Goal: Task Accomplishment & Management: Manage account settings

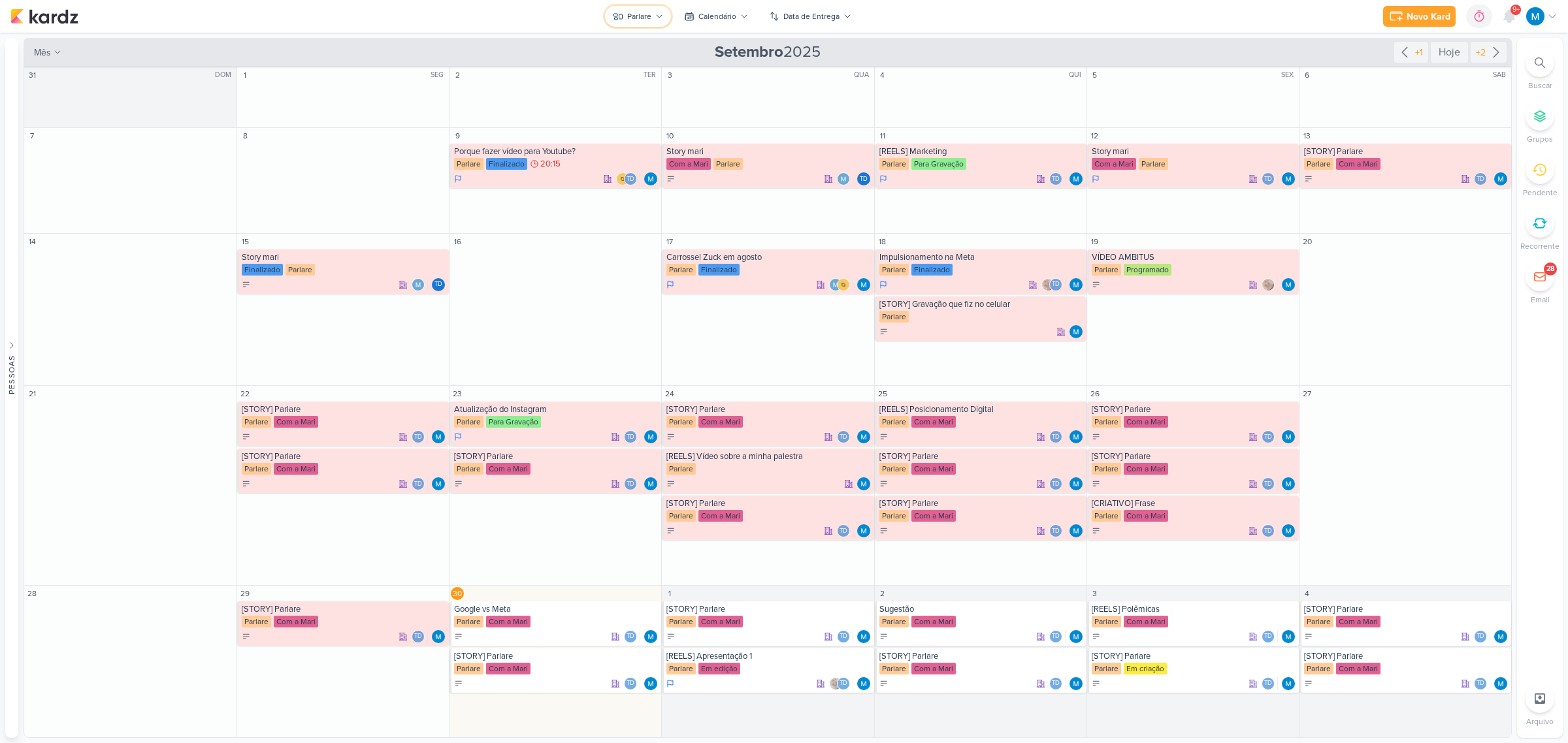
click at [655, 22] on button "Parlare" at bounding box center [638, 16] width 66 height 21
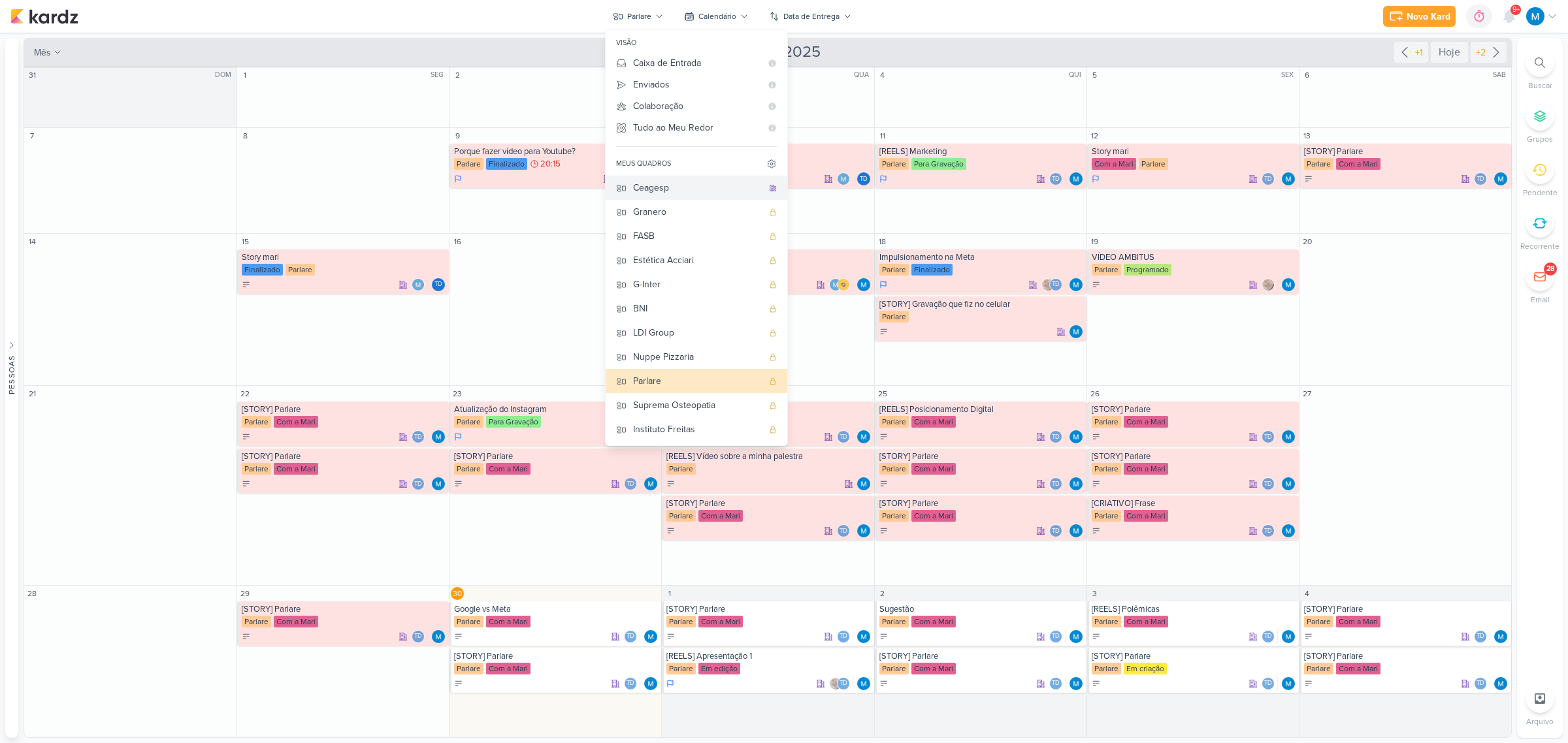
click at [668, 188] on div "Ceagesp" at bounding box center [698, 188] width 130 height 14
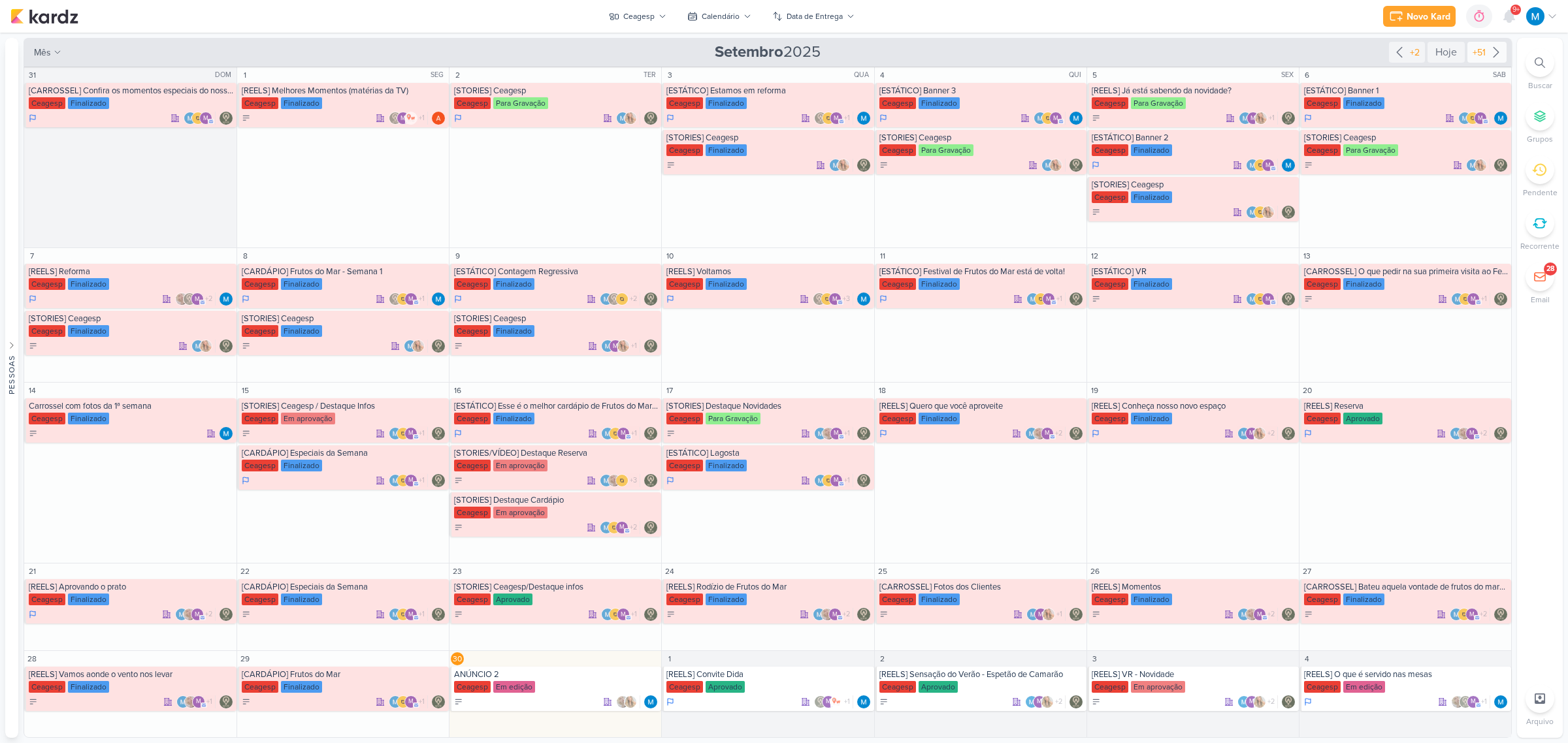
click at [1114, 53] on icon at bounding box center [1496, 52] width 16 height 16
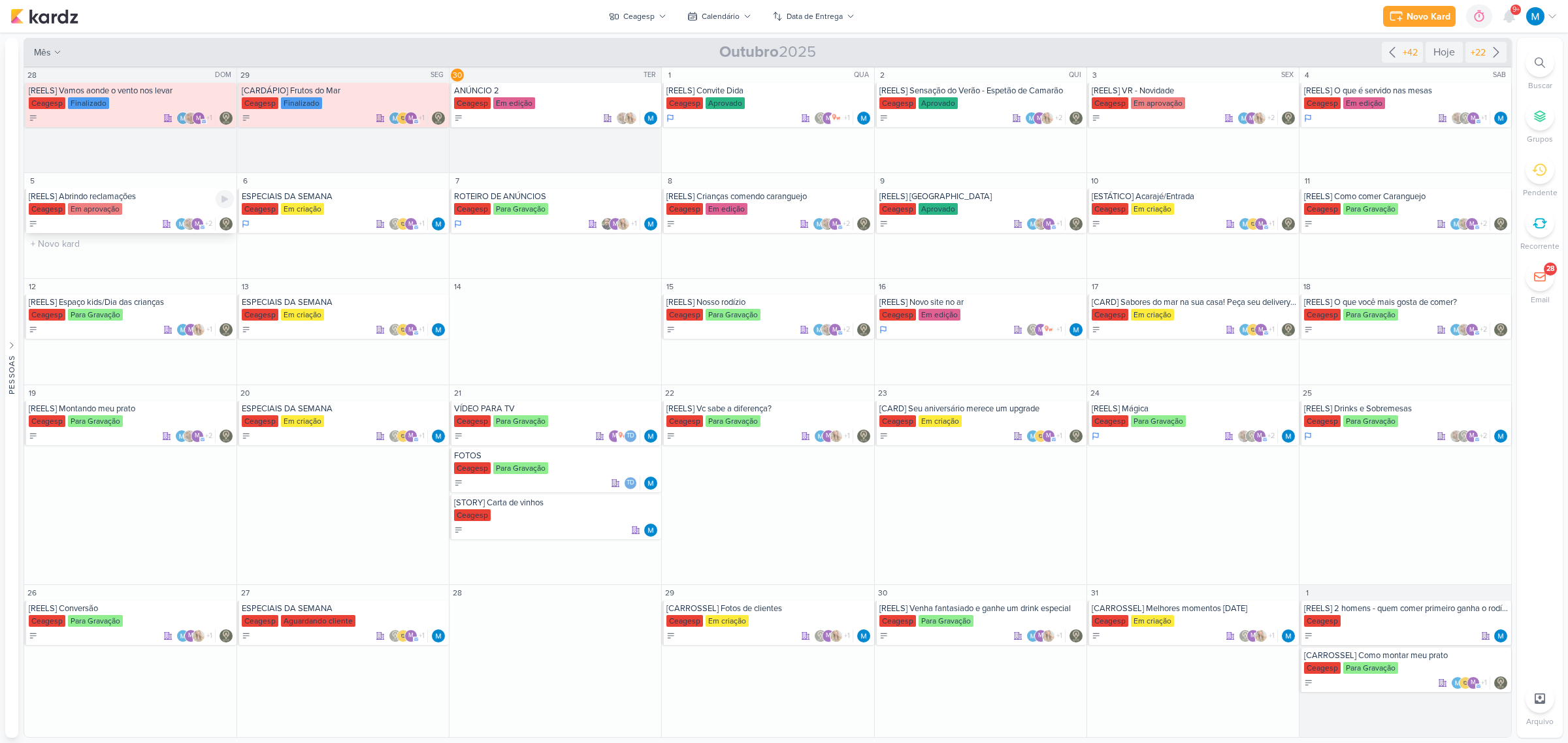
click at [163, 194] on div "[REELS] Abrindo reclamações" at bounding box center [131, 196] width 205 height 10
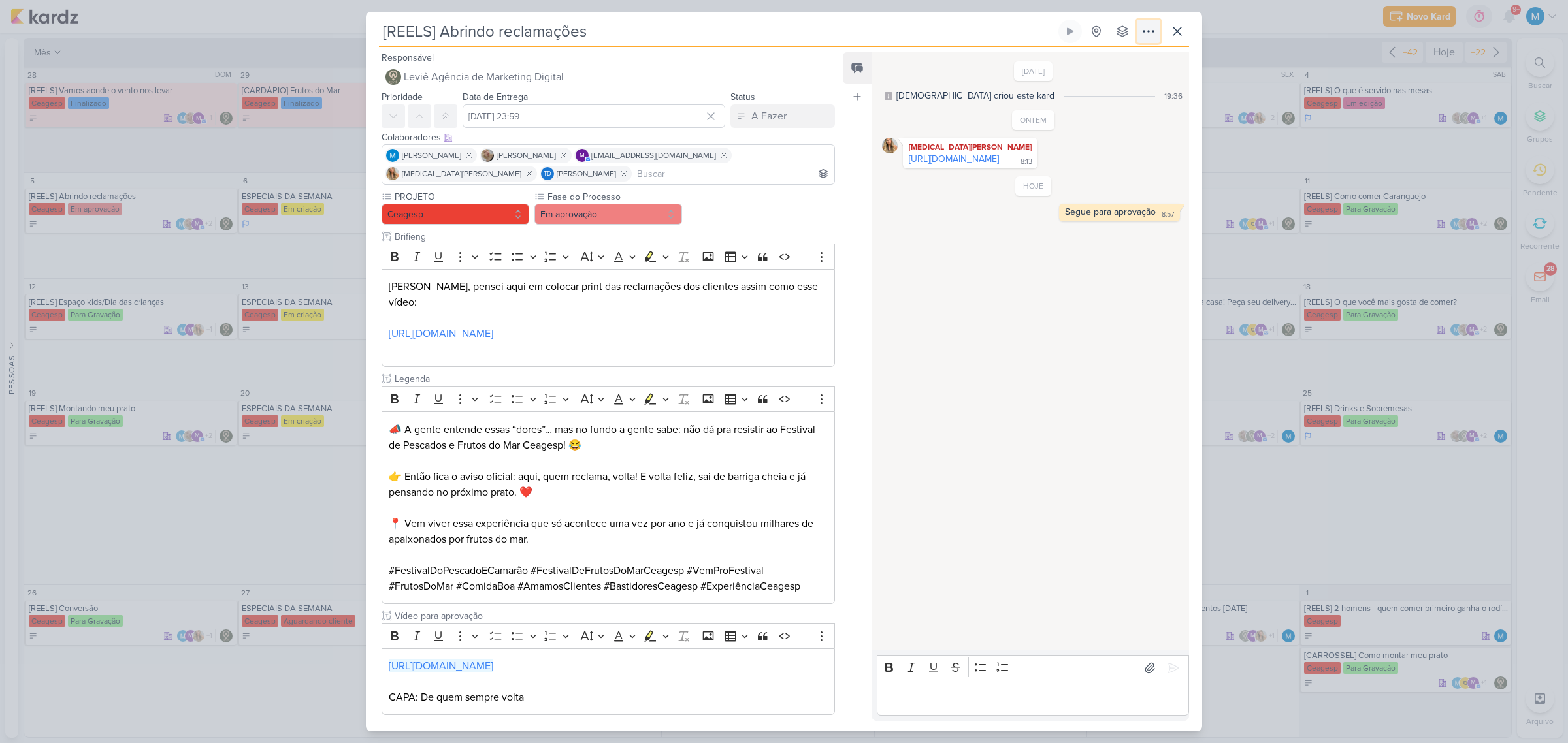
click at [1114, 31] on icon at bounding box center [1149, 31] width 16 height 16
click at [1111, 190] on button "Arquivar" at bounding box center [1102, 190] width 166 height 22
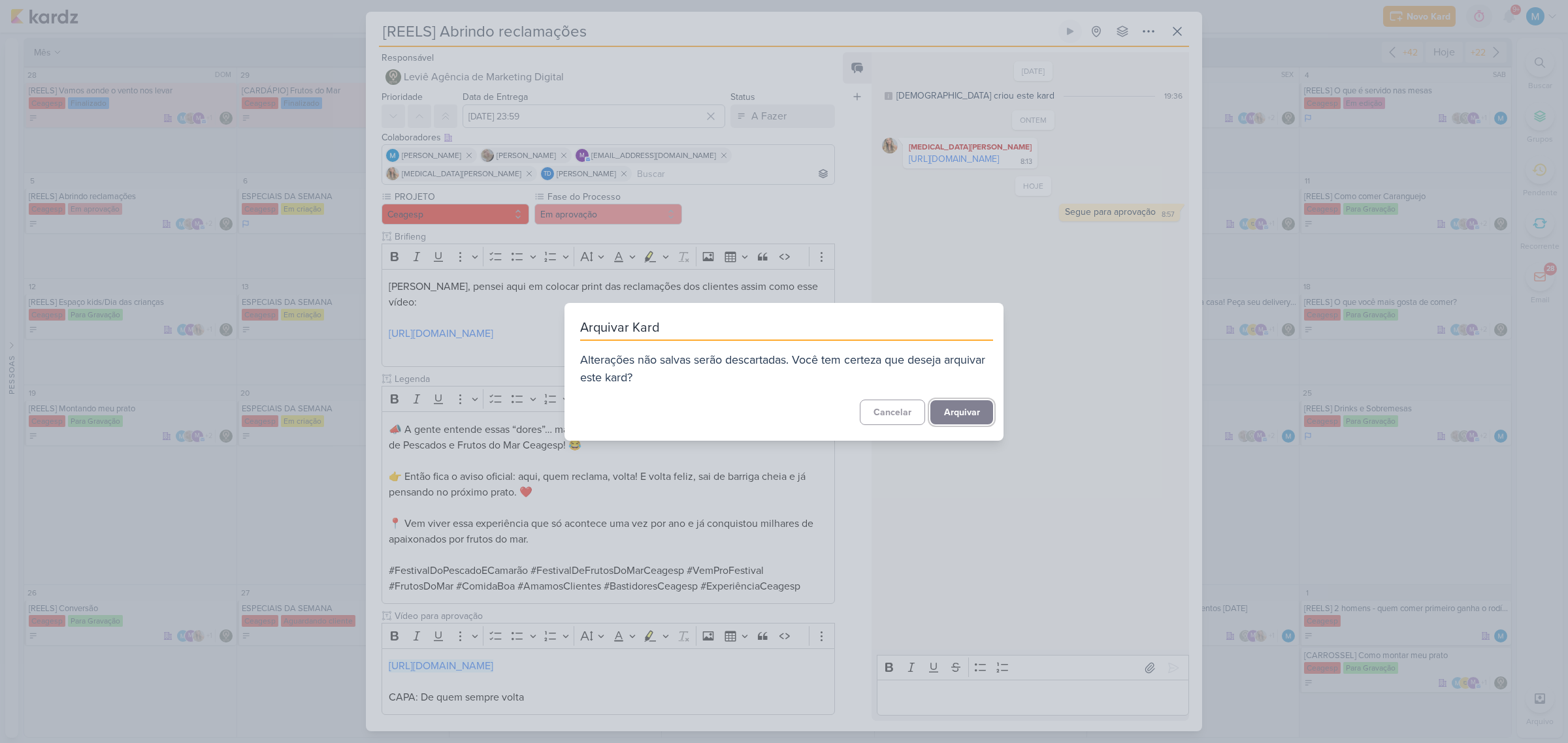
click at [947, 417] on button "Arquivar" at bounding box center [961, 412] width 62 height 24
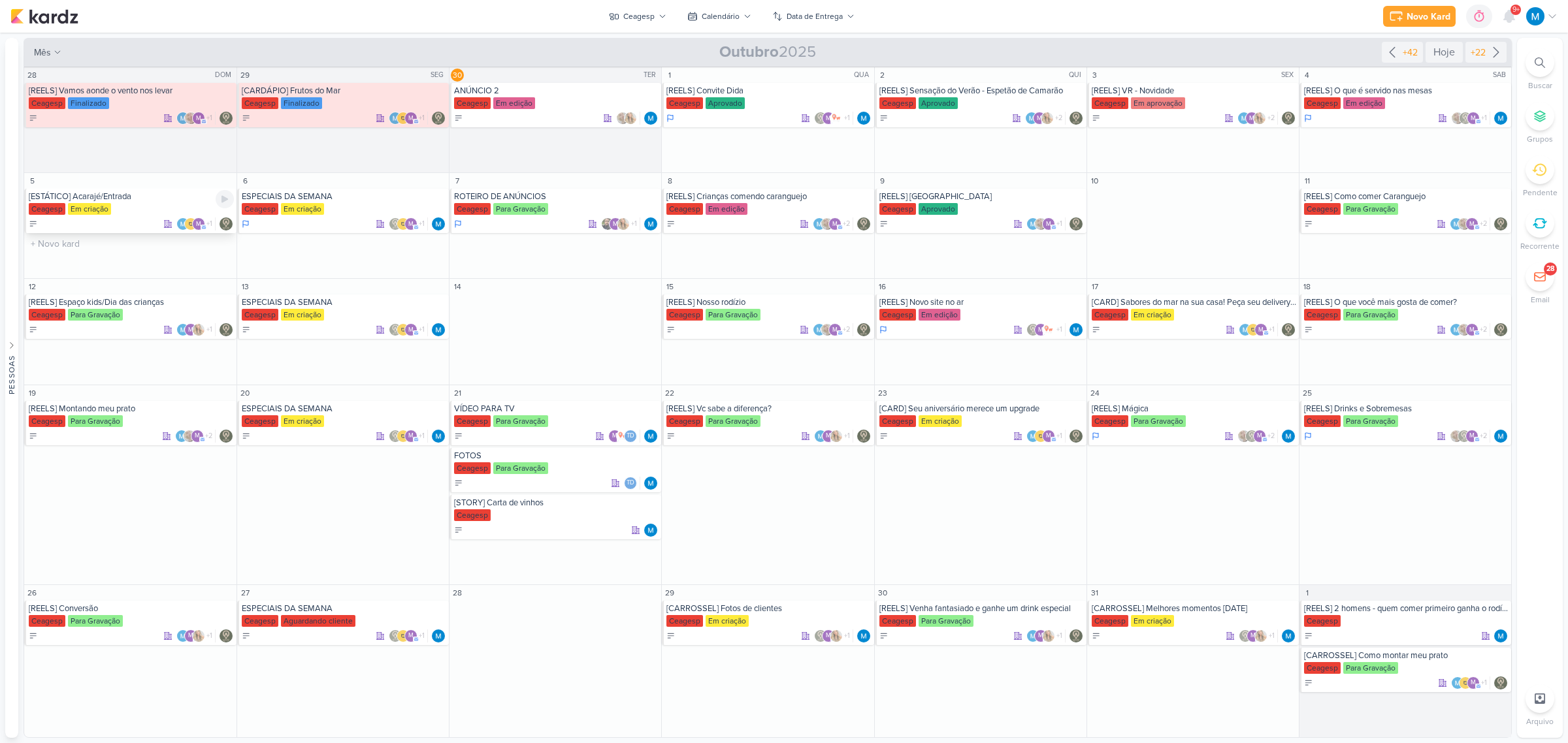
click at [137, 203] on div "Ceagesp Em criação" at bounding box center [131, 209] width 205 height 13
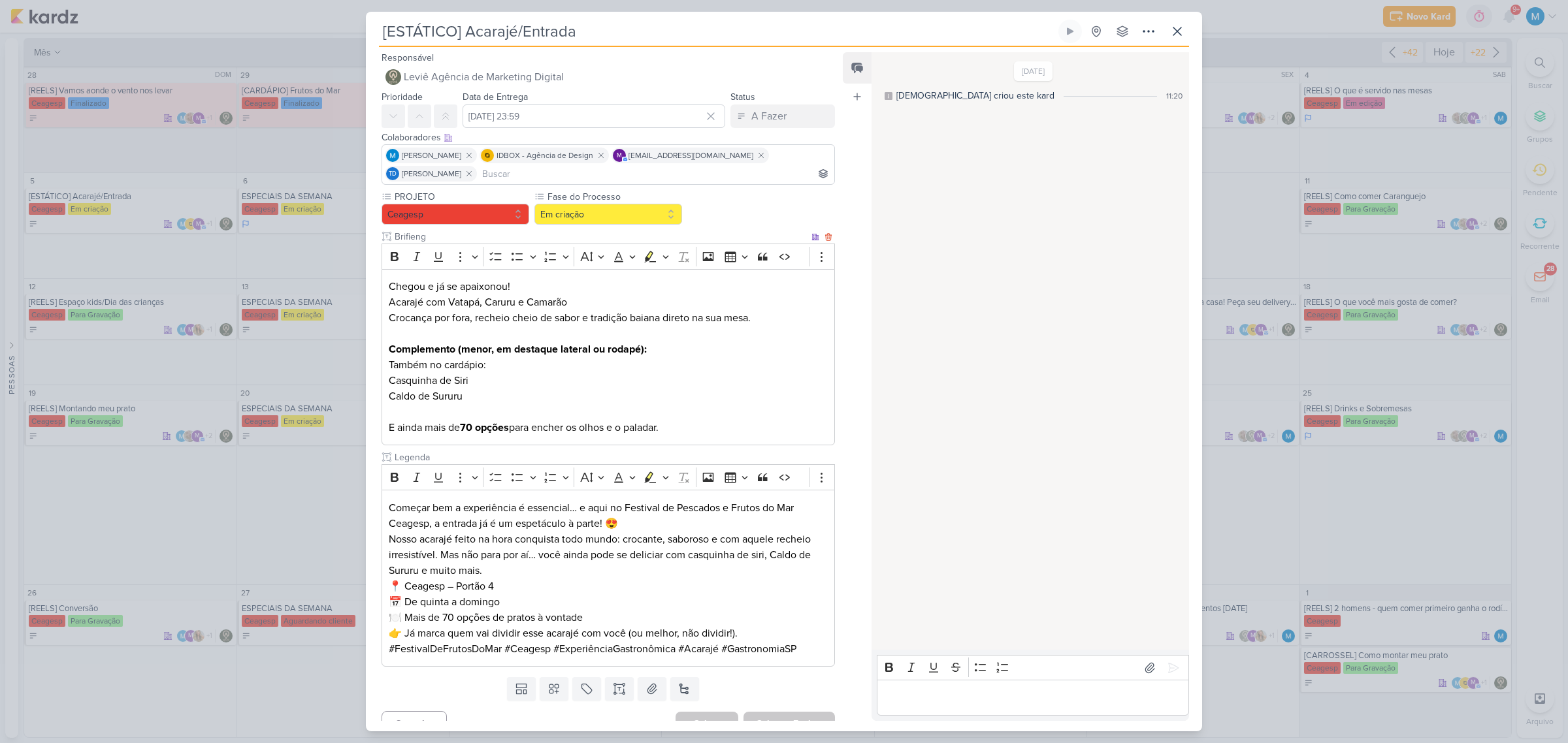
scroll to position [18, 0]
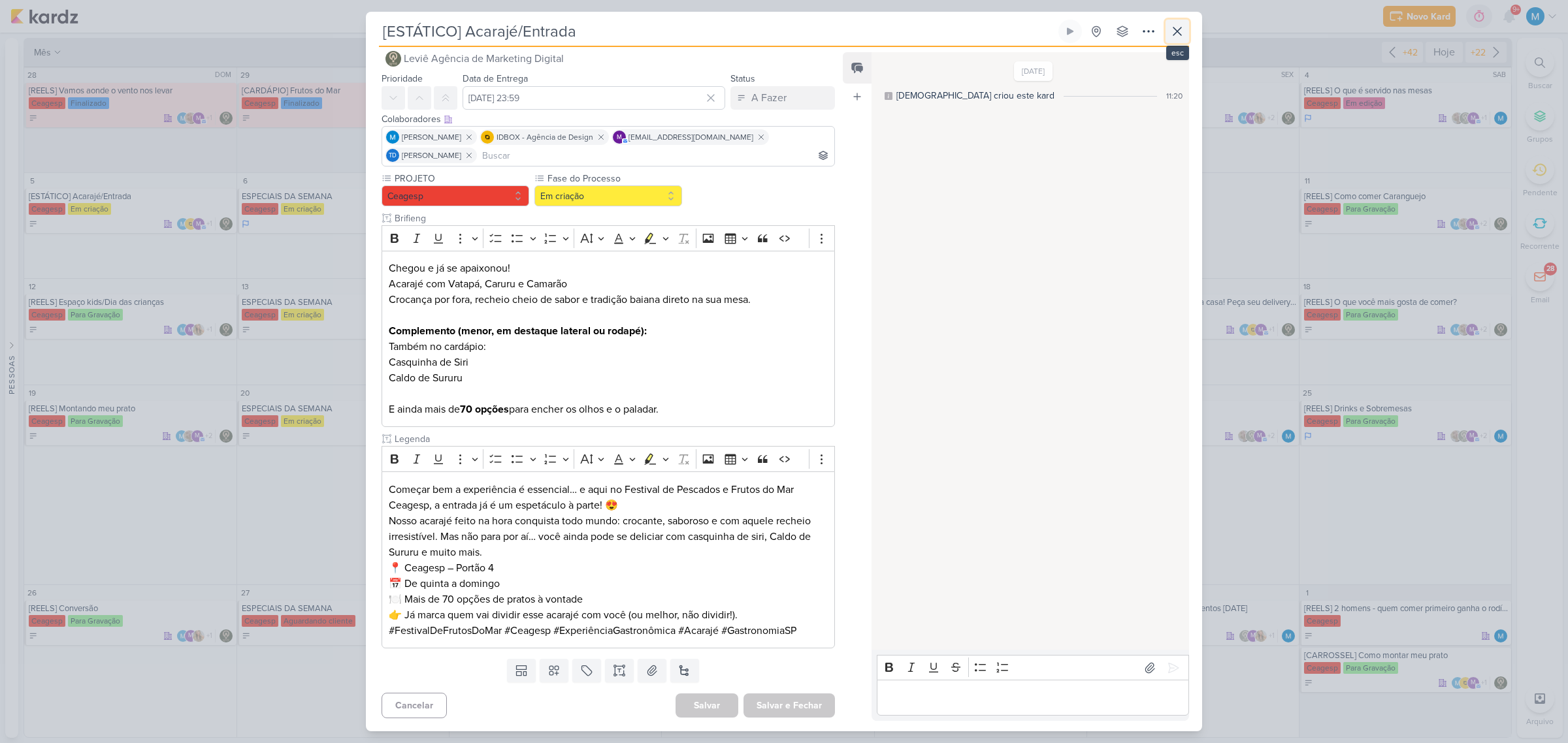
click at [1114, 35] on icon at bounding box center [1177, 31] width 8 height 8
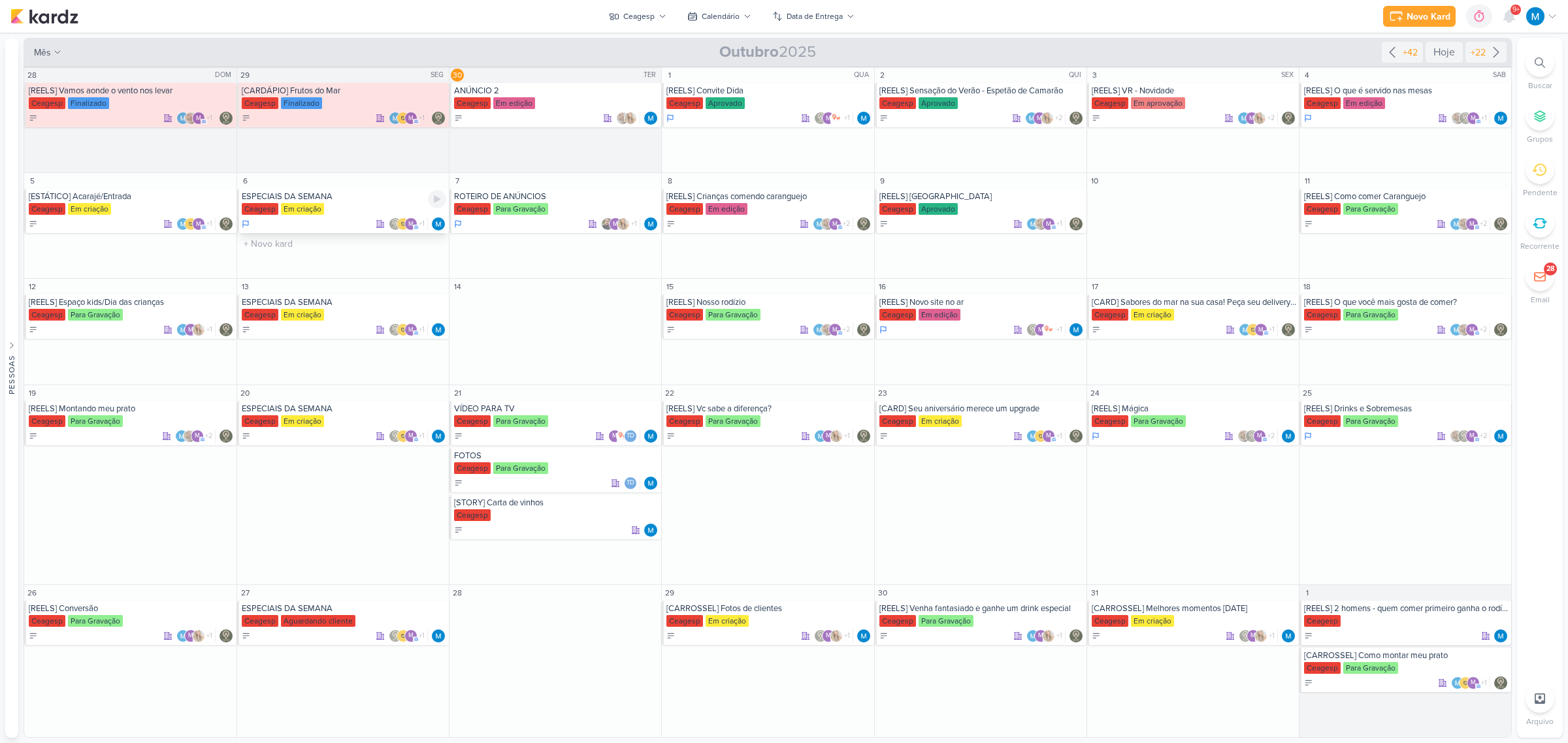
click at [321, 194] on div "ESPECIAIS DA SEMANA" at bounding box center [344, 196] width 205 height 10
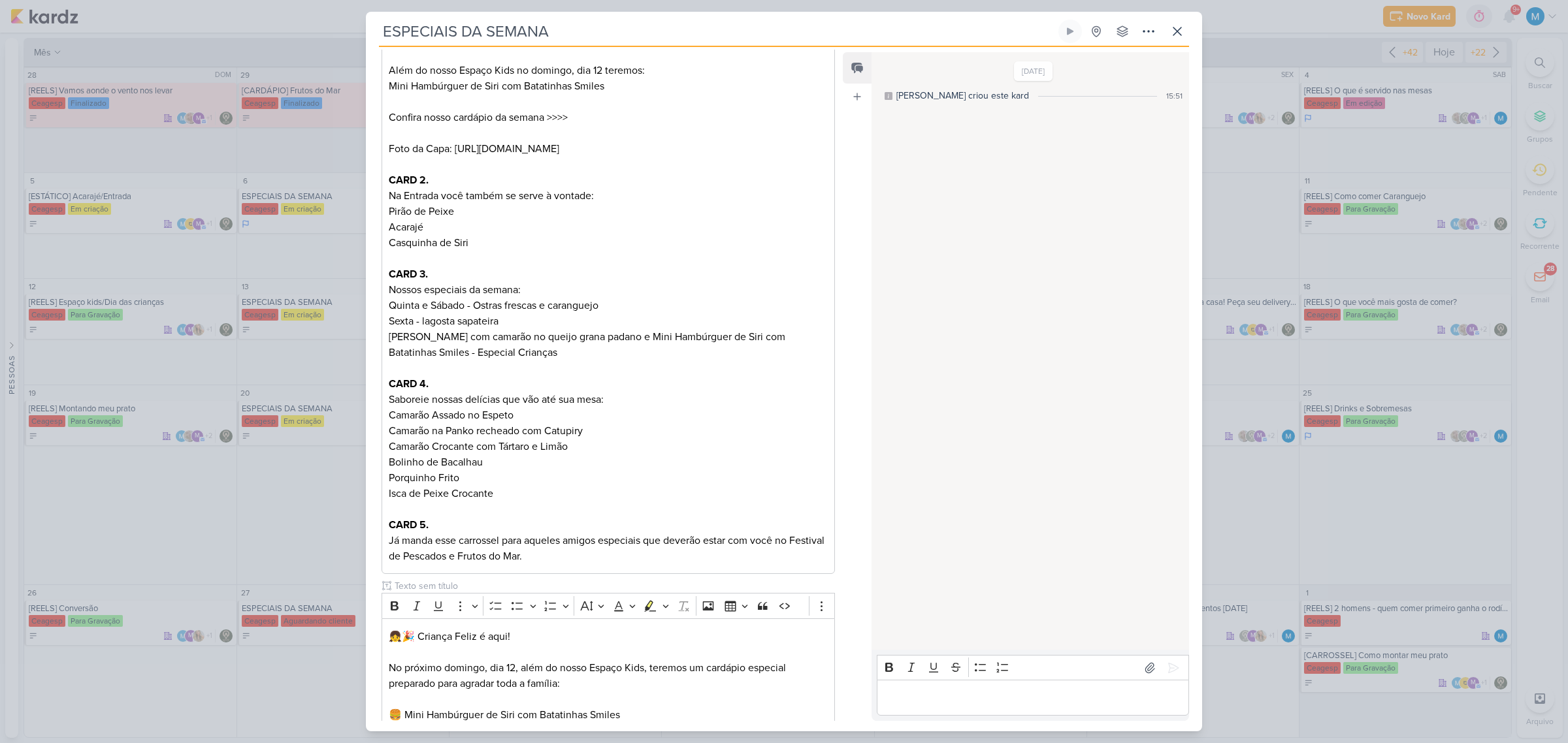
scroll to position [0, 0]
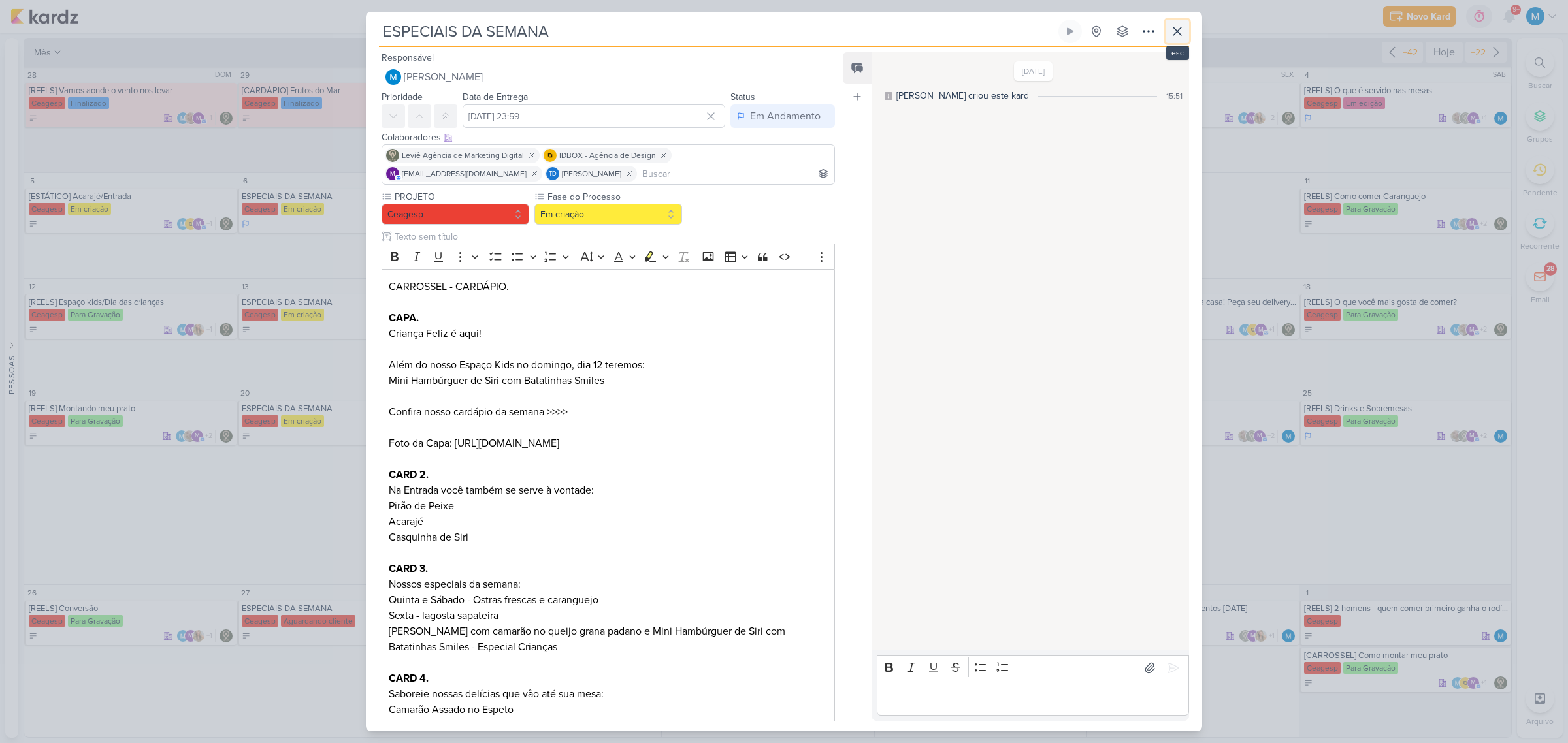
click at [1114, 36] on icon at bounding box center [1177, 31] width 16 height 16
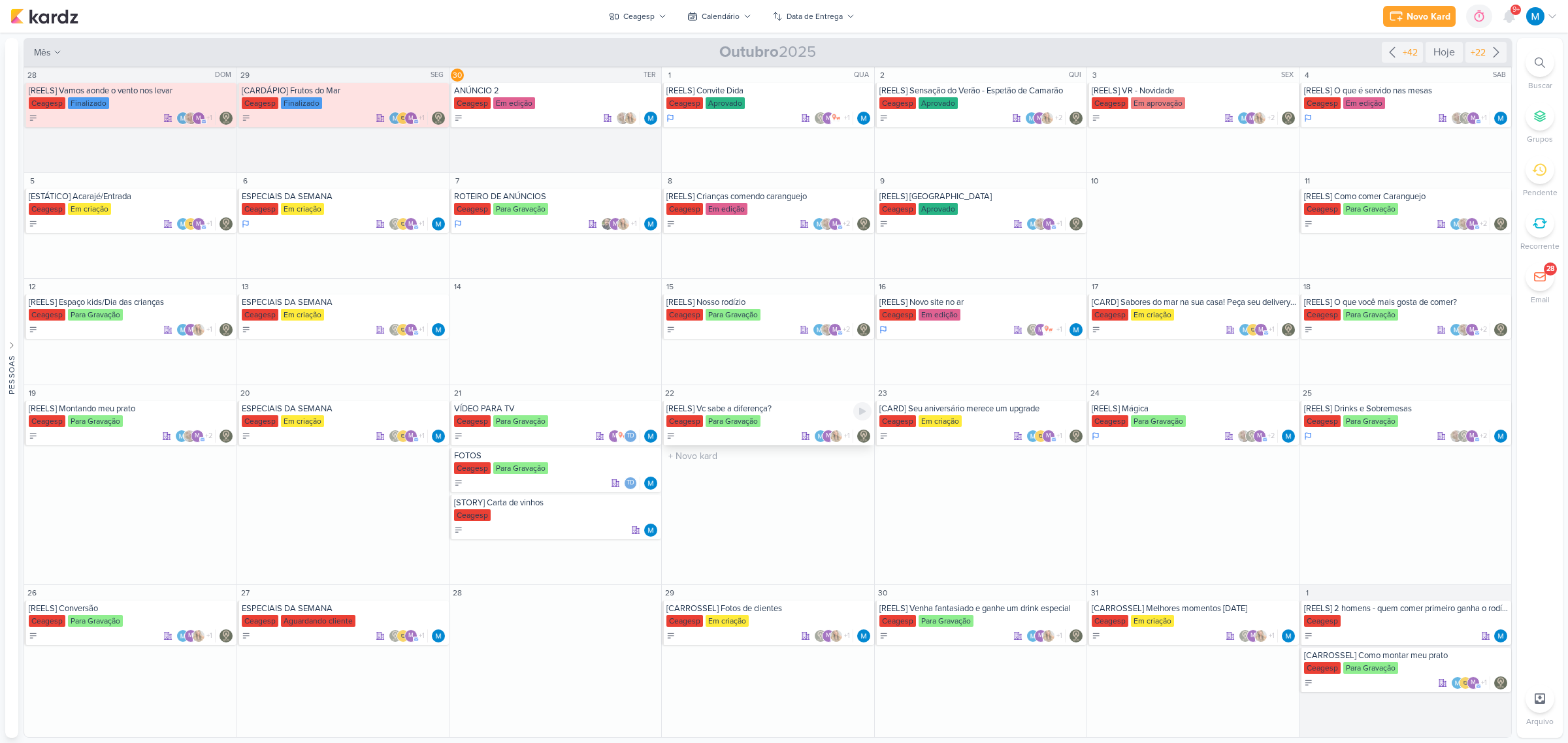
click at [753, 410] on div "[REELS] Vc sabe a diferença?" at bounding box center [768, 408] width 205 height 10
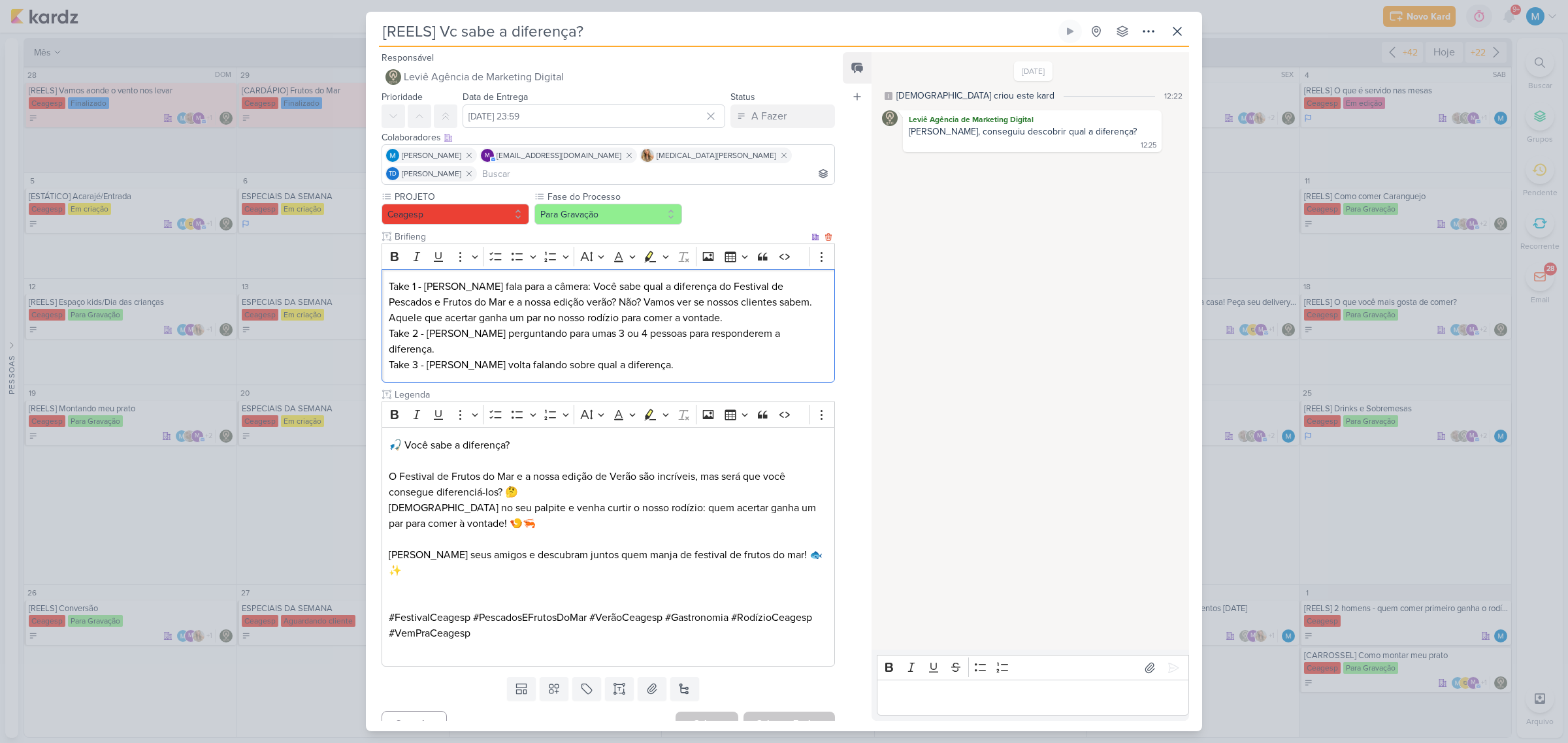
click at [716, 318] on p "Take 1 - [PERSON_NAME] fala para a câmera: Você sabe qual a diferença do Festiv…" at bounding box center [608, 325] width 439 height 94
drag, startPoint x: 455, startPoint y: 312, endPoint x: 501, endPoint y: 314, distance: 46.0
click at [501, 314] on p "Take 1 - [PERSON_NAME] fala para a câmera: Você sabe qual a diferença do Festiv…" at bounding box center [608, 325] width 439 height 94
click at [523, 465] on p "Editor editing area: main" at bounding box center [608, 586] width 439 height 16
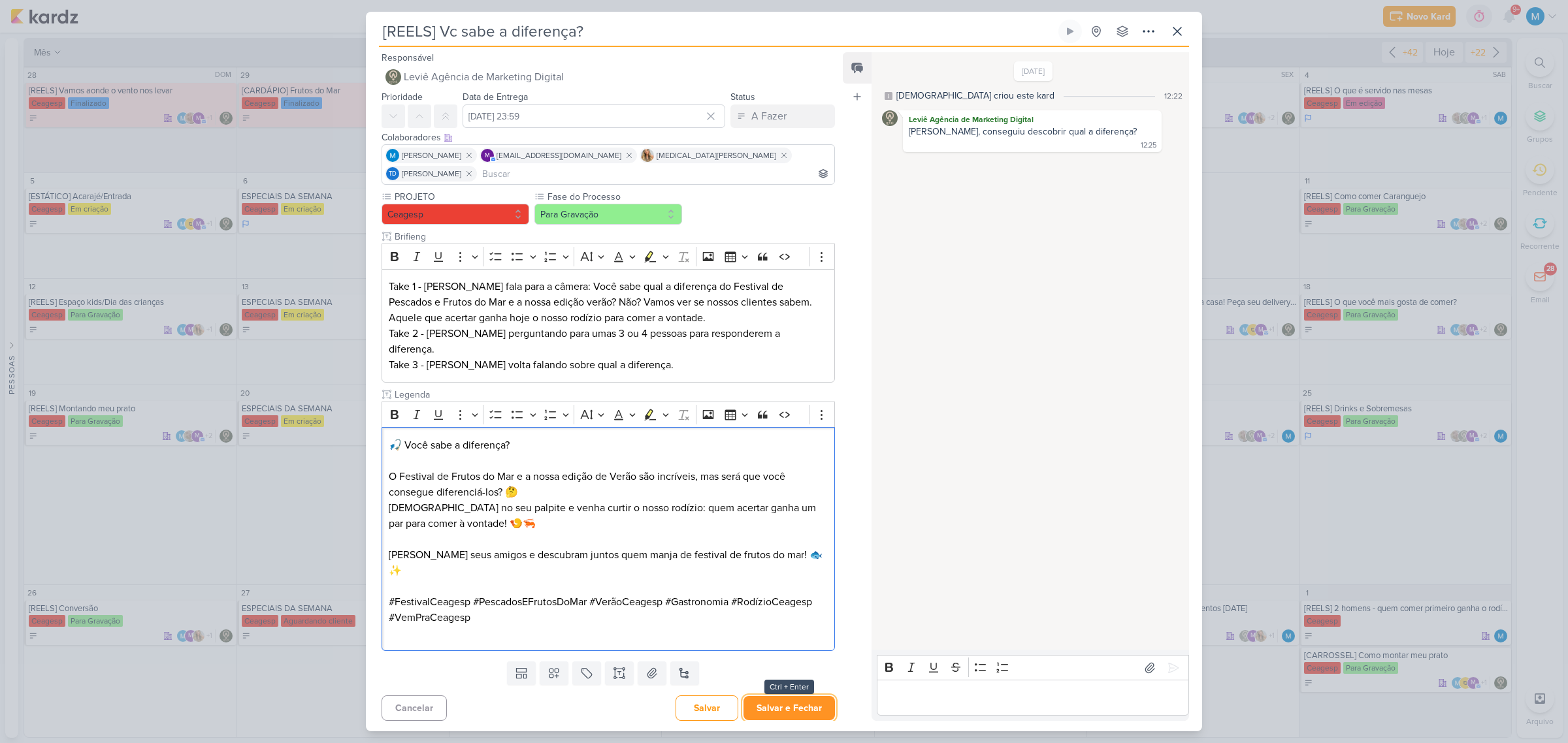
click at [791, 465] on button "Salvar e Fechar" at bounding box center [789, 708] width 91 height 24
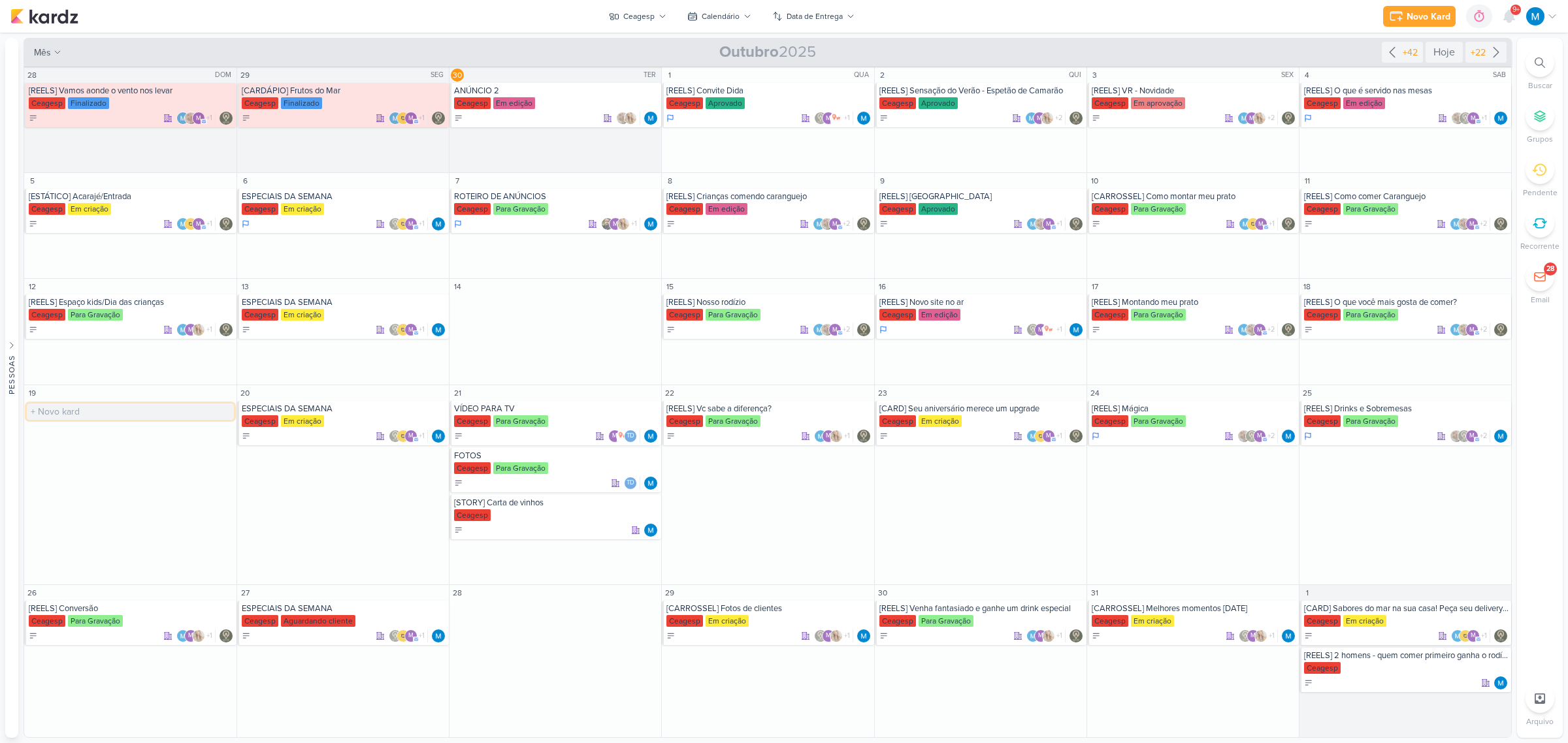
click at [53, 411] on input "text" at bounding box center [130, 411] width 207 height 16
type input "[CARROSSEL] Fotos de Clientes"
click at [86, 412] on div "[CARROSSEL] Fotos de Clientes" at bounding box center [131, 408] width 205 height 10
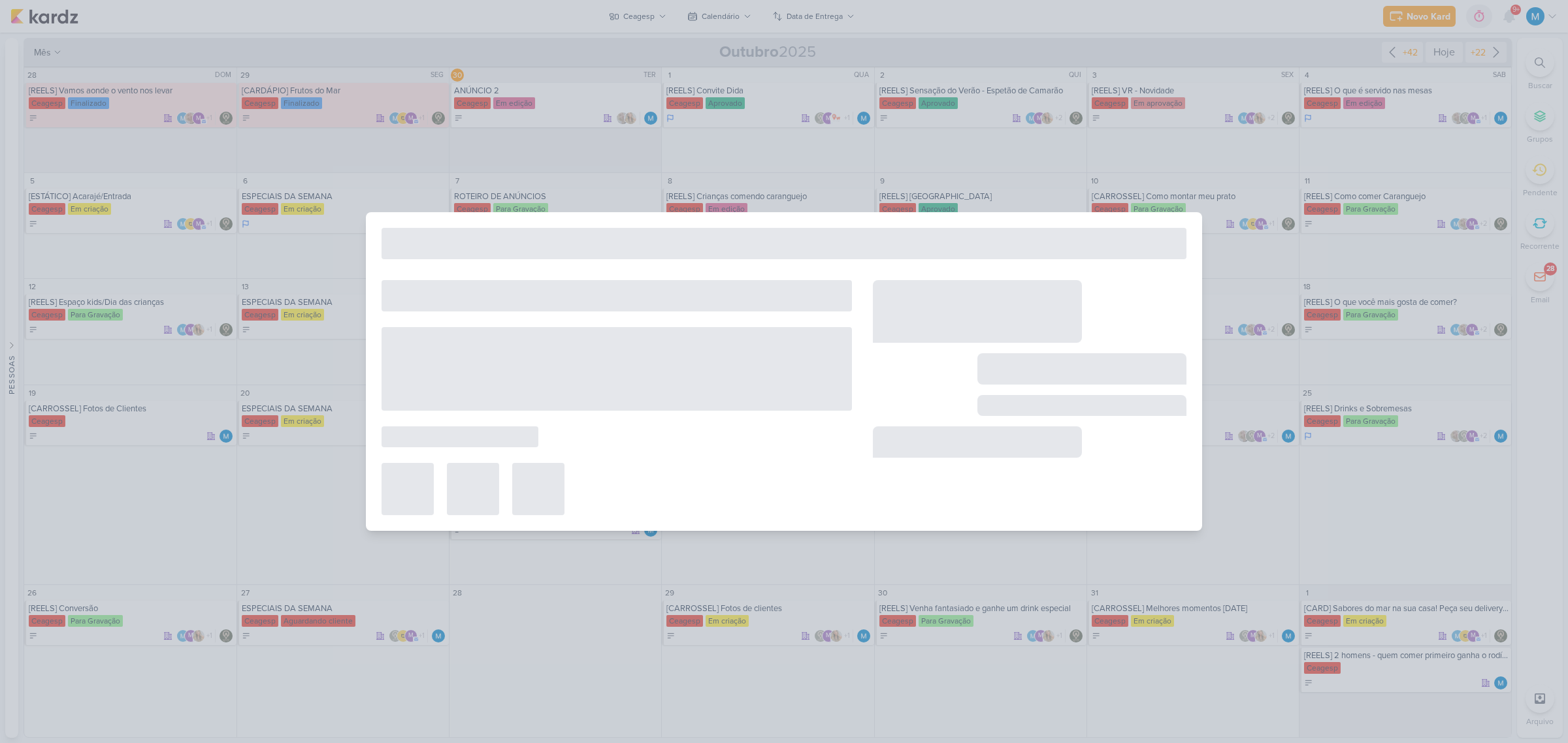
type input "[CARROSSEL] Fotos de Clientes"
type input "[DATE] 23:59"
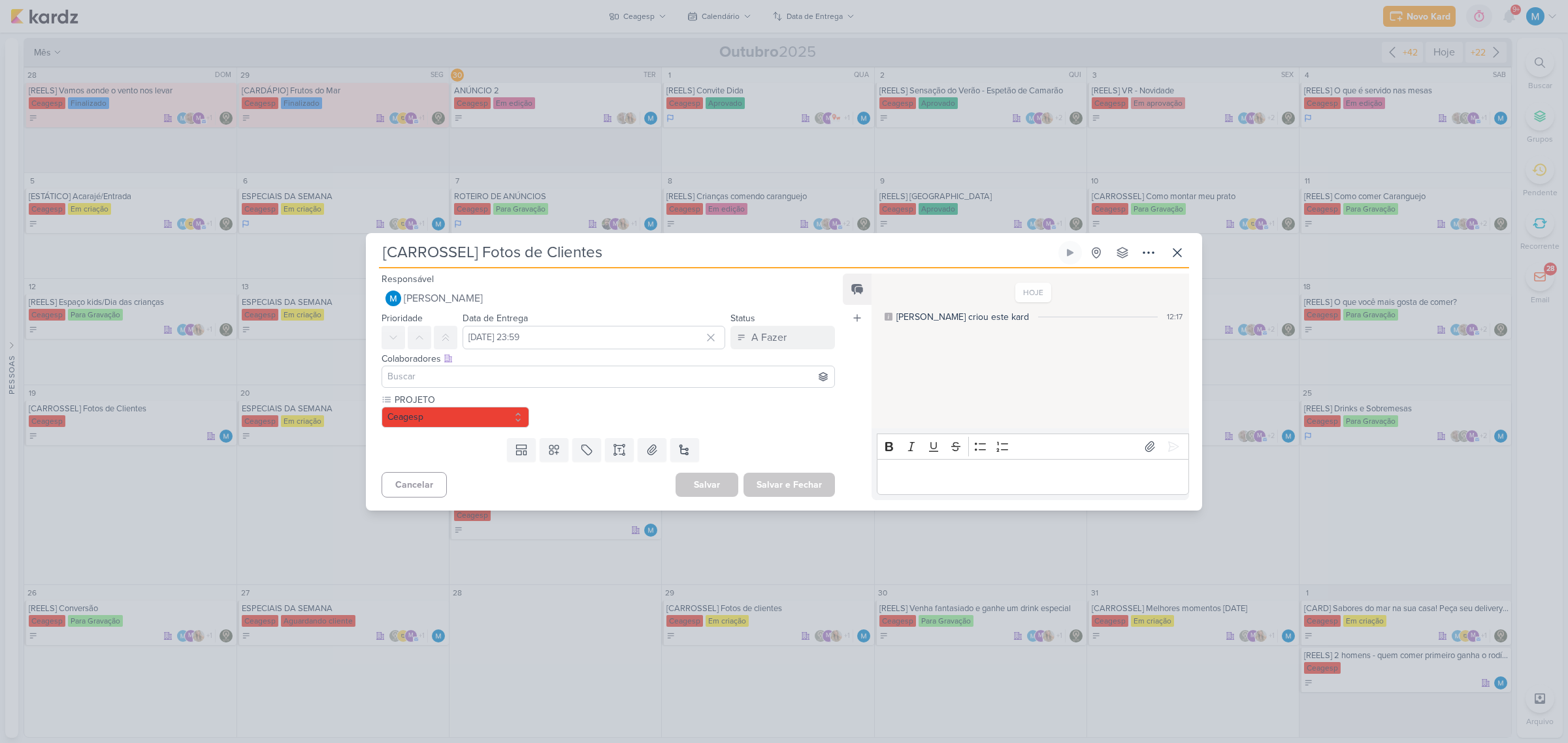
click at [433, 375] on input at bounding box center [608, 377] width 447 height 16
type input "yasm"
click at [461, 403] on button "[MEDICAL_DATA][PERSON_NAME]" at bounding box center [608, 401] width 452 height 23
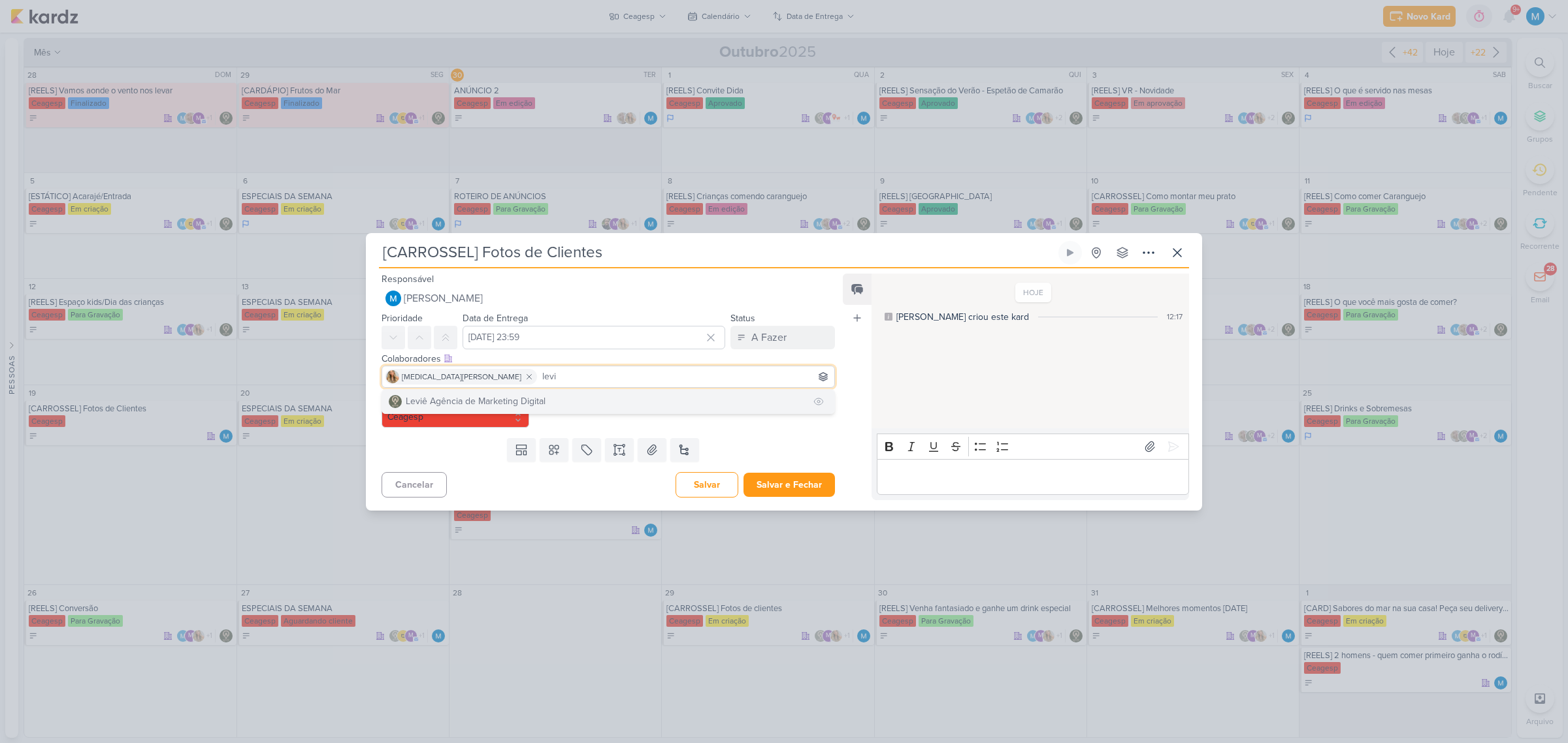
type input "levi"
click at [514, 396] on div "Leviê Agência de Marketing Digital" at bounding box center [476, 401] width 140 height 14
type input "[DEMOGRAPHIC_DATA]"
click at [550, 401] on button "Td Thais de carvalho" at bounding box center [608, 401] width 452 height 23
type input "mle"
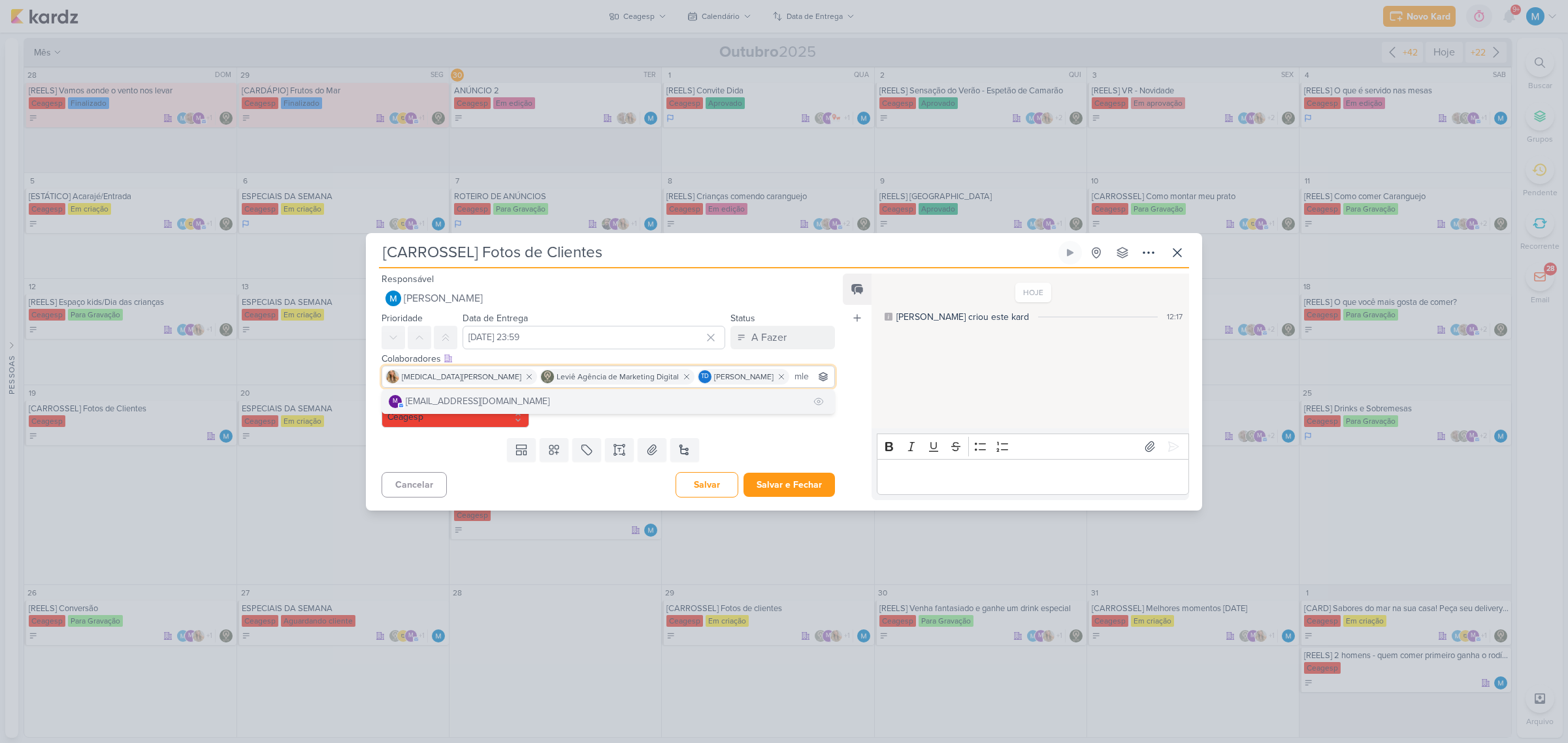
click at [761, 395] on button "m [EMAIL_ADDRESS][DOMAIN_NAME]" at bounding box center [608, 401] width 452 height 23
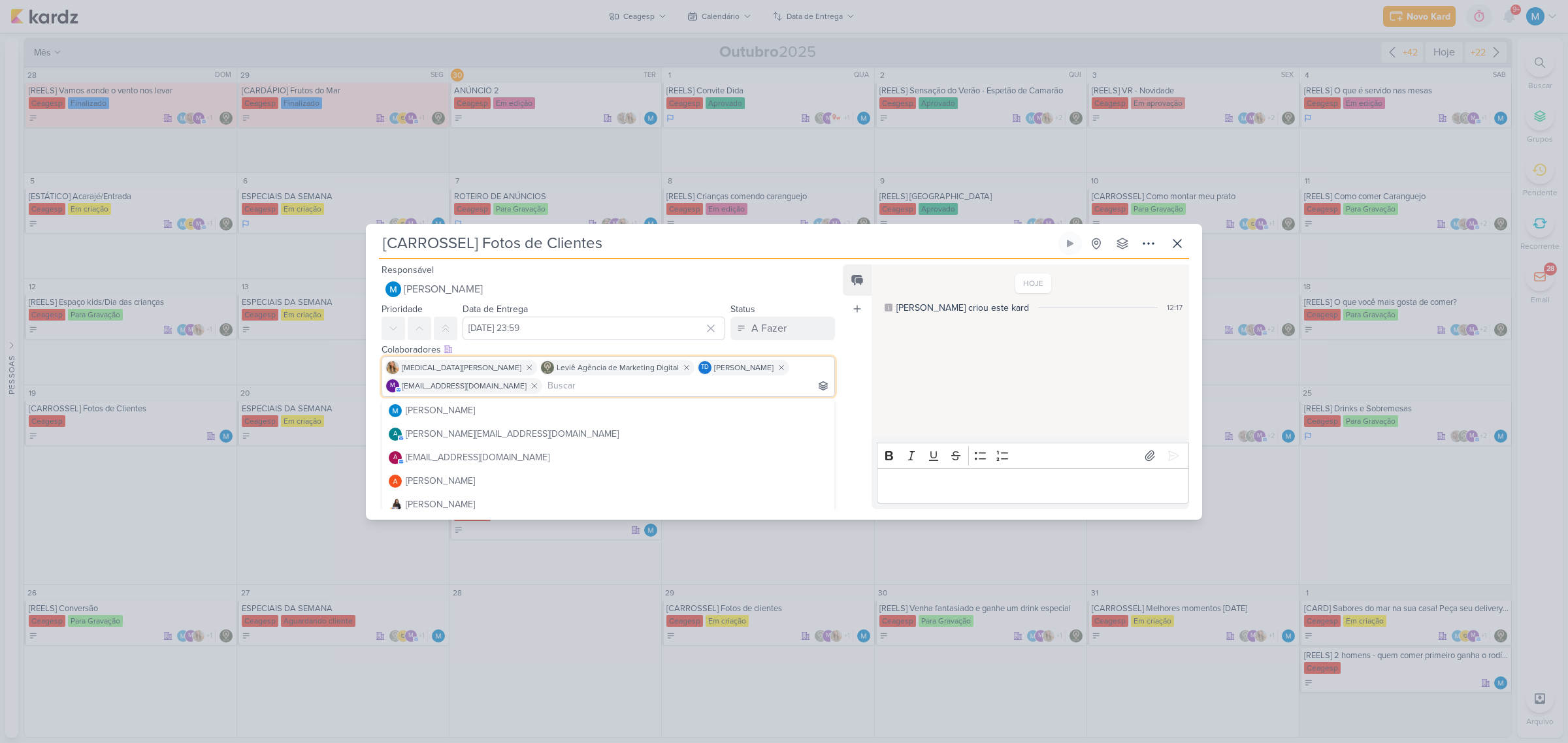
click at [854, 357] on div "Feed Atrelar email Solte o email para atrelar ao kard" at bounding box center [857, 387] width 29 height 245
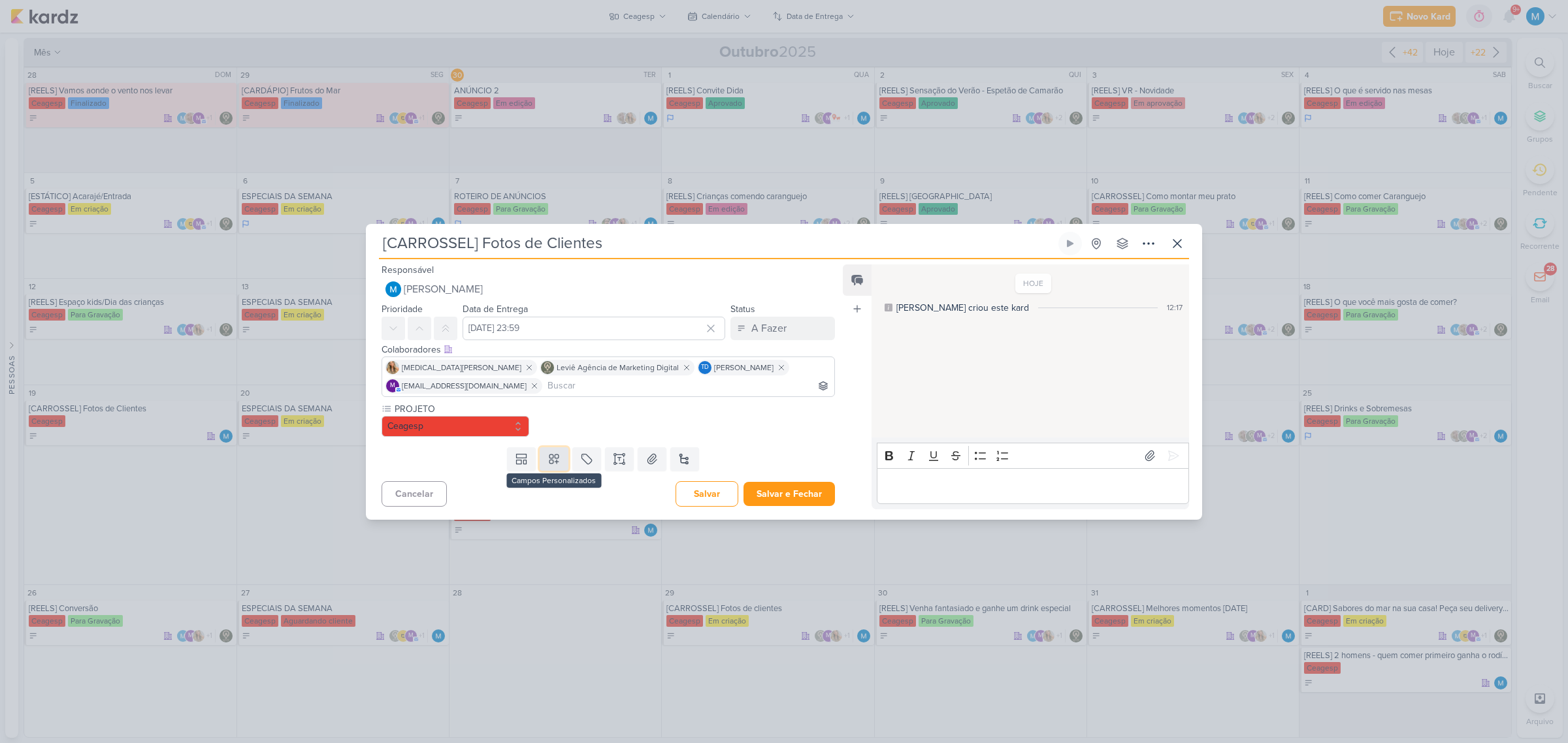
click at [554, 458] on icon at bounding box center [554, 459] width 13 height 13
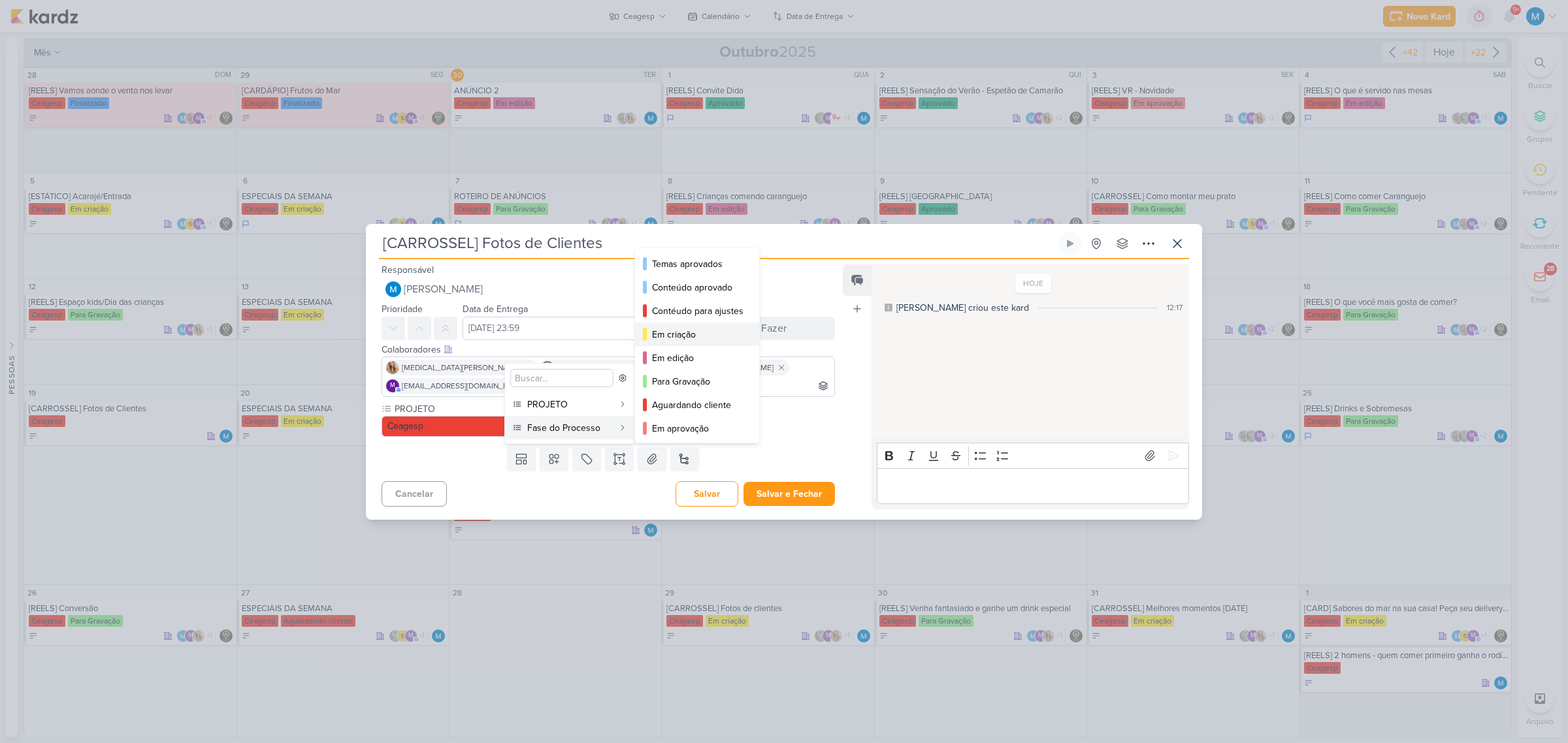
click at [697, 334] on div "Em criação" at bounding box center [697, 335] width 91 height 14
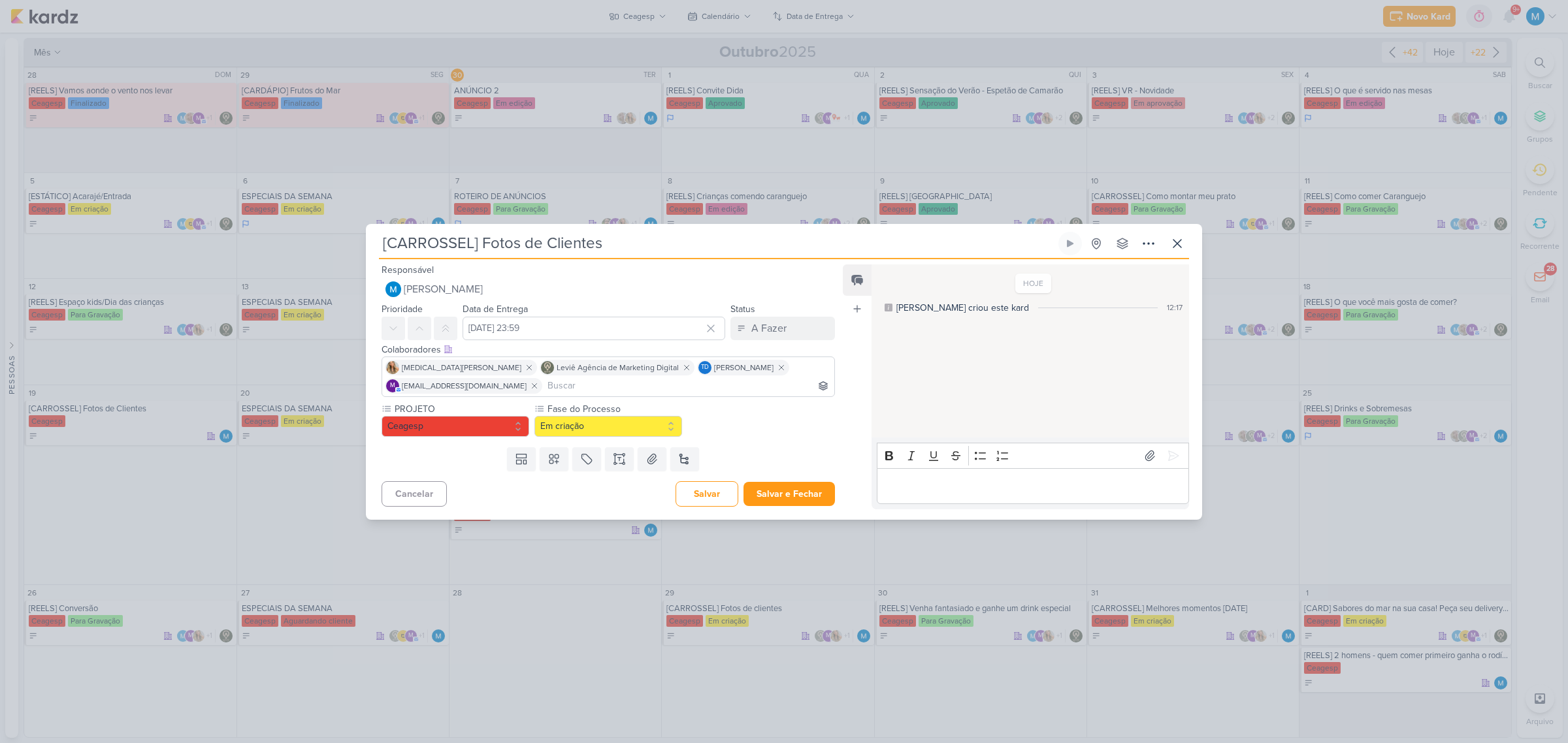
click at [957, 465] on div "Editor editing area: main" at bounding box center [1033, 486] width 312 height 36
click at [1114, 457] on icon at bounding box center [1173, 456] width 13 height 13
click at [791, 465] on button "Salvar e Fechar" at bounding box center [789, 493] width 91 height 24
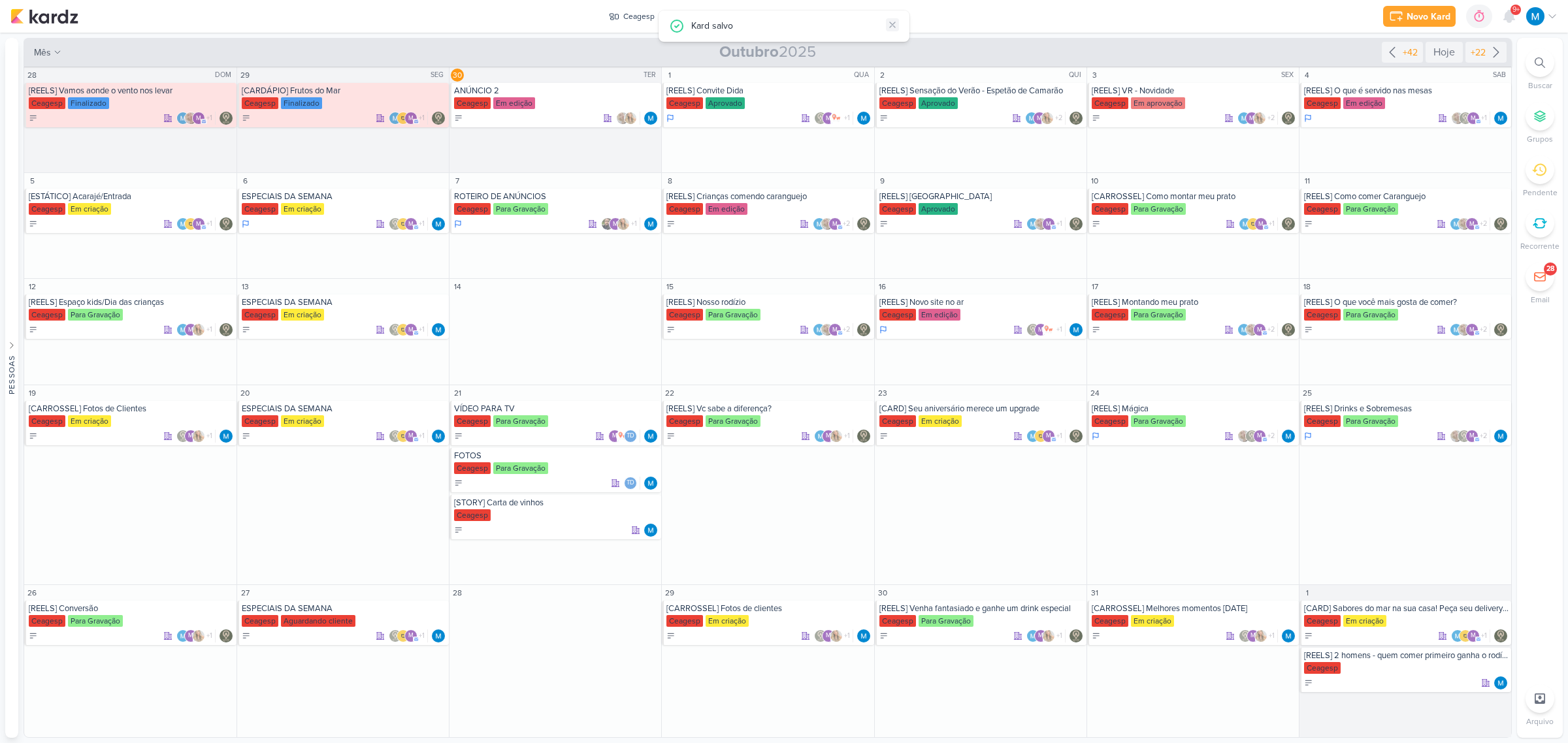
click at [890, 23] on icon at bounding box center [892, 24] width 5 height 5
click at [669, 18] on button "Ceagesp" at bounding box center [638, 16] width 73 height 21
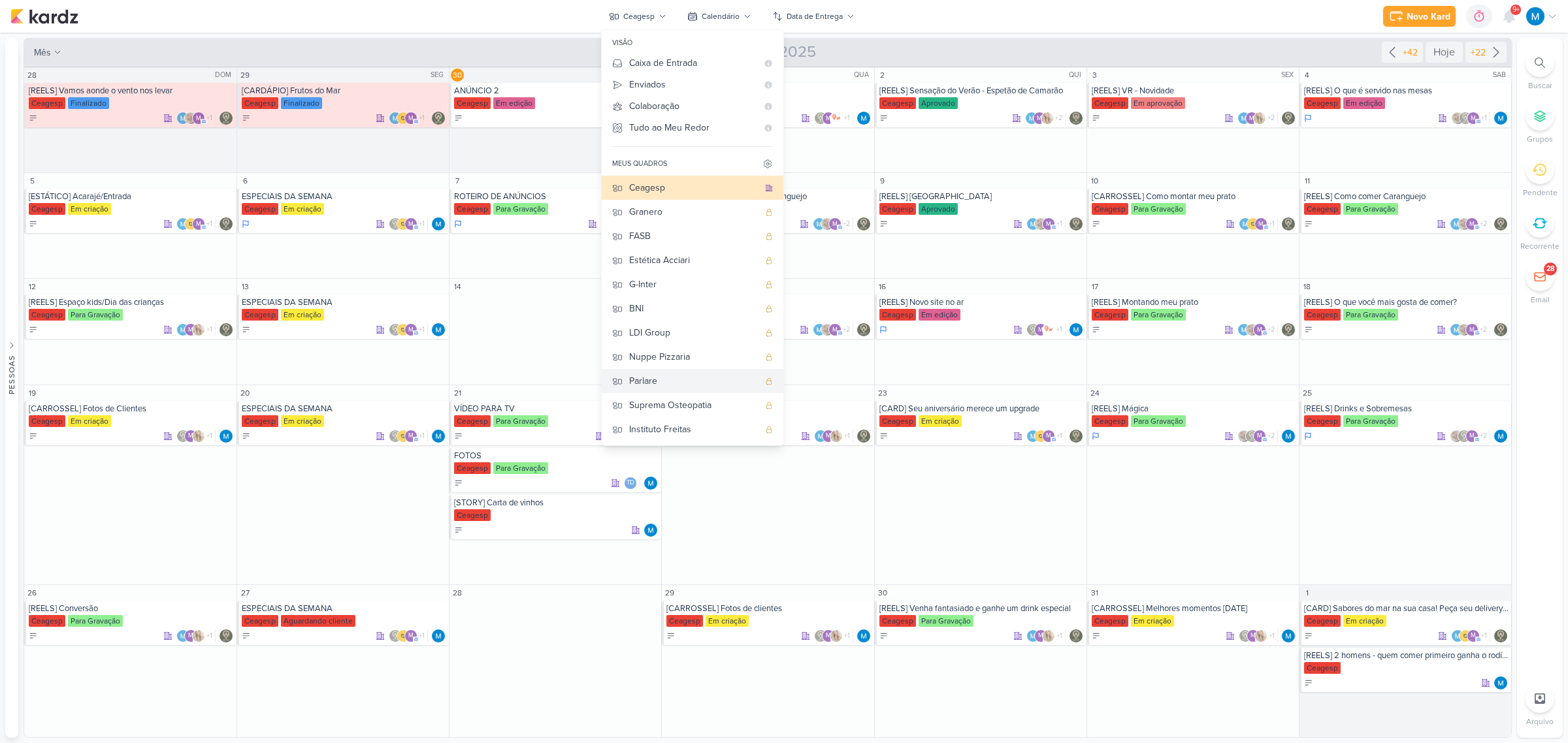
click at [669, 384] on div "Parlare" at bounding box center [694, 381] width 130 height 14
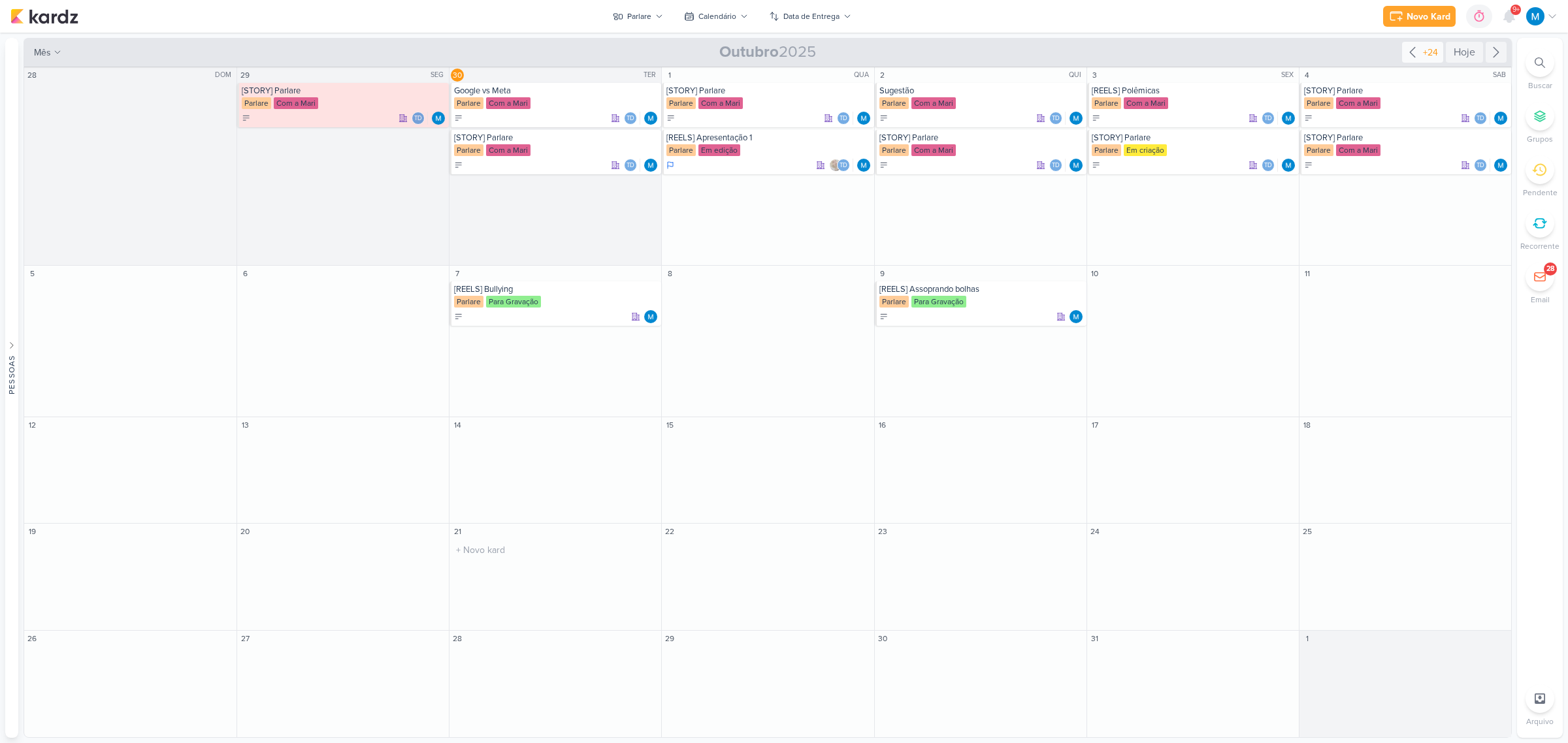
click at [1114, 51] on icon at bounding box center [1412, 52] width 5 height 10
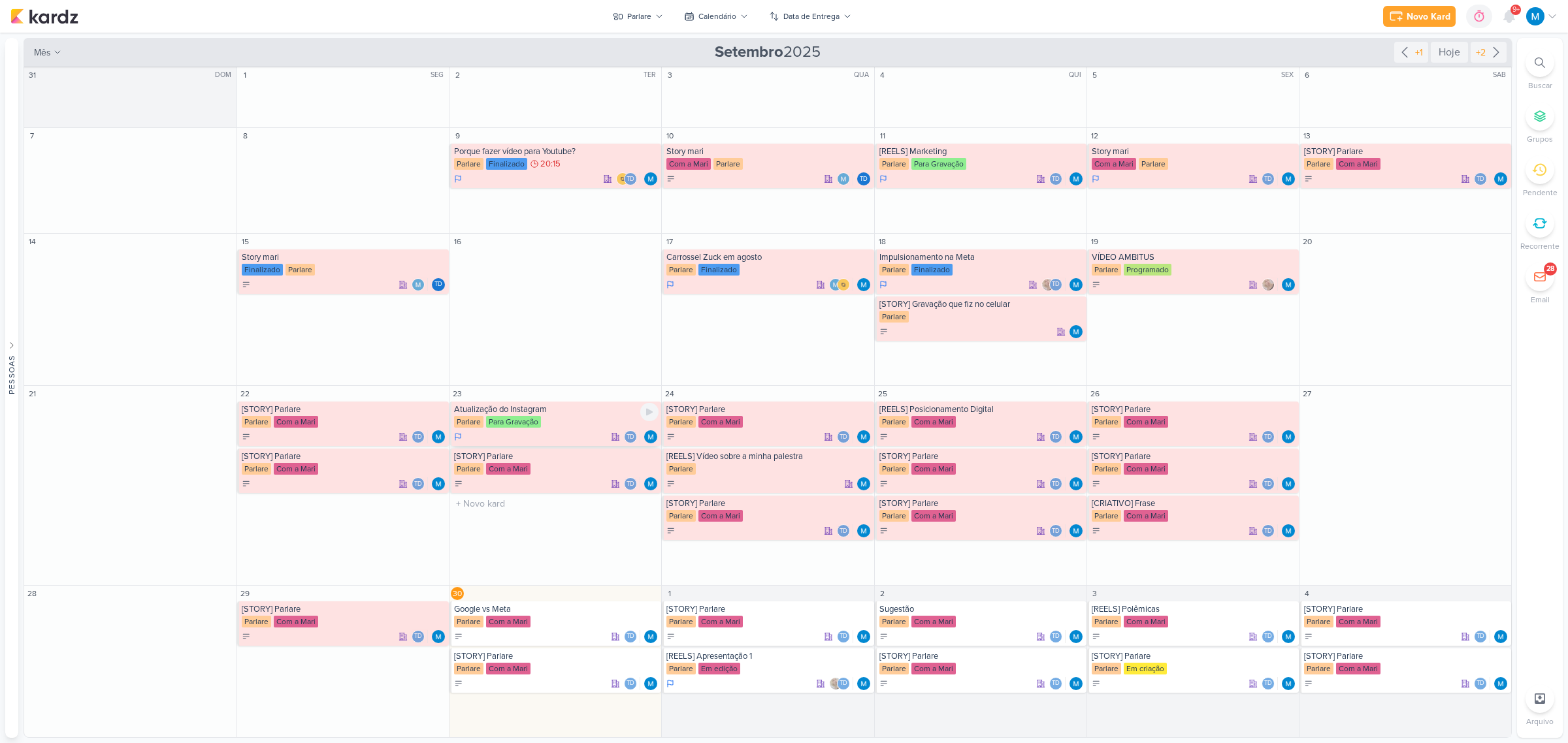
click at [541, 412] on div "Atualização do Instagram" at bounding box center [556, 409] width 205 height 10
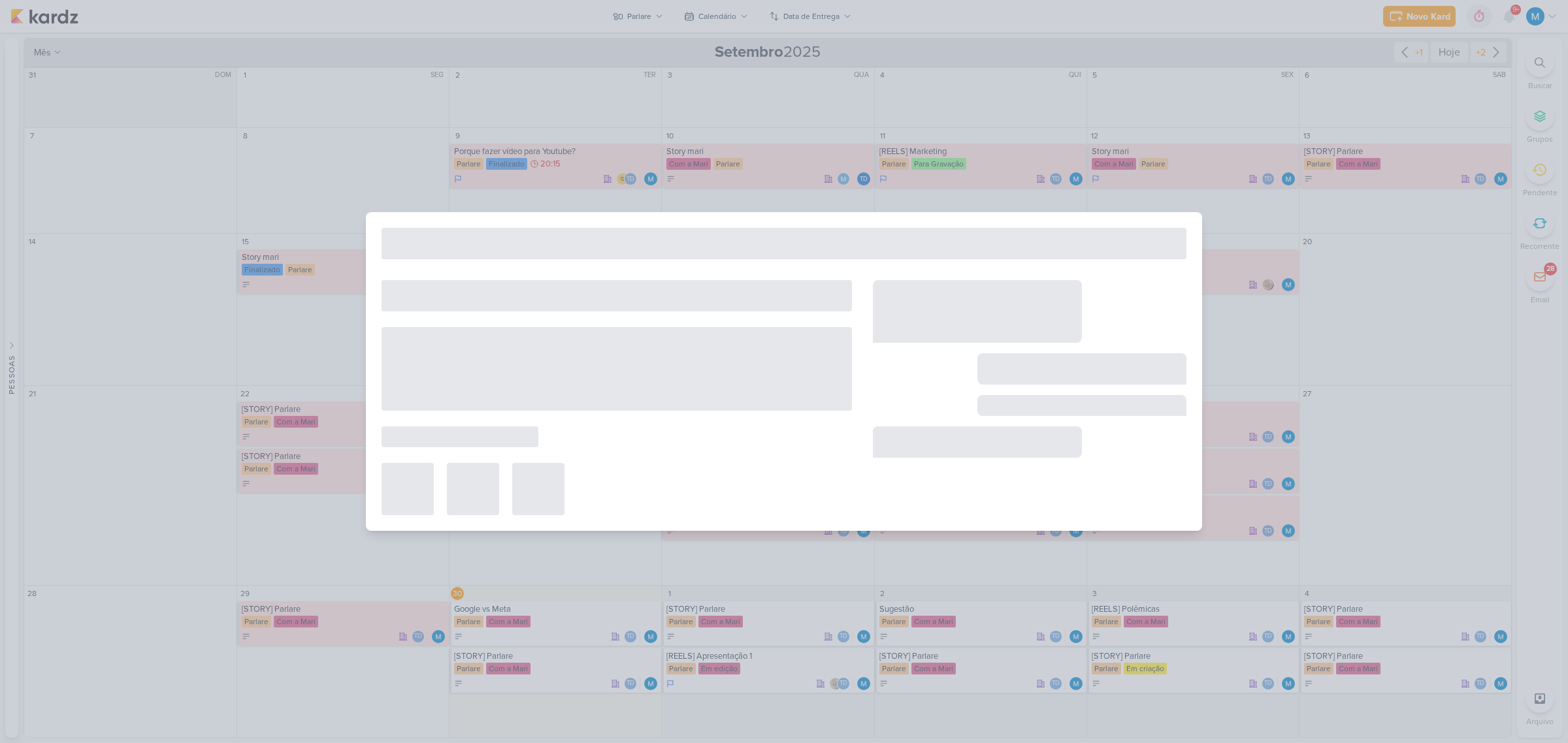
type input "Atualização do Instagram"
type input "[DATE] 23:59"
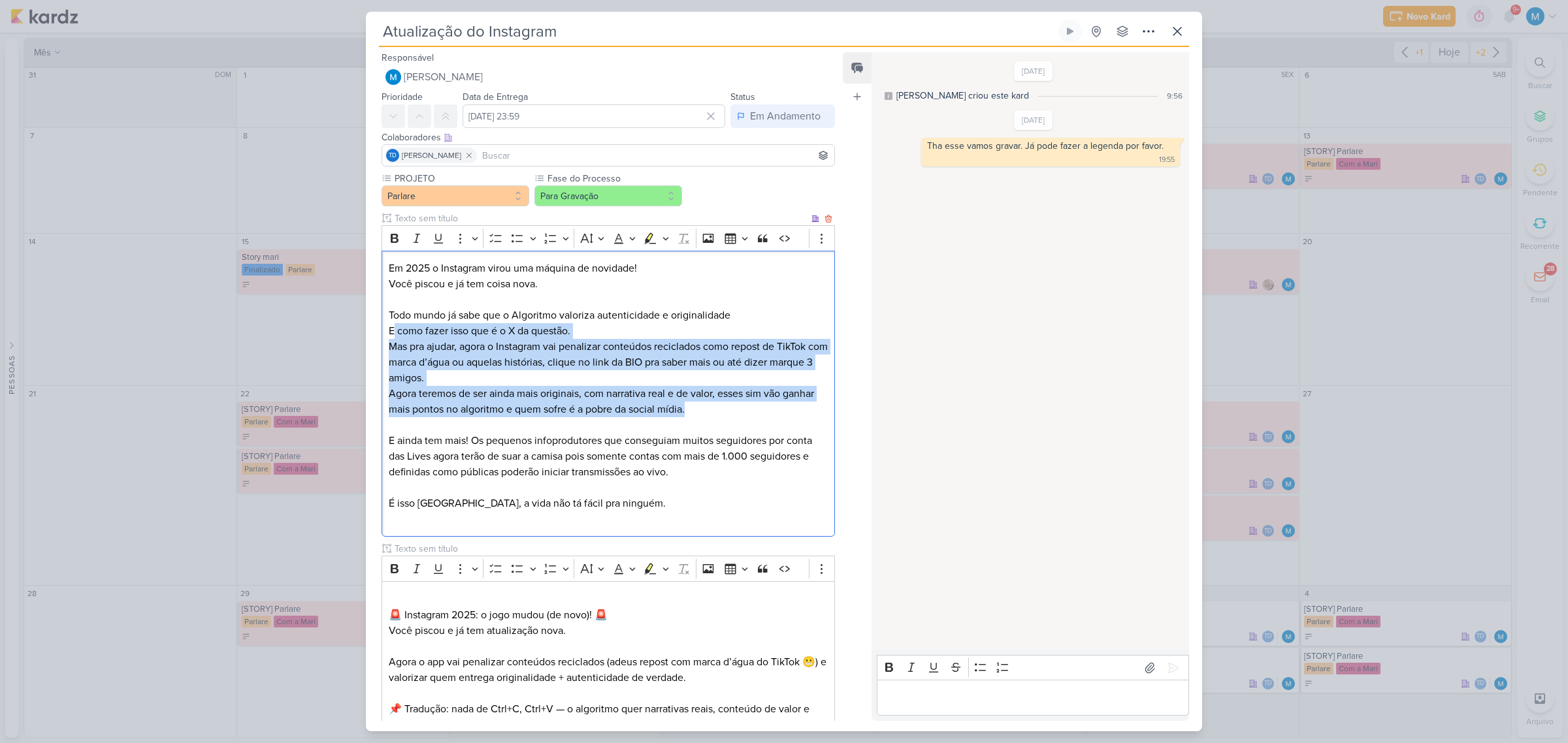
drag, startPoint x: 392, startPoint y: 331, endPoint x: 811, endPoint y: 408, distance: 426.0
click at [811, 408] on div "Em 2025 o Instagram virou uma máquina de novidade! Você piscou e já tem coisa n…" at bounding box center [608, 393] width 454 height 286
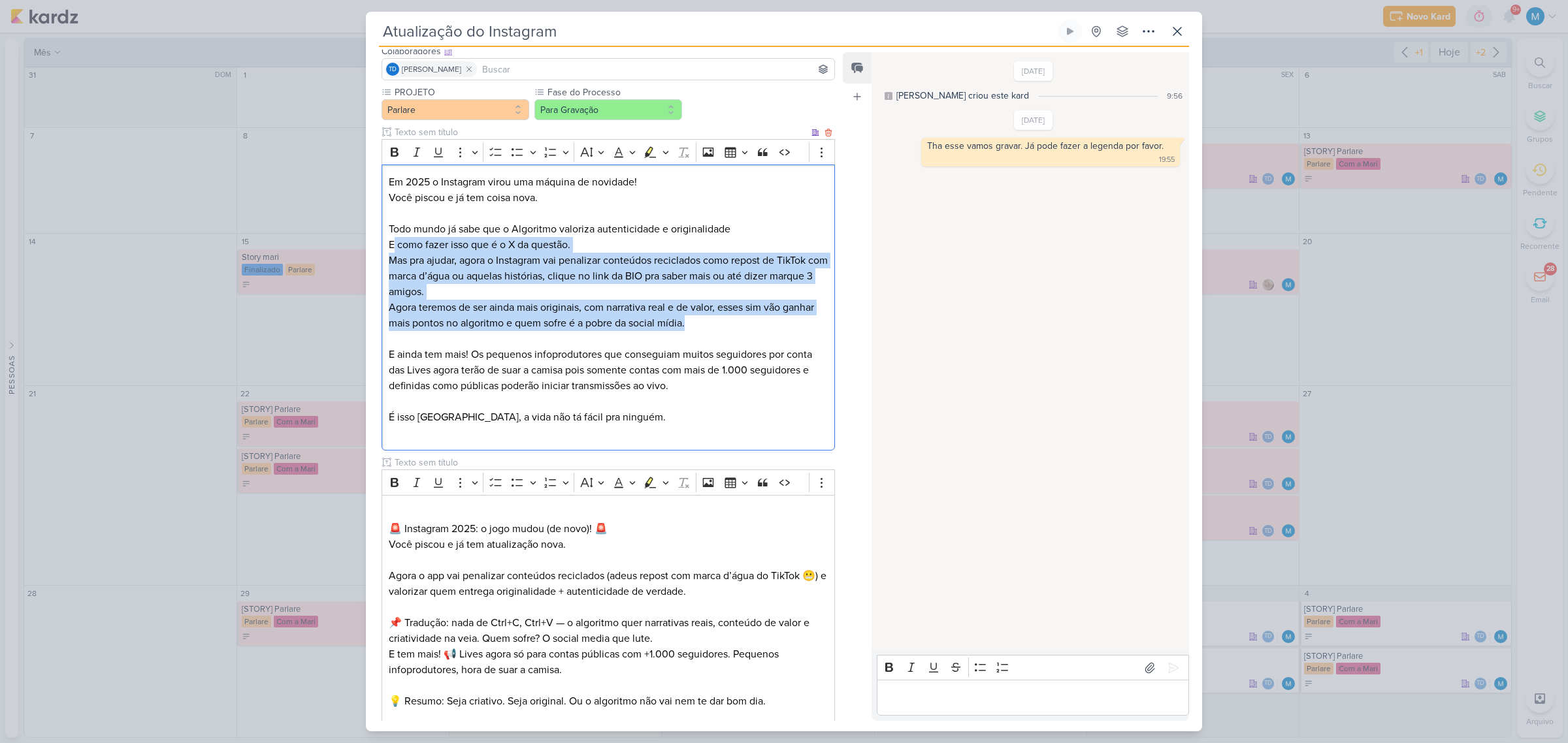
scroll to position [163, 0]
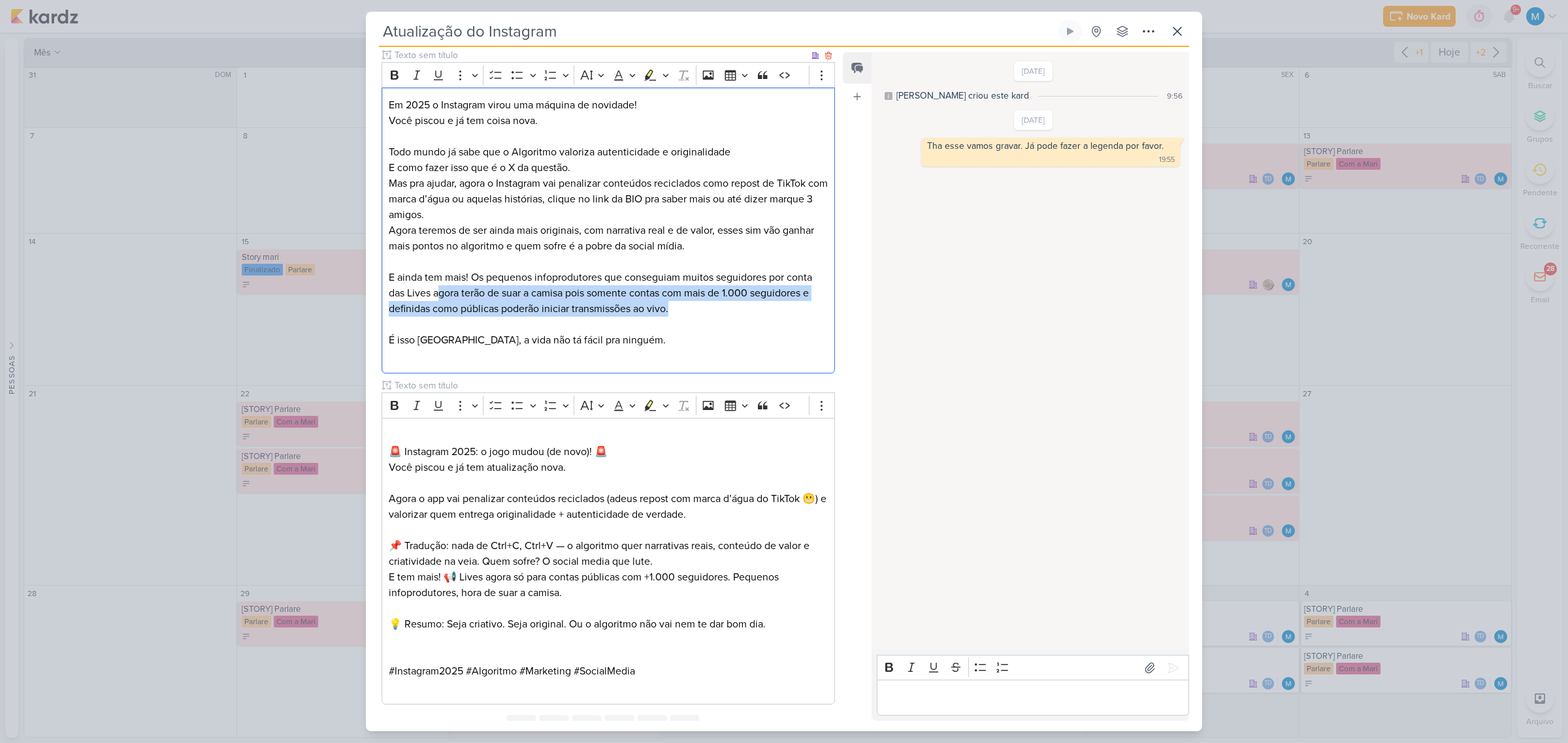
drag, startPoint x: 441, startPoint y: 295, endPoint x: 818, endPoint y: 315, distance: 377.5
click at [818, 315] on p "E ainda tem mais! Os pequenos infoprodutores que conseguiam muitos seguidores p…" at bounding box center [608, 293] width 439 height 47
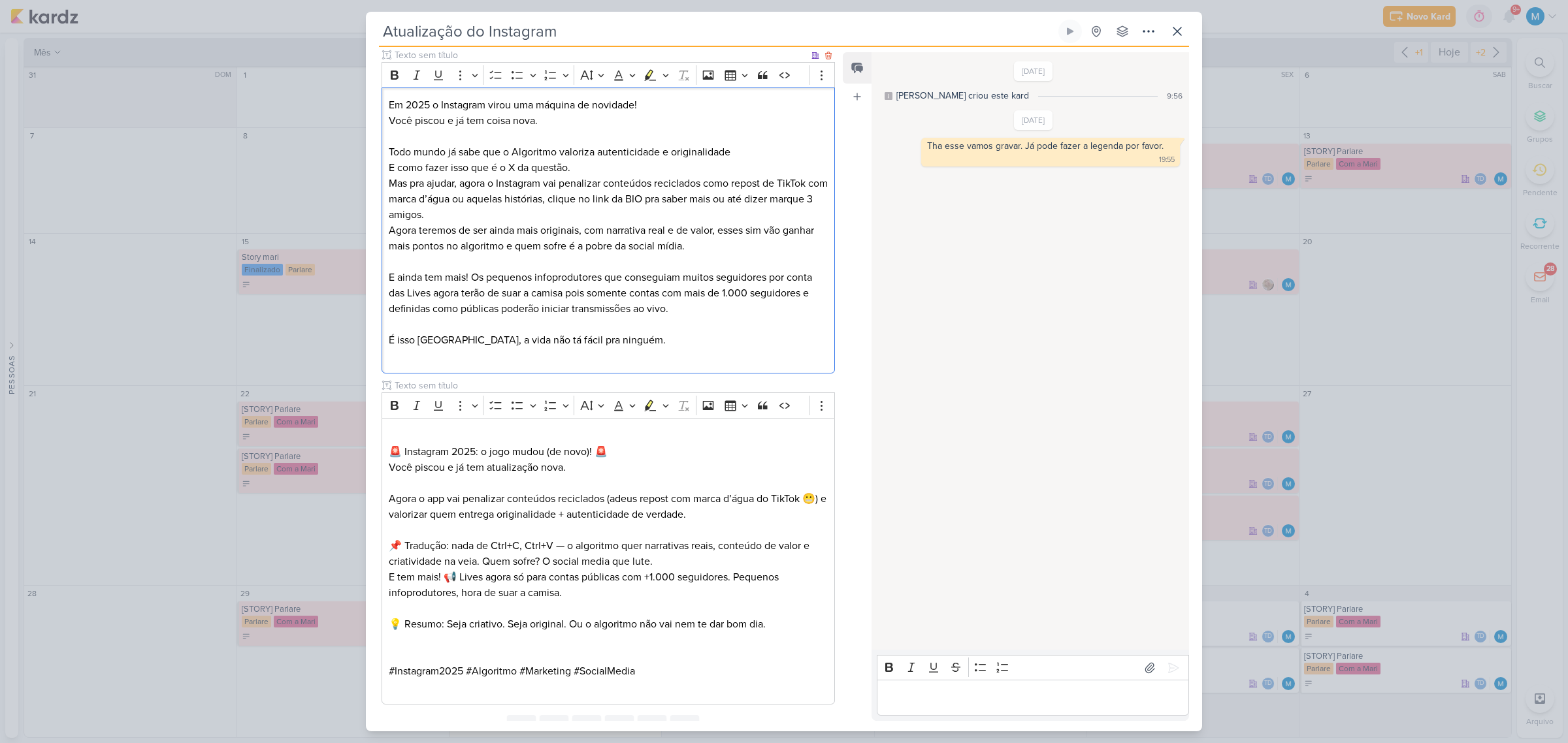
click at [784, 322] on p "Editor editing area: main" at bounding box center [608, 325] width 439 height 16
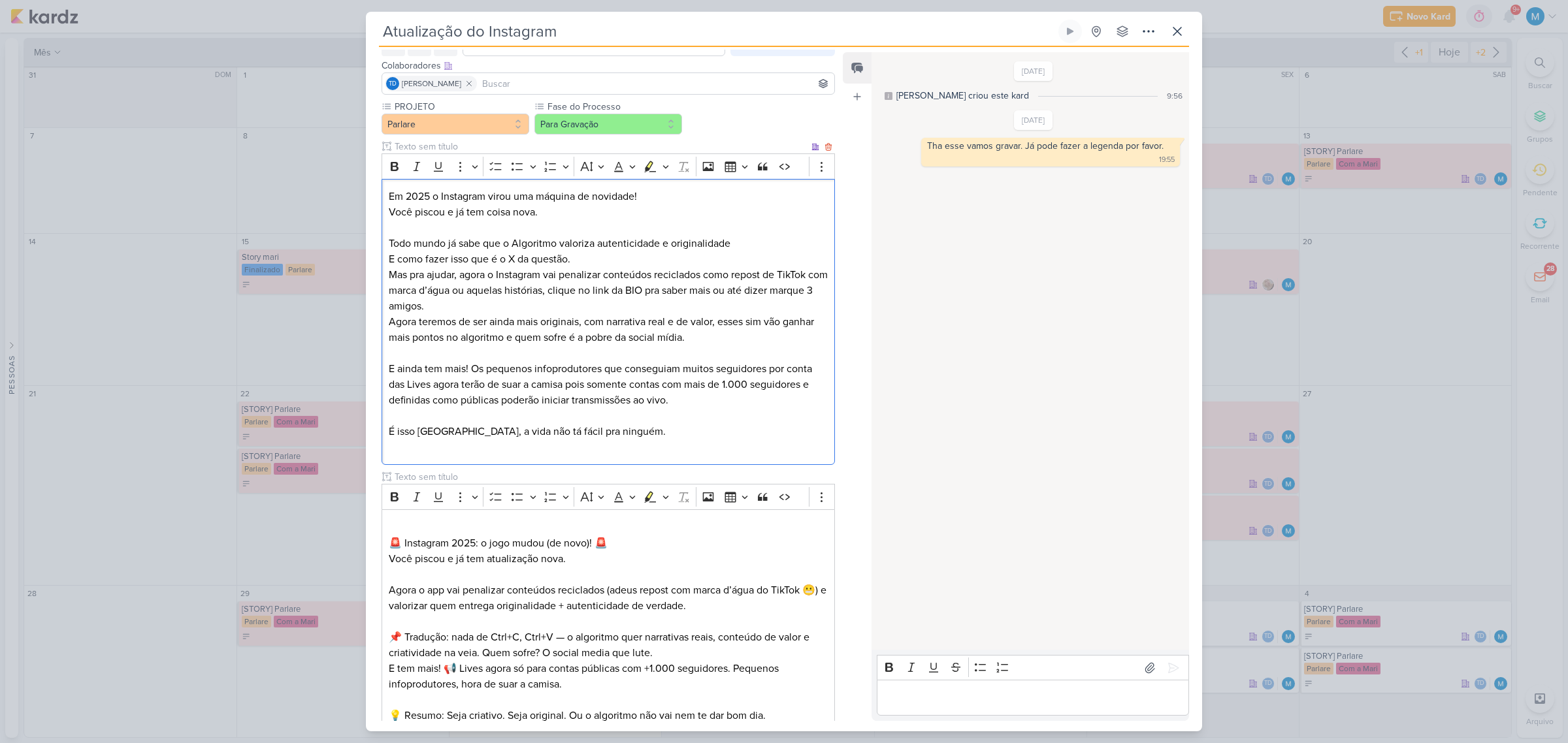
scroll to position [0, 0]
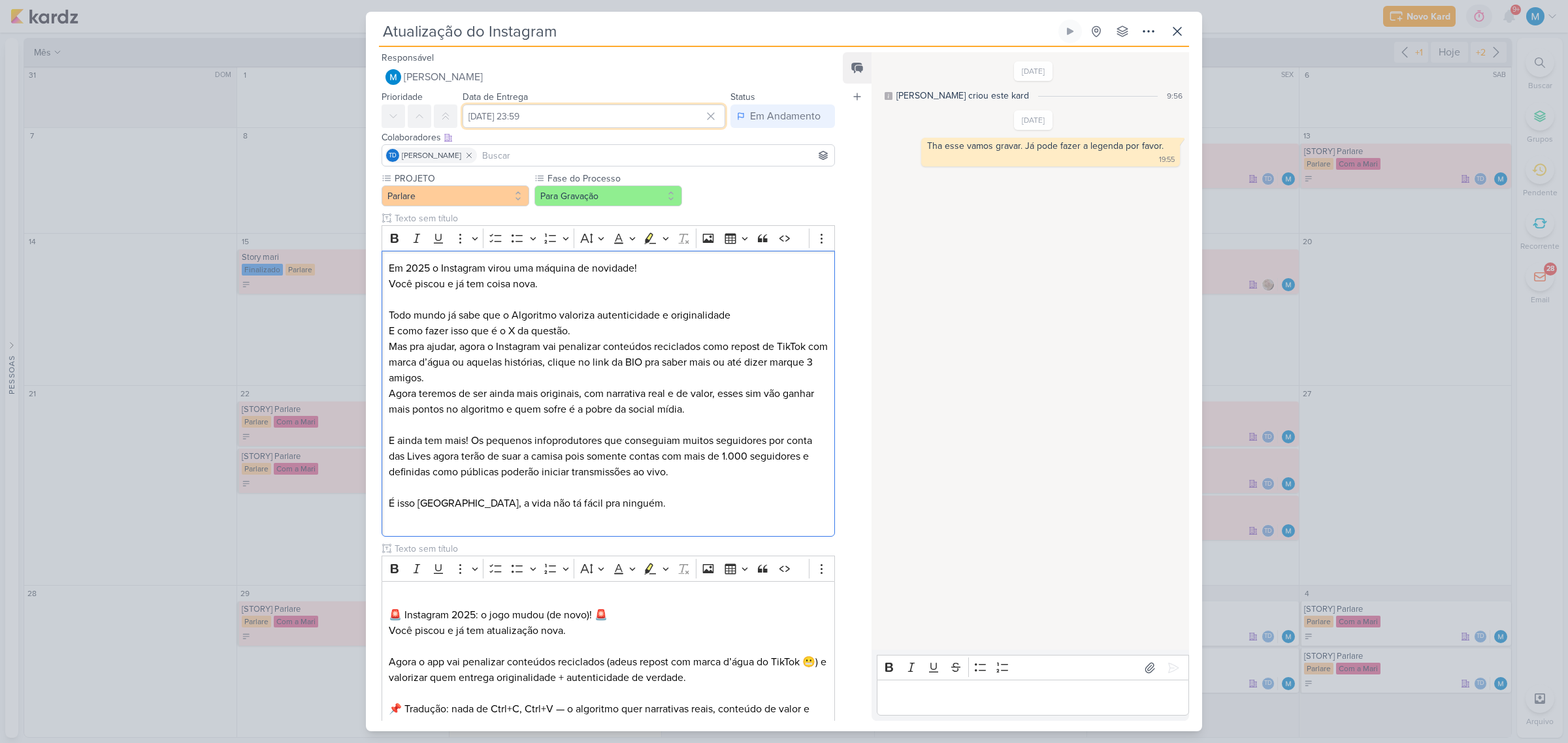
click at [537, 118] on input "[DATE] 23:59" at bounding box center [593, 116] width 262 height 23
click at [700, 148] on icon "button" at bounding box center [706, 148] width 16 height 16
click at [601, 197] on div "6" at bounding box center [607, 203] width 20 height 18
type input "[DATE] 23:59"
click at [706, 421] on p "Editor editing area: main" at bounding box center [608, 425] width 439 height 16
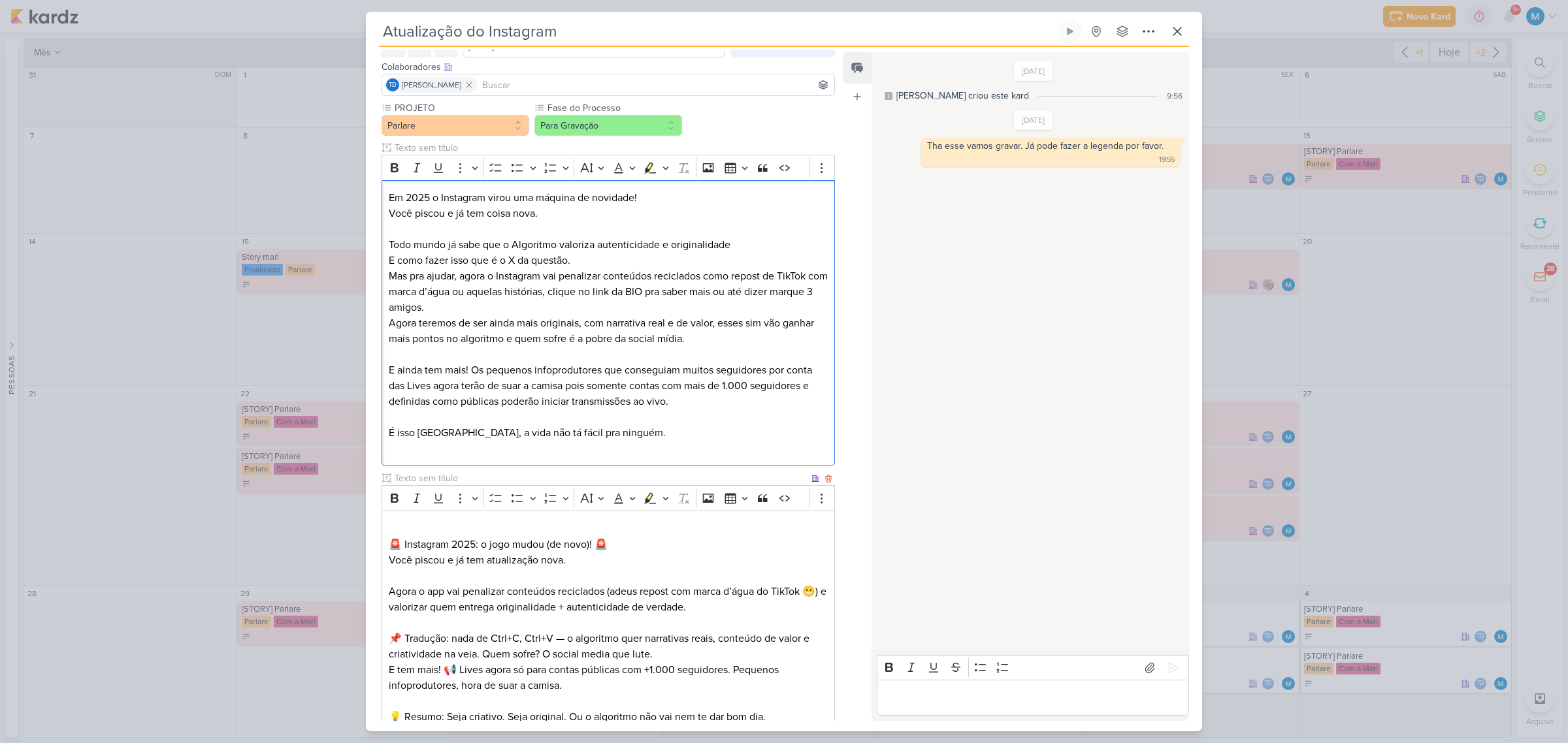
scroll to position [219, 0]
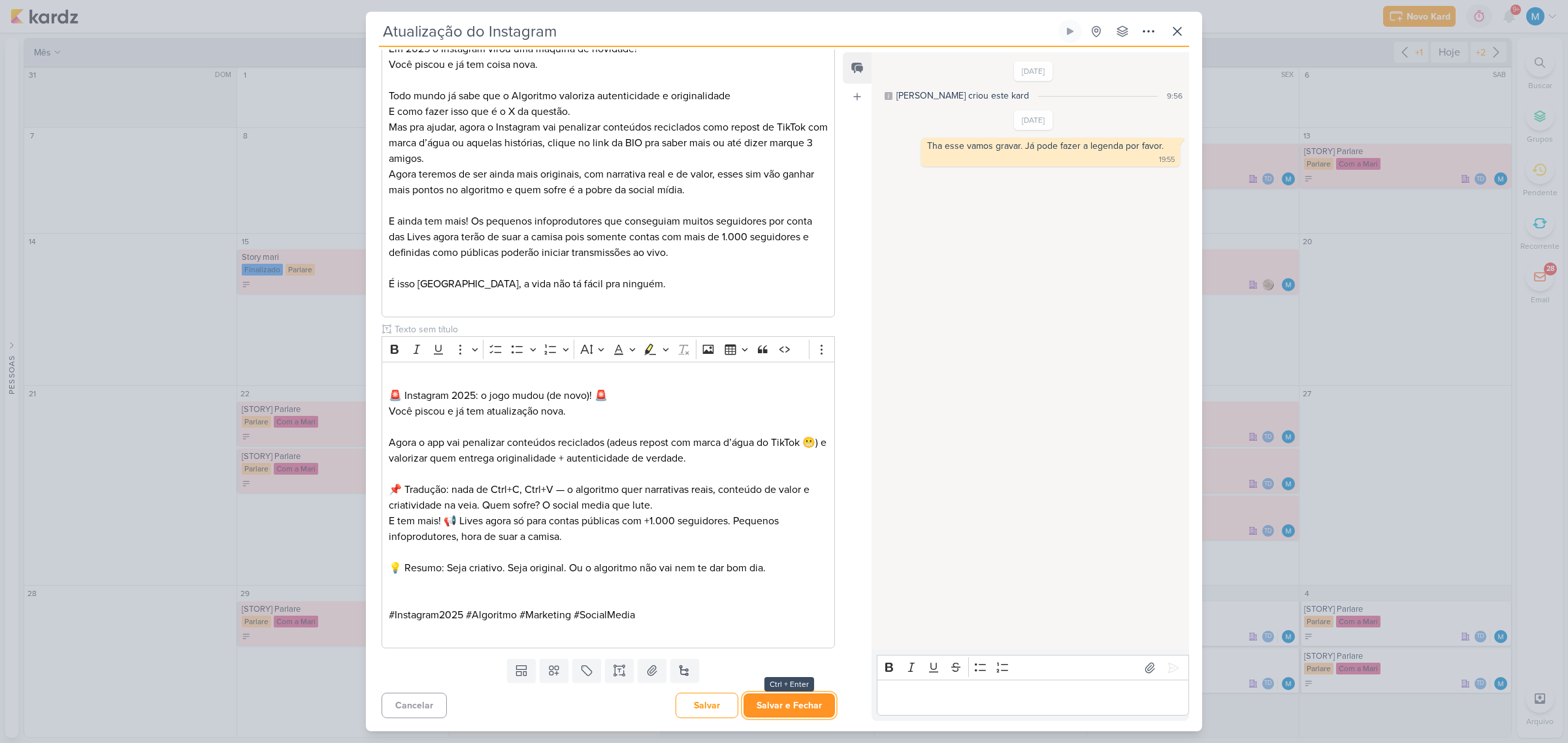
click at [804, 465] on button "Salvar e Fechar" at bounding box center [789, 705] width 91 height 24
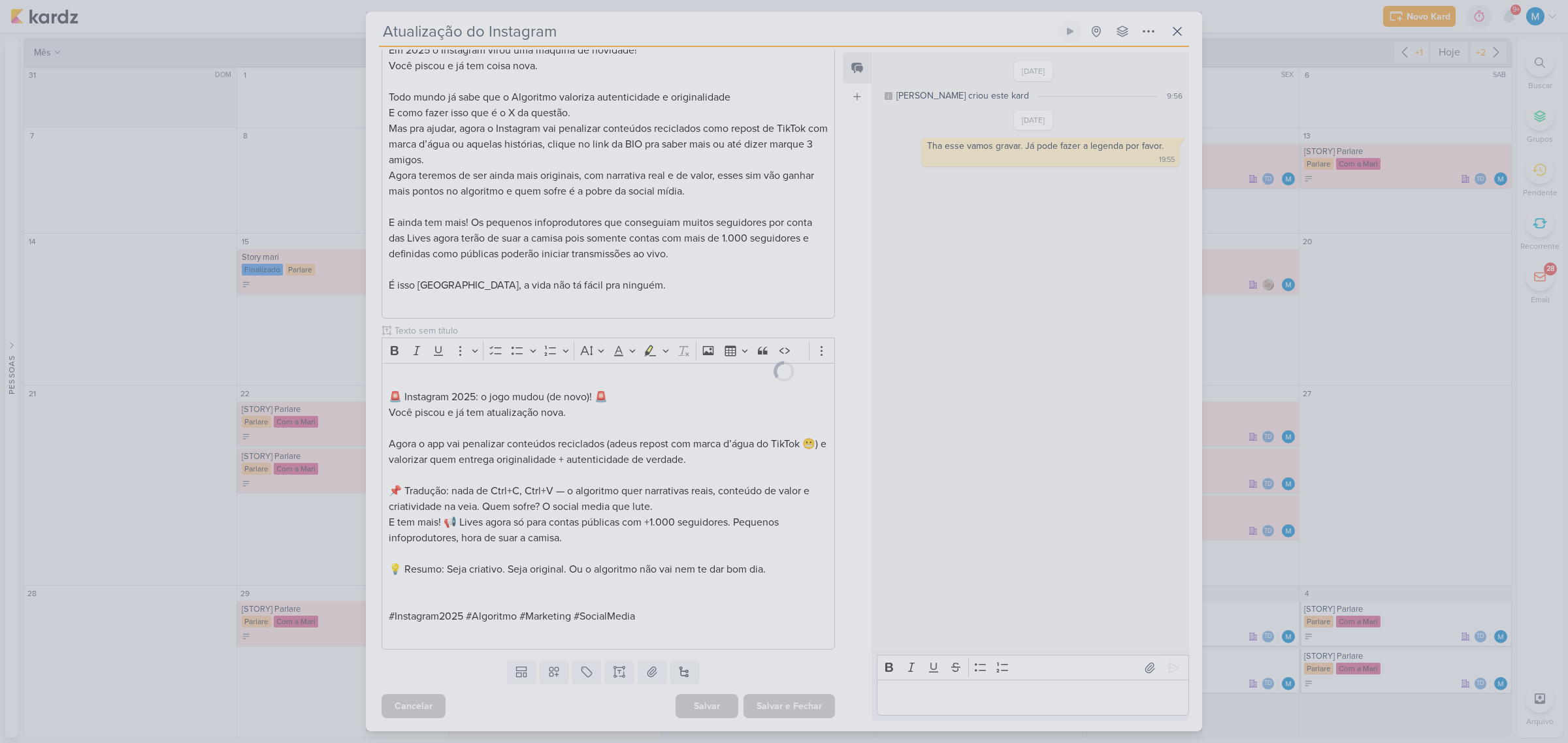
scroll to position [218, 0]
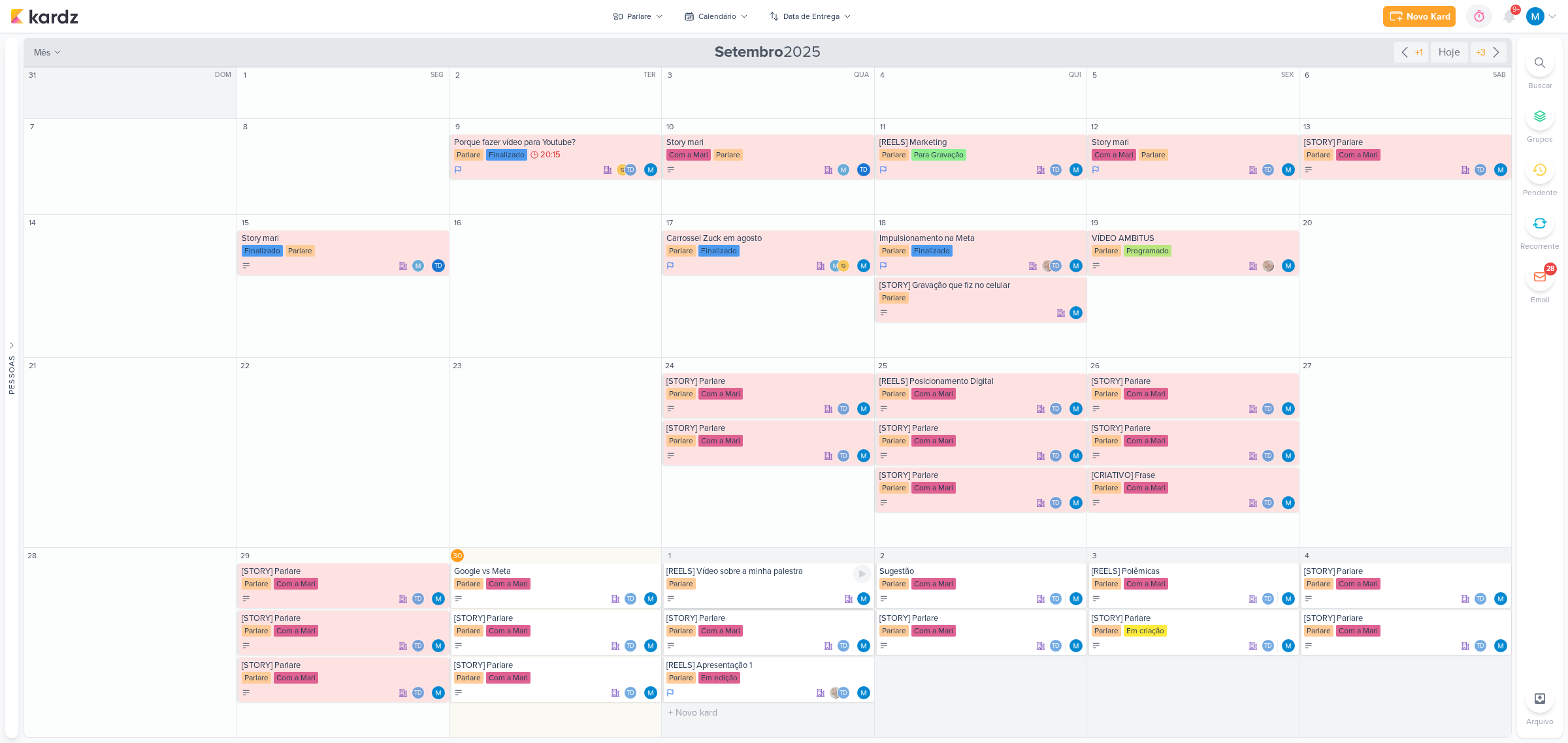
click at [782, 465] on div "[REELS] Vídeo sobre a minha palestra" at bounding box center [768, 571] width 205 height 10
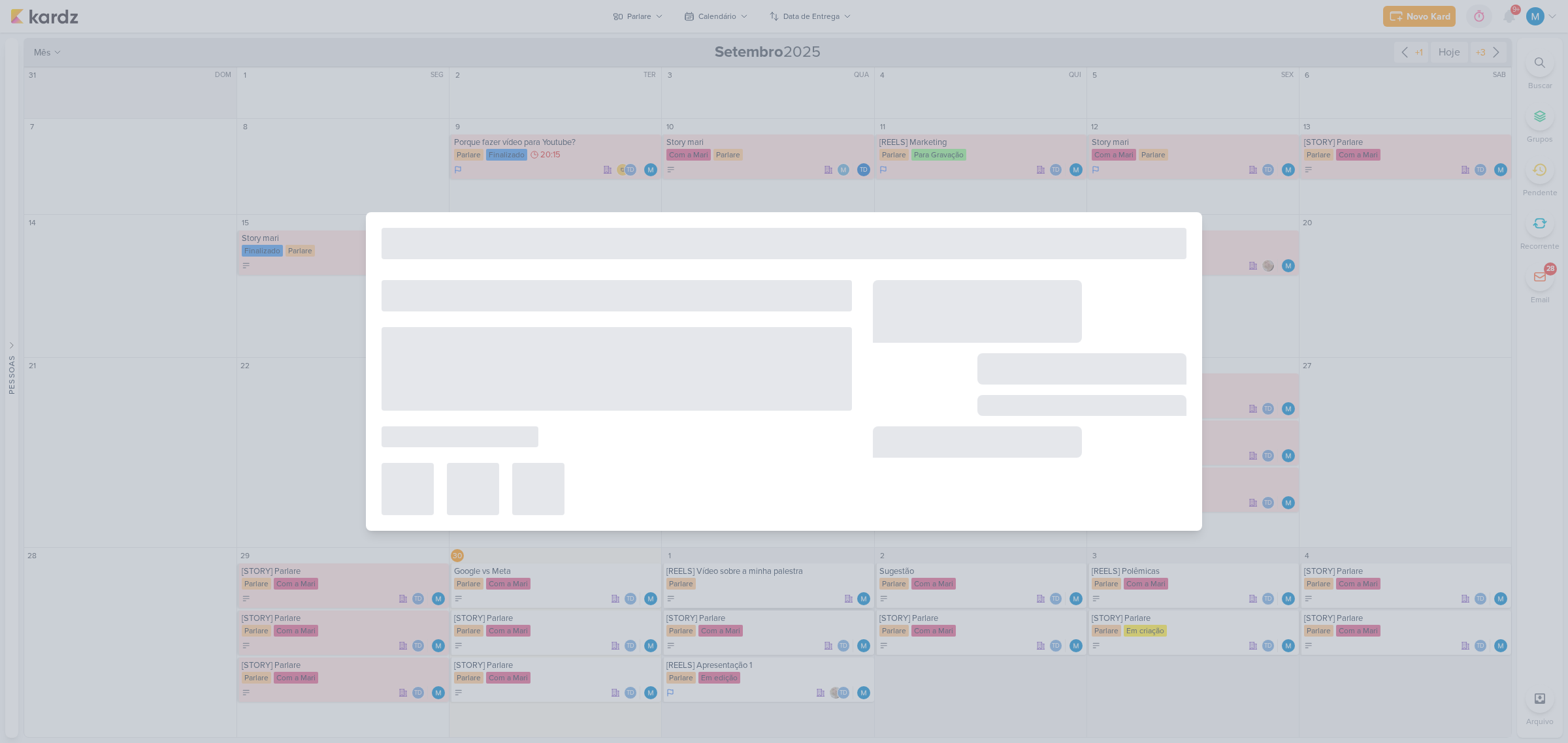
type input "[REELS] Vídeo sobre a minha palestra"
type input "[DATE] 23:59"
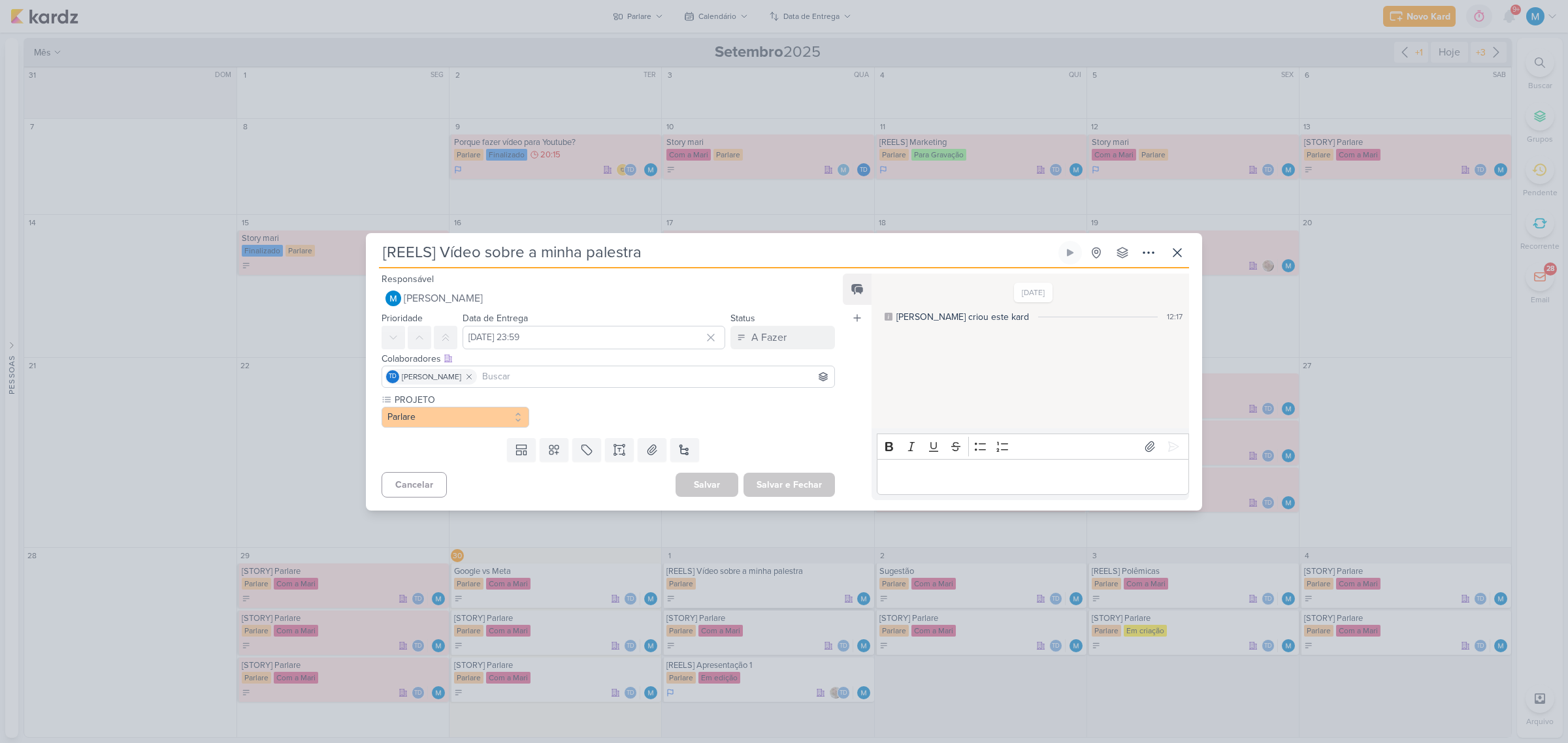
scroll to position [0, 0]
click at [1114, 256] on icon at bounding box center [1177, 253] width 16 height 16
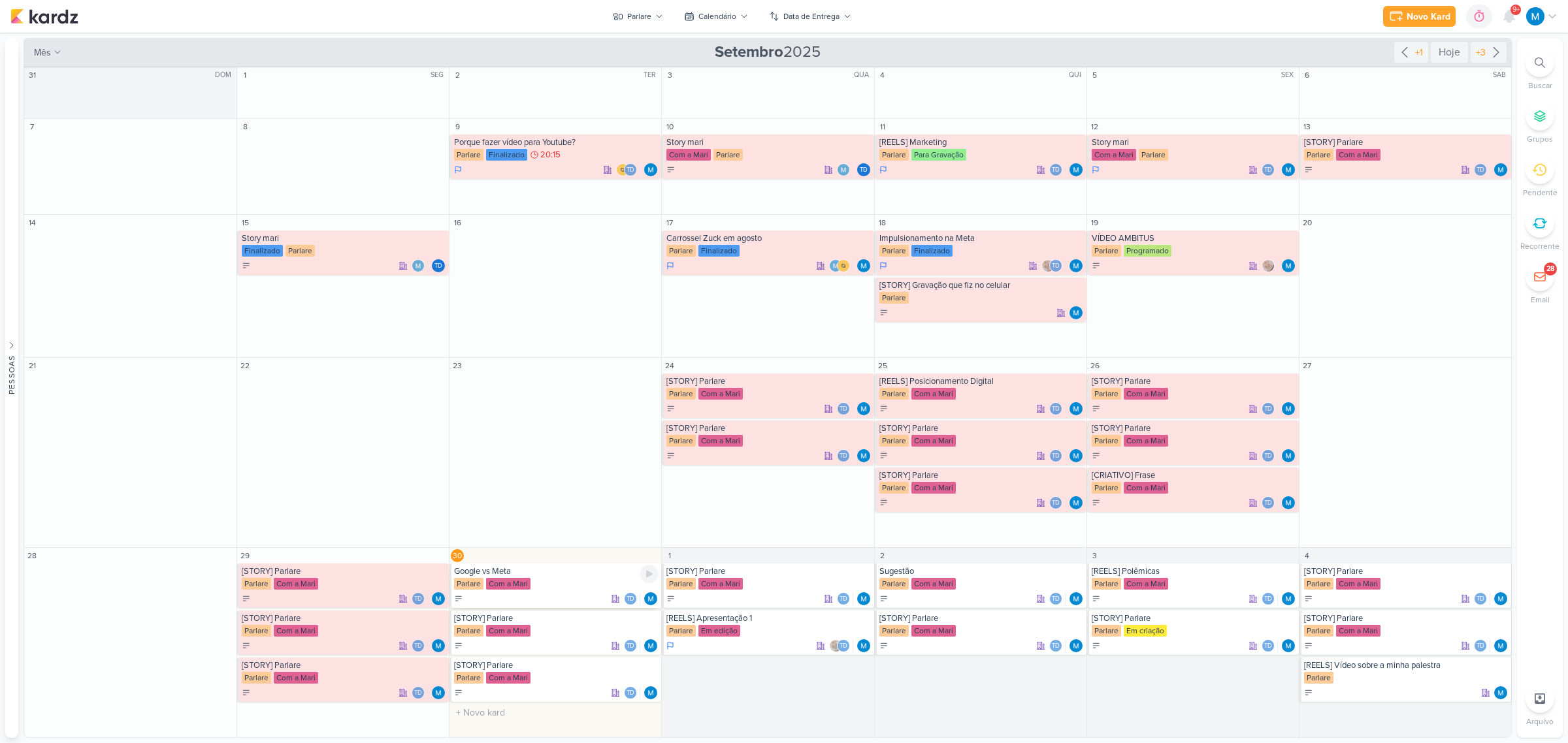
click at [525, 465] on div "Google vs Meta [GEOGRAPHIC_DATA] Com a Mari Td" at bounding box center [555, 585] width 212 height 44
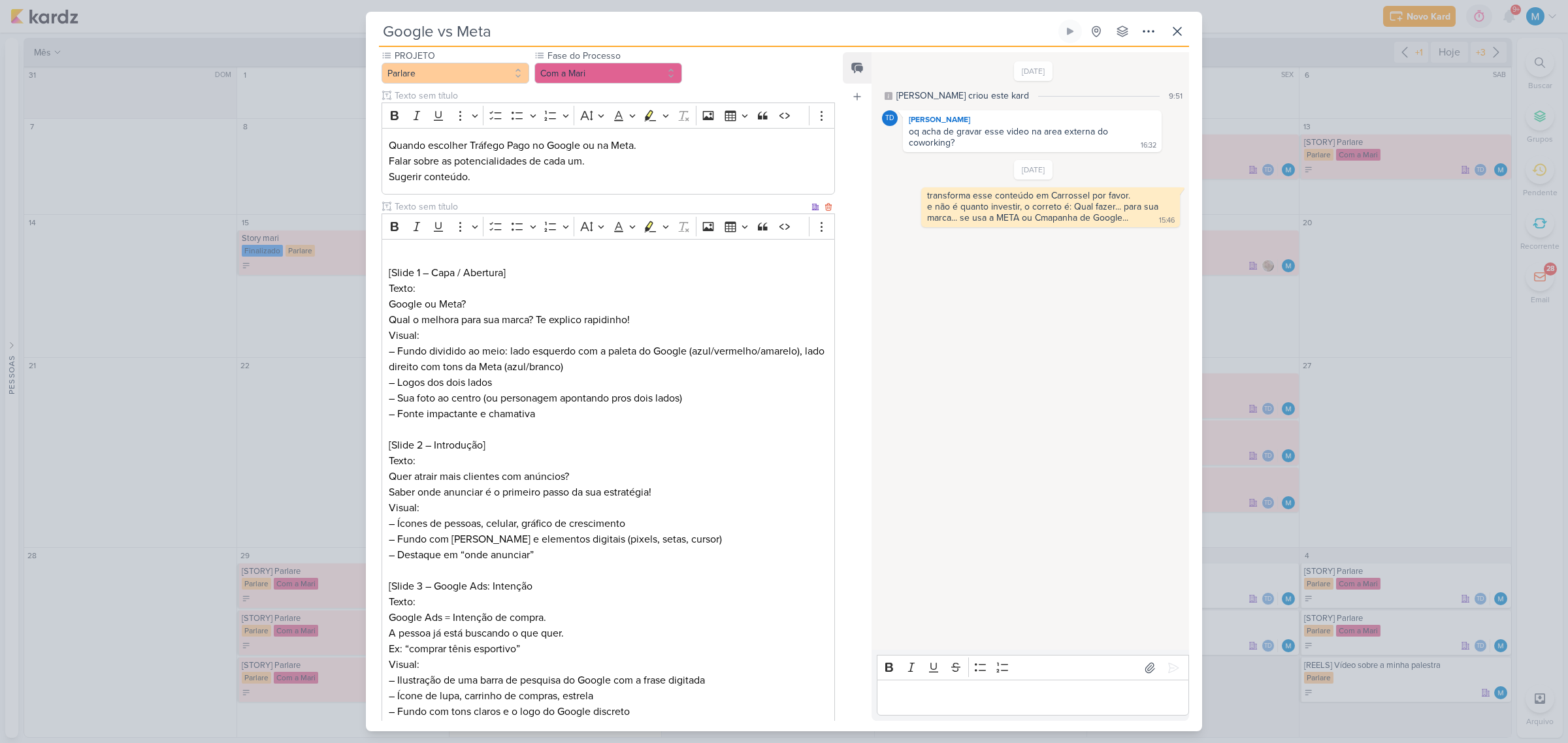
scroll to position [44, 0]
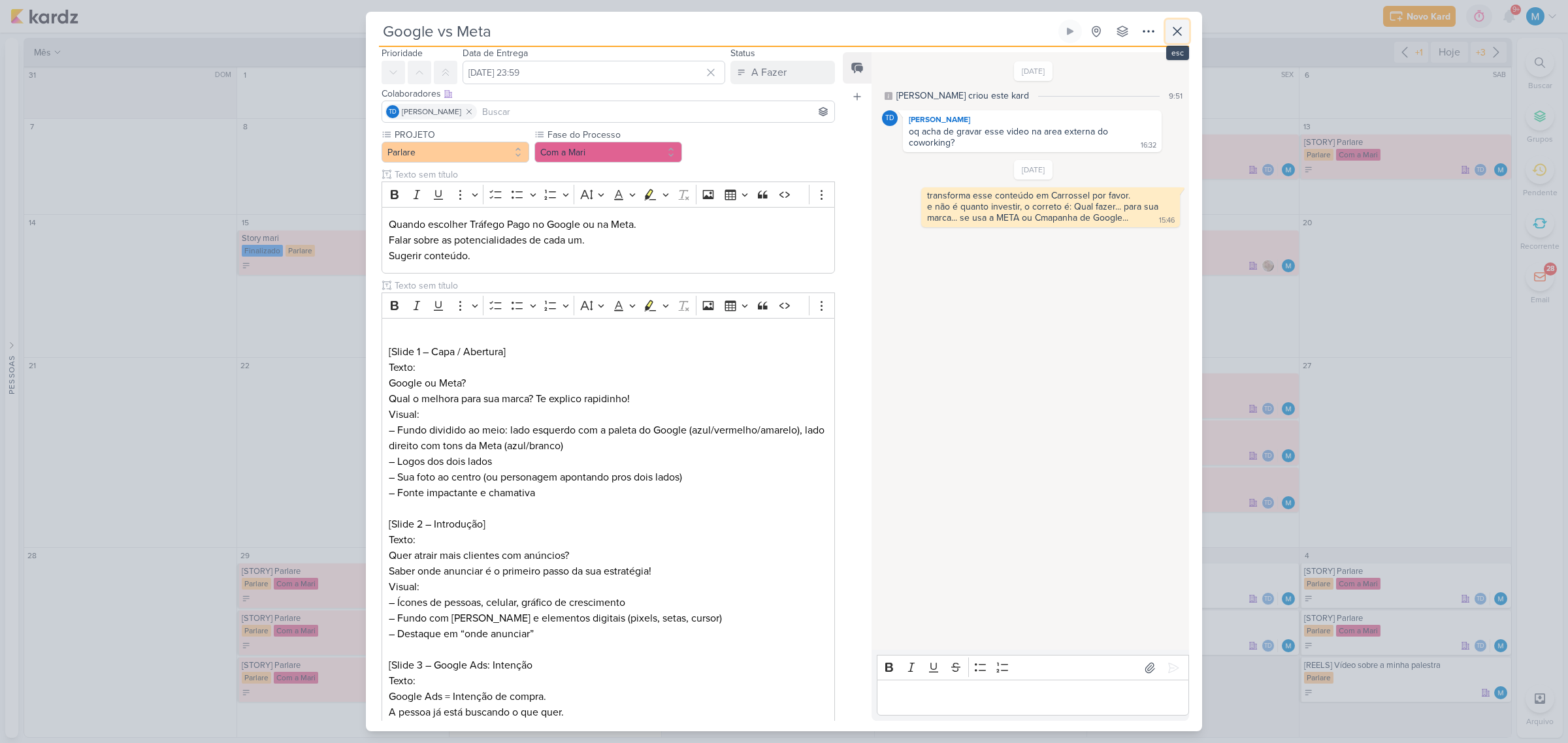
click at [1114, 33] on button at bounding box center [1177, 31] width 23 height 23
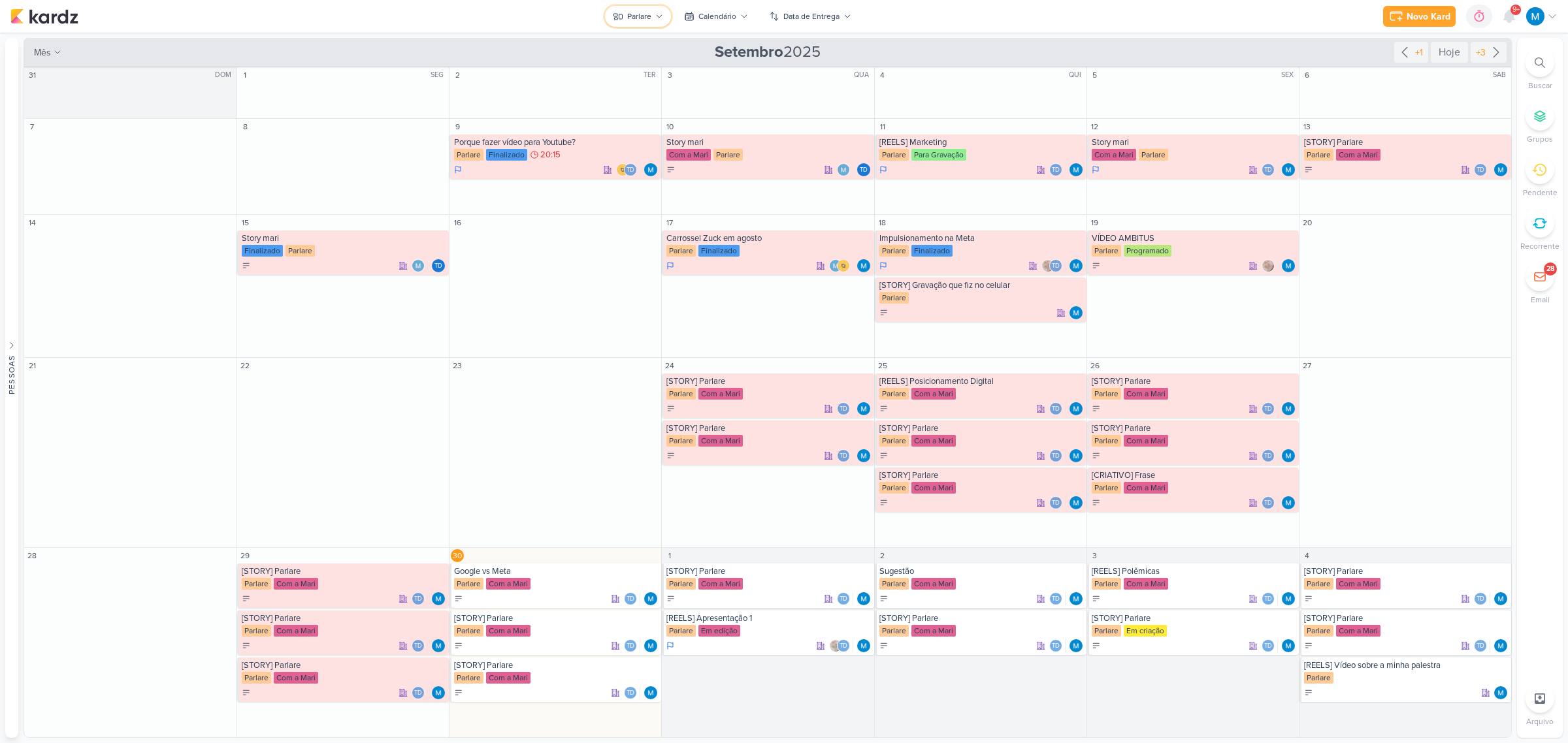
click at [655, 17] on icon at bounding box center [659, 16] width 8 height 8
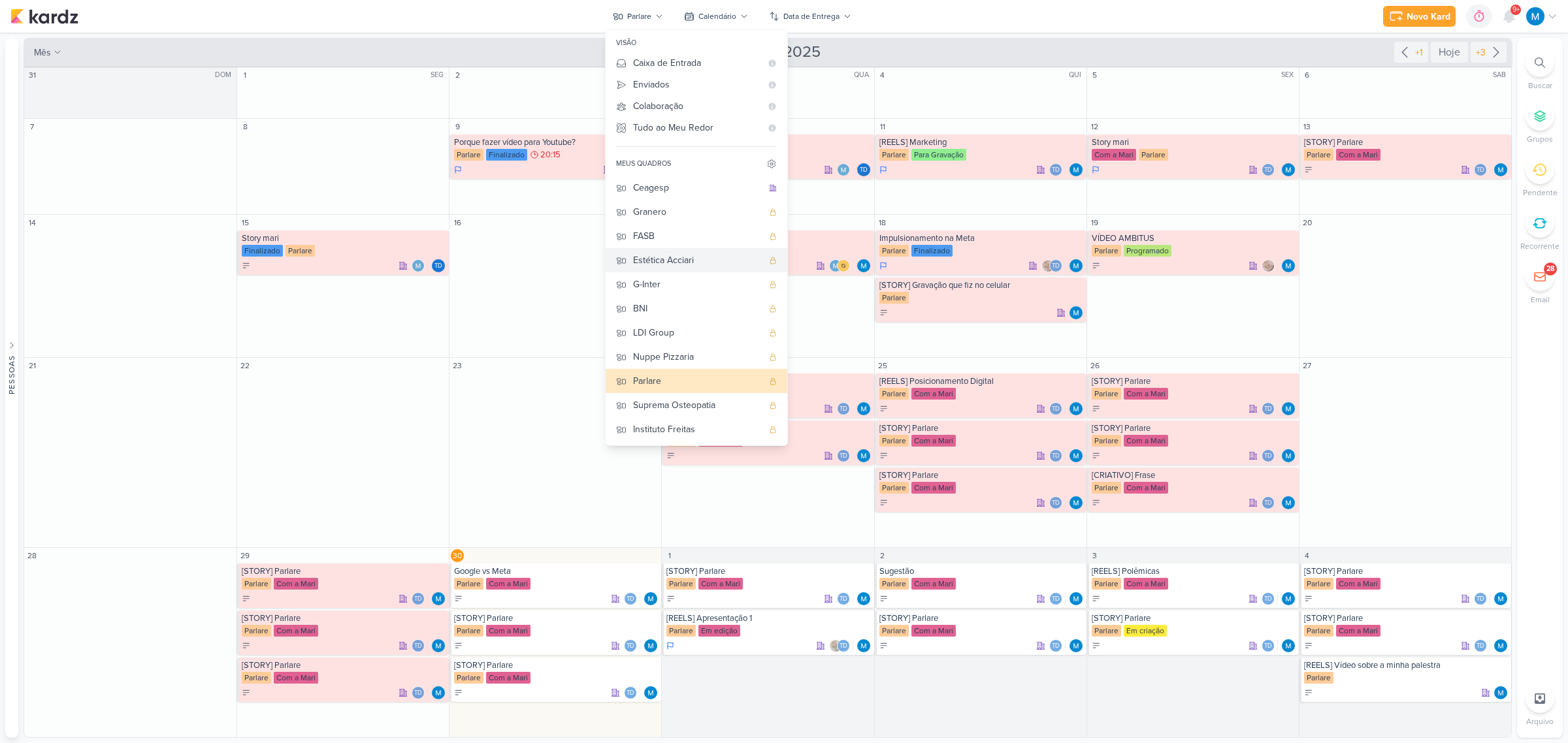
click at [690, 256] on div "Estética Acciari" at bounding box center [698, 261] width 130 height 14
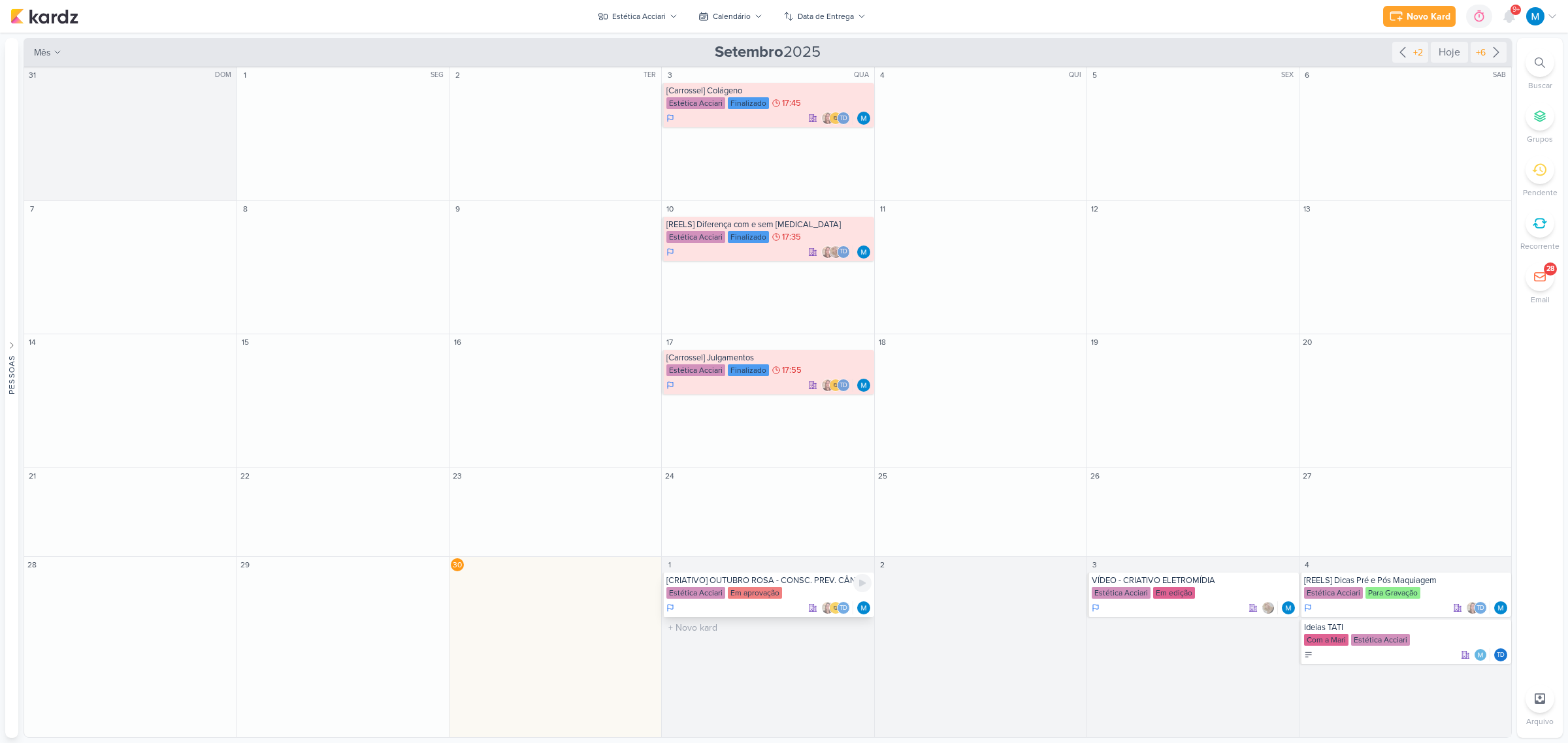
click at [810, 465] on div "[CRIATIVO] OUTUBRO ROSA - CONSC. PREV. CÂNCER DE MAMA" at bounding box center [768, 580] width 205 height 10
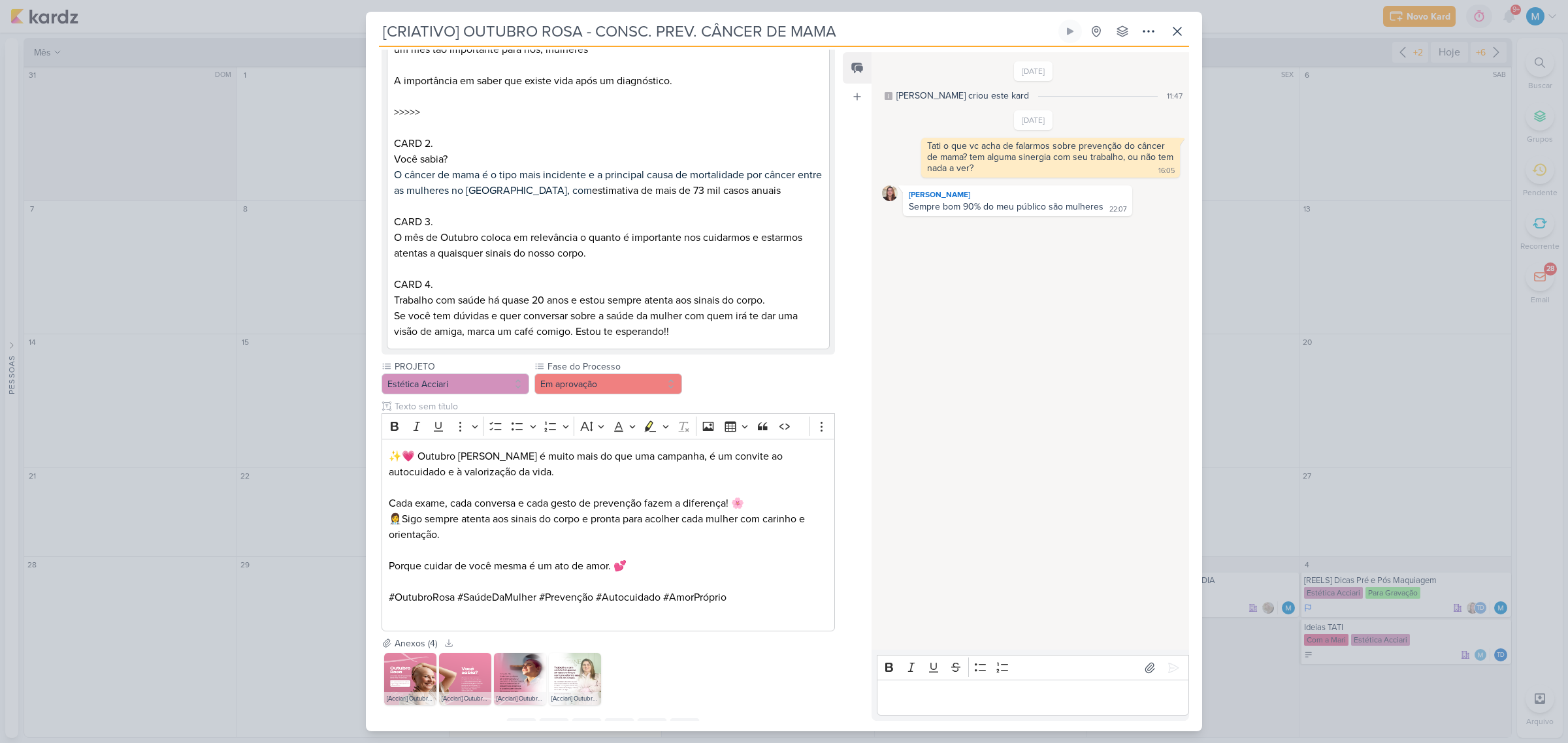
scroll to position [1175, 0]
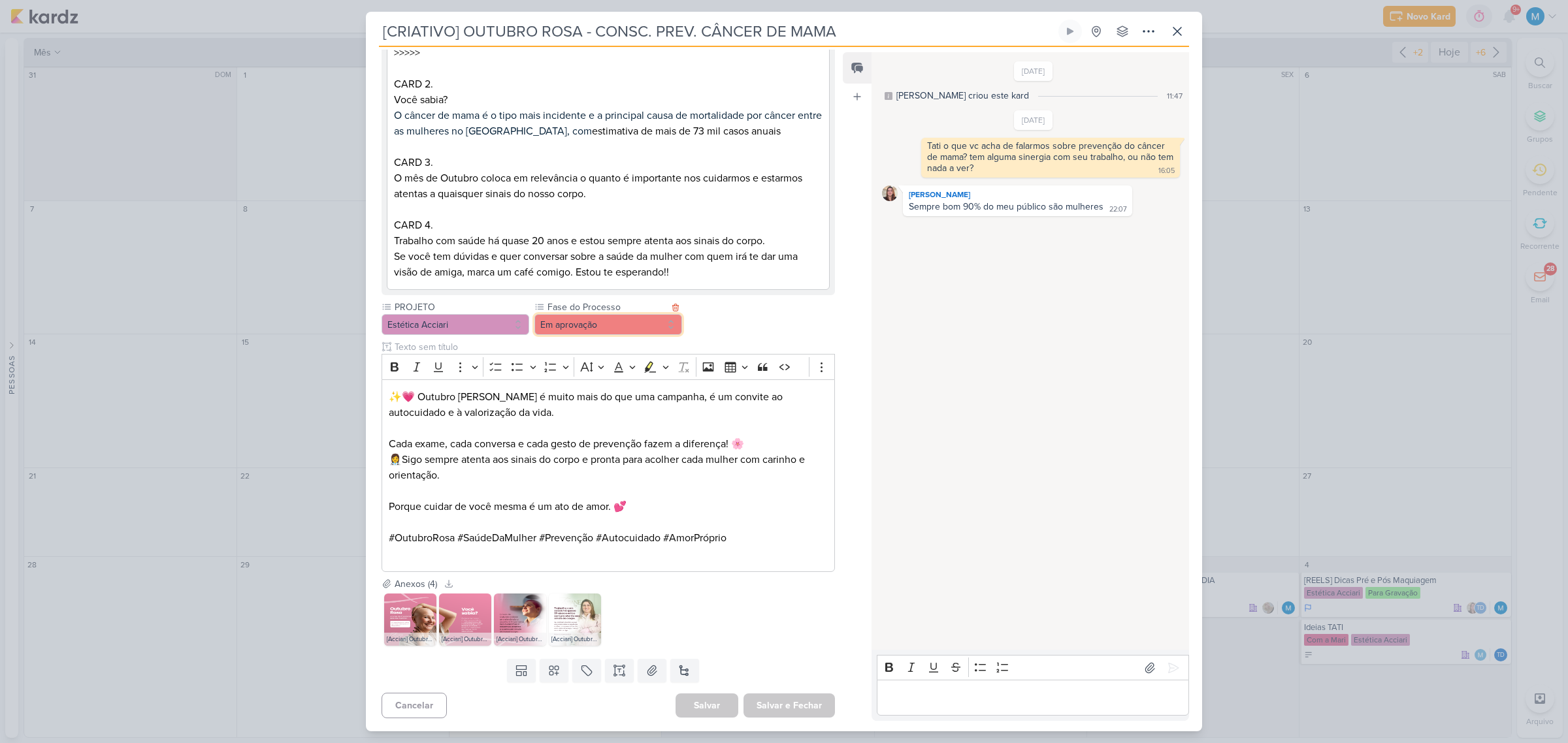
click at [648, 325] on button "Em aprovação" at bounding box center [608, 324] width 148 height 21
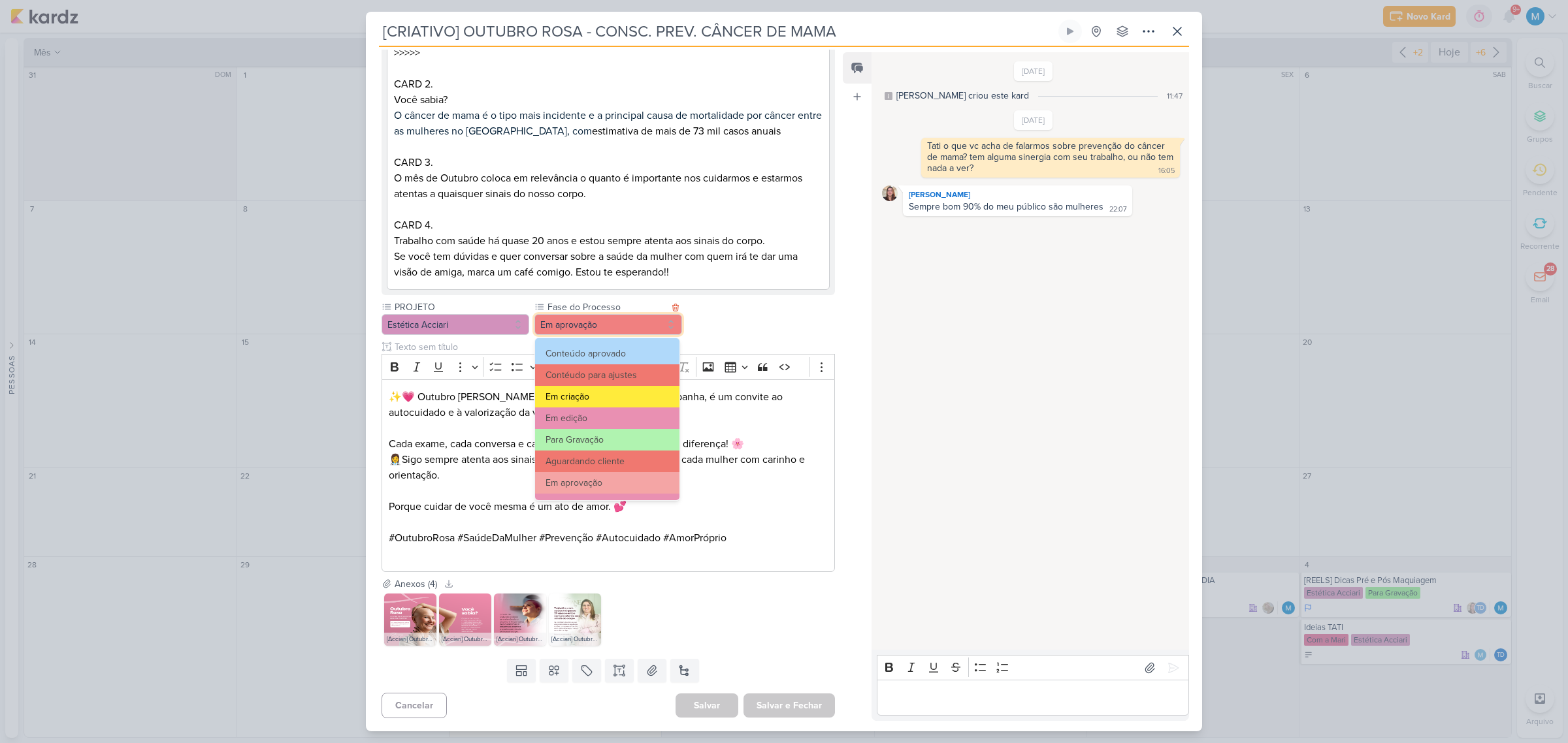
scroll to position [82, 0]
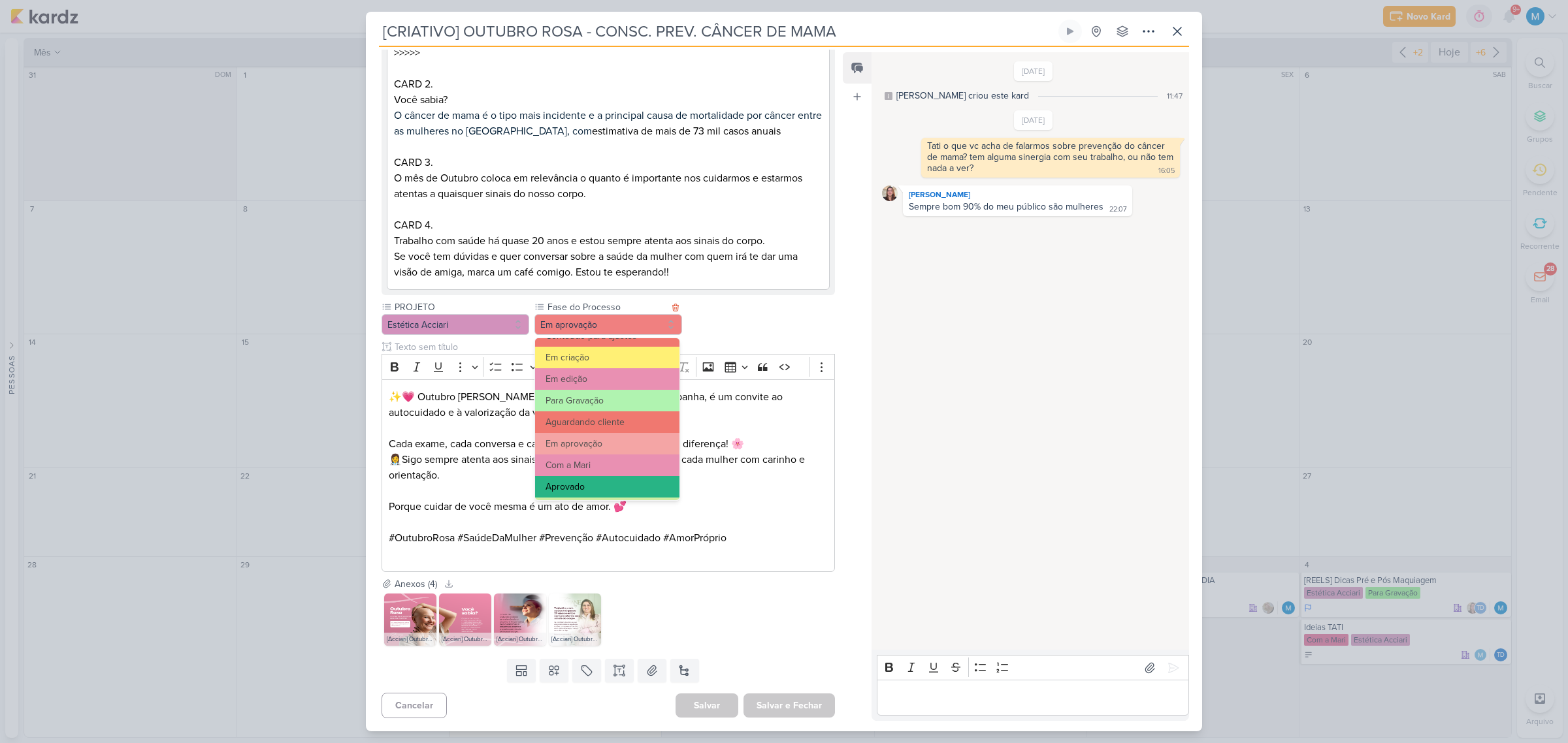
click at [600, 465] on button "Aprovado" at bounding box center [607, 487] width 144 height 22
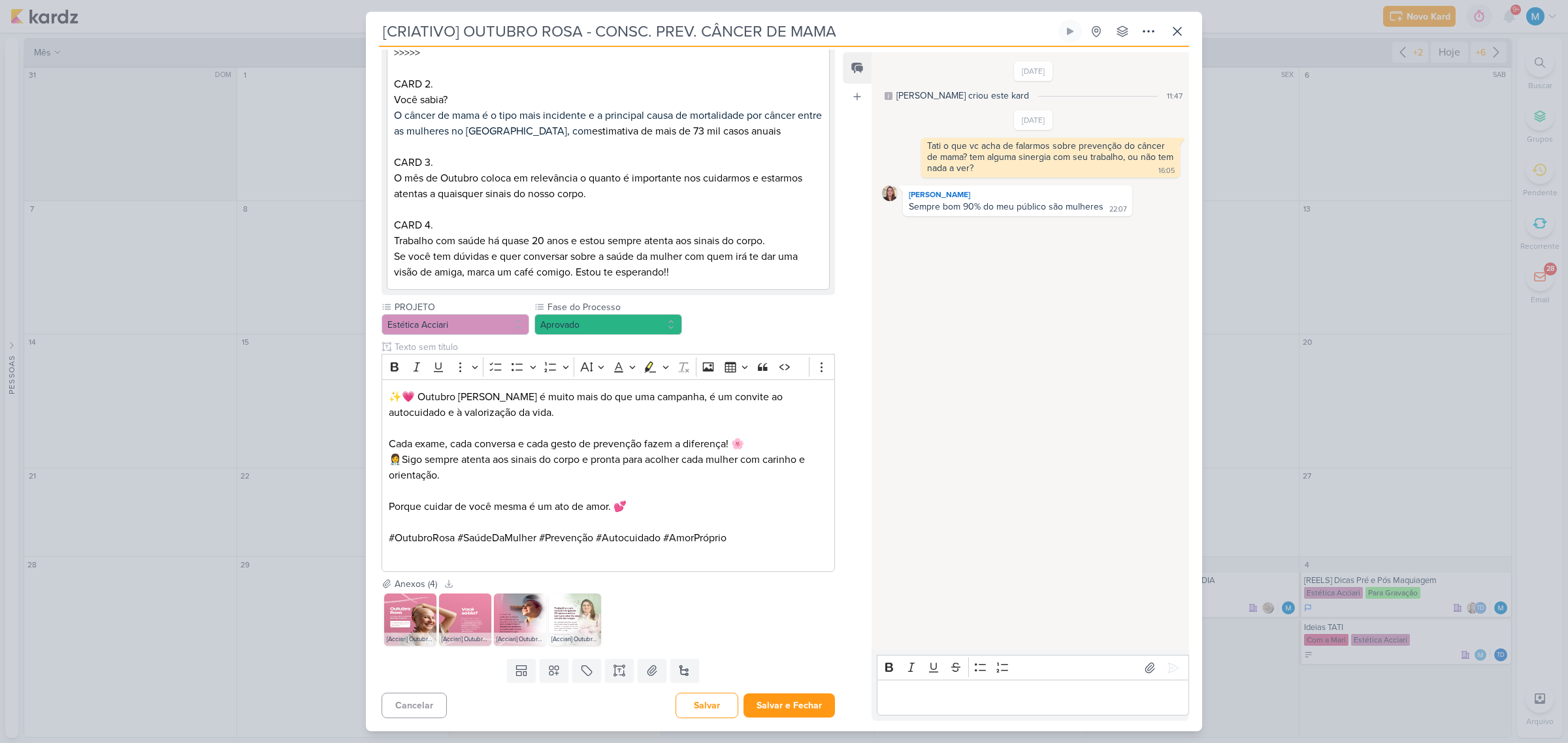
click at [936, 465] on p "Editor editing area: main" at bounding box center [1032, 698] width 298 height 16
click at [1114, 465] on icon at bounding box center [1173, 667] width 13 height 13
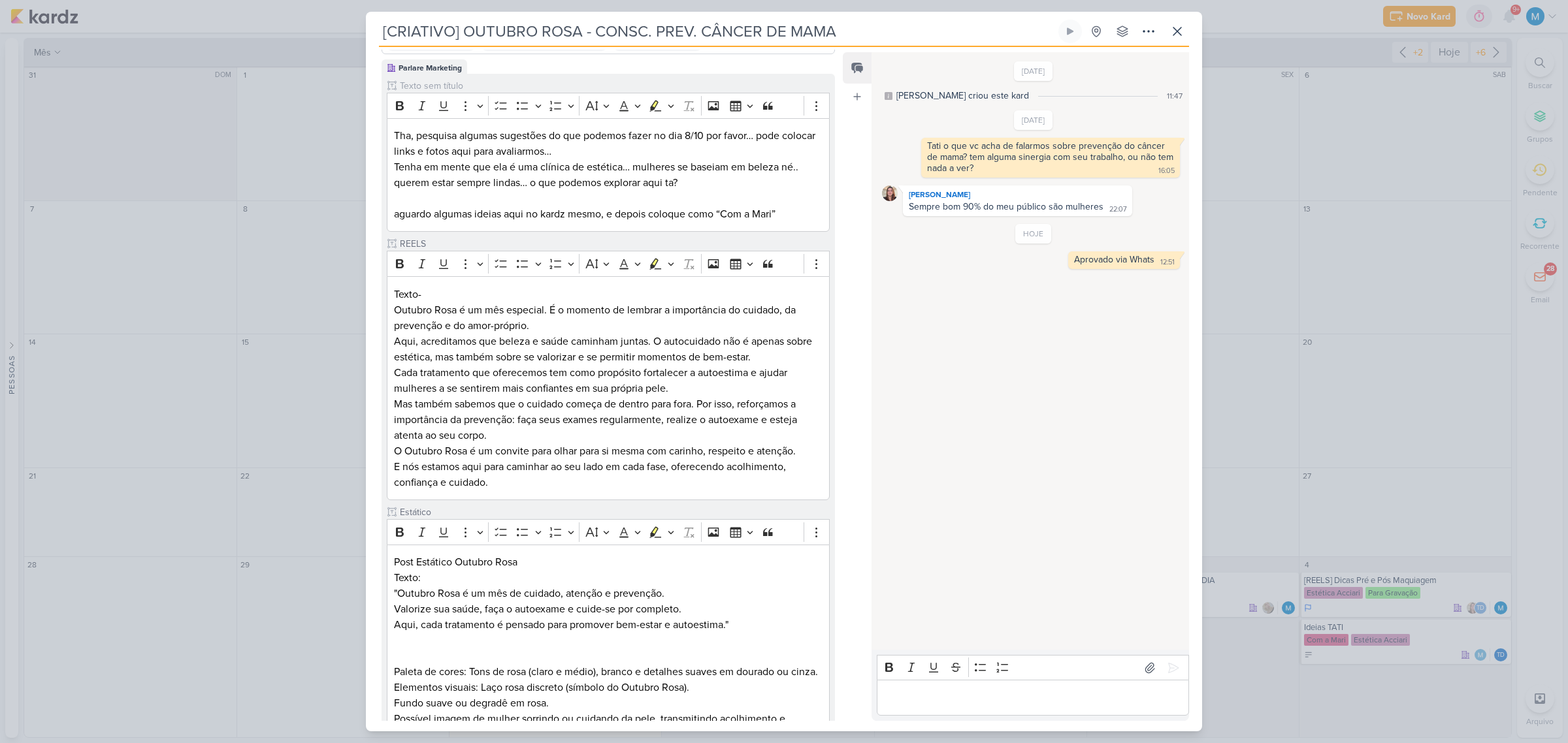
scroll to position [0, 0]
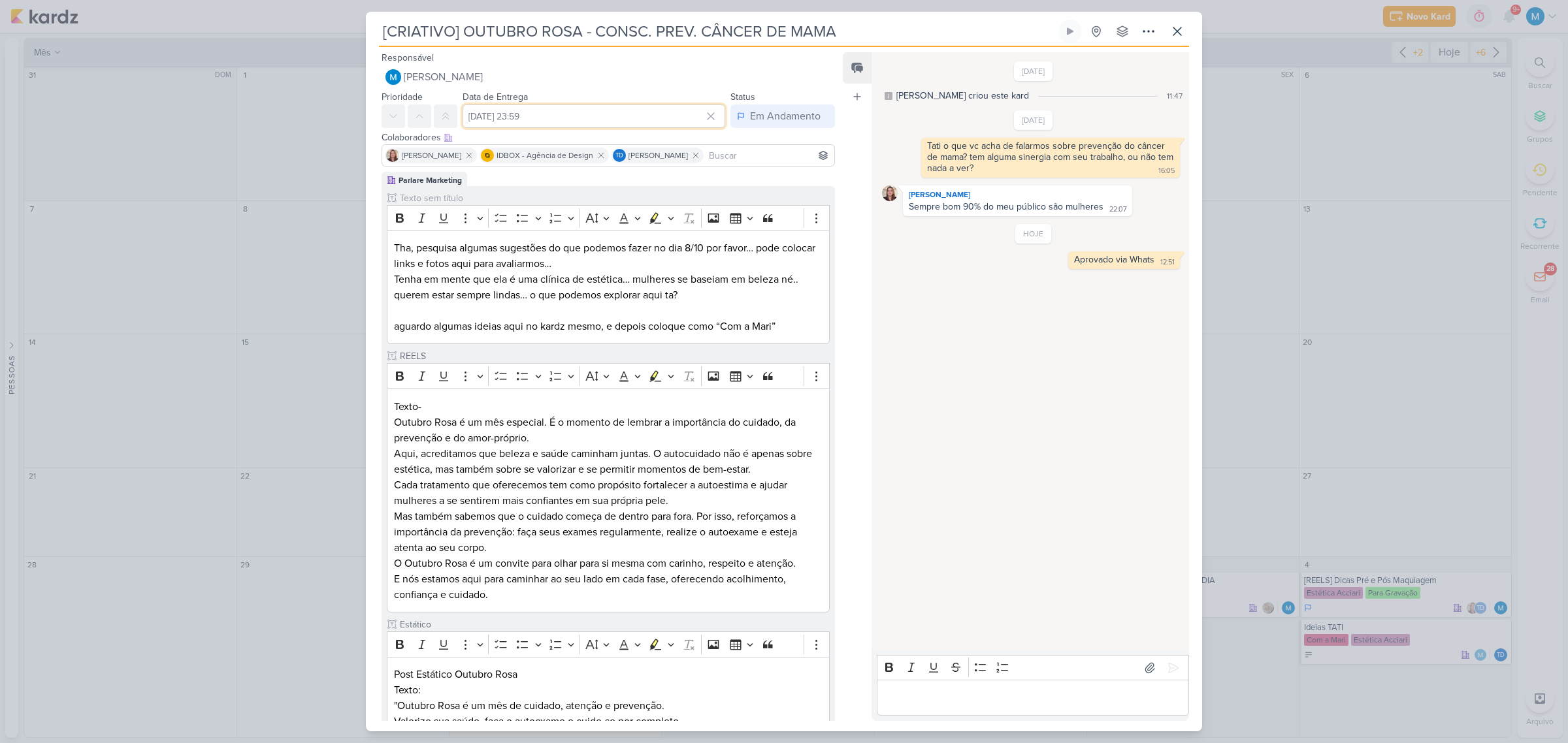
click at [572, 114] on input "[DATE] 23:59" at bounding box center [593, 116] width 262 height 23
click at [602, 273] on select "00 01 02 03 04 05 06 07 08 09 10 11 12 13 14 15 16 17 18 19 20 21 22 23" at bounding box center [606, 281] width 18 height 16
select select "8"
click at [597, 273] on select "00 01 02 03 04 05 06 07 08 09 10 11 12 13 14 15 16 17 18 19 20 21 22 23" at bounding box center [606, 281] width 18 height 16
type input "[DATE] 08:59"
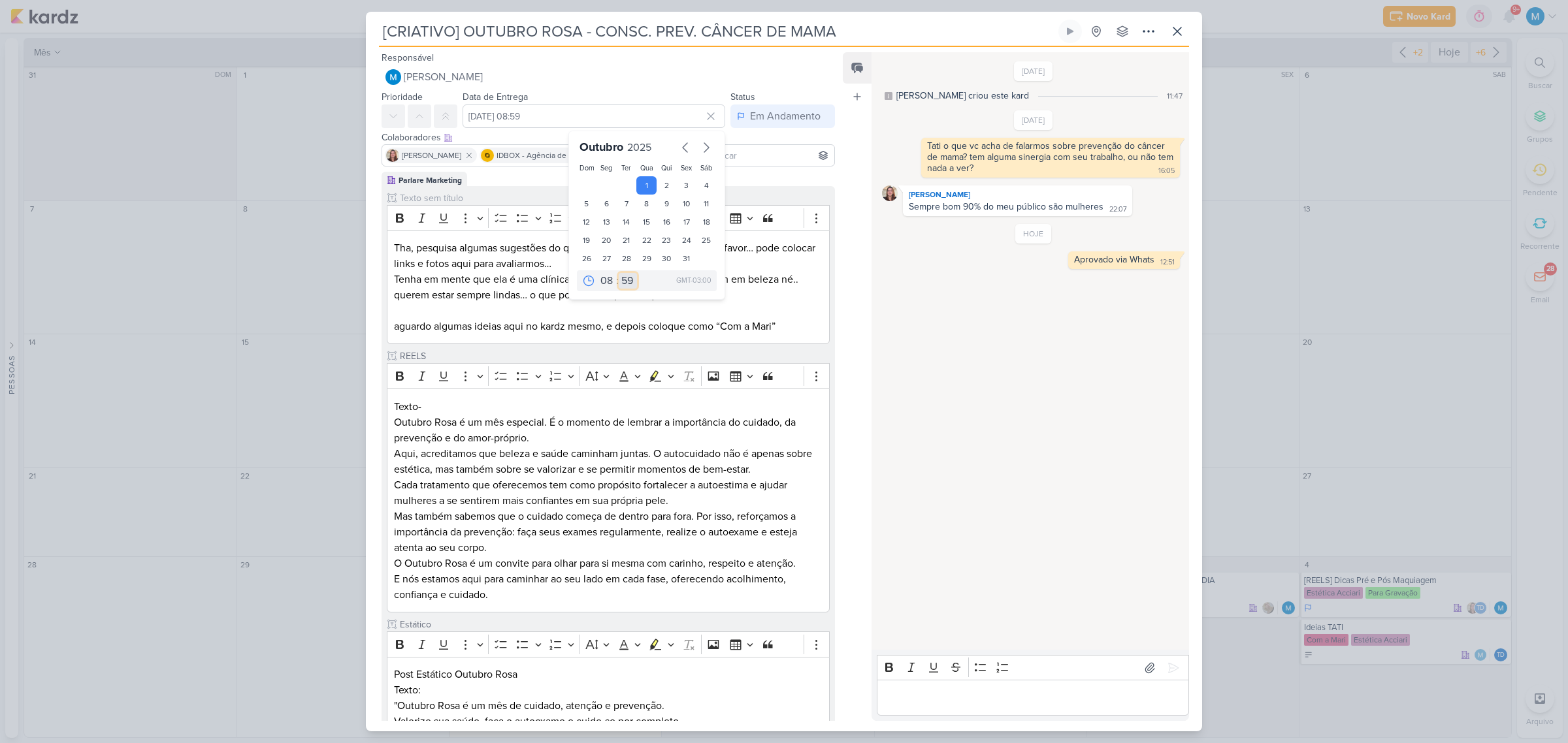
click at [625, 284] on select "00 05 10 15 20 25 30 35 40 45 50 55 59" at bounding box center [627, 281] width 18 height 16
select select "25"
click at [618, 273] on select "00 05 10 15 20 25 30 35 40 45 50 55 59" at bounding box center [627, 281] width 18 height 16
type input "[DATE] 08:25"
click at [654, 329] on p "Tenha em mente que ela é uma clínica de estética… mulheres se baseiam em beleza…" at bounding box center [608, 303] width 429 height 62
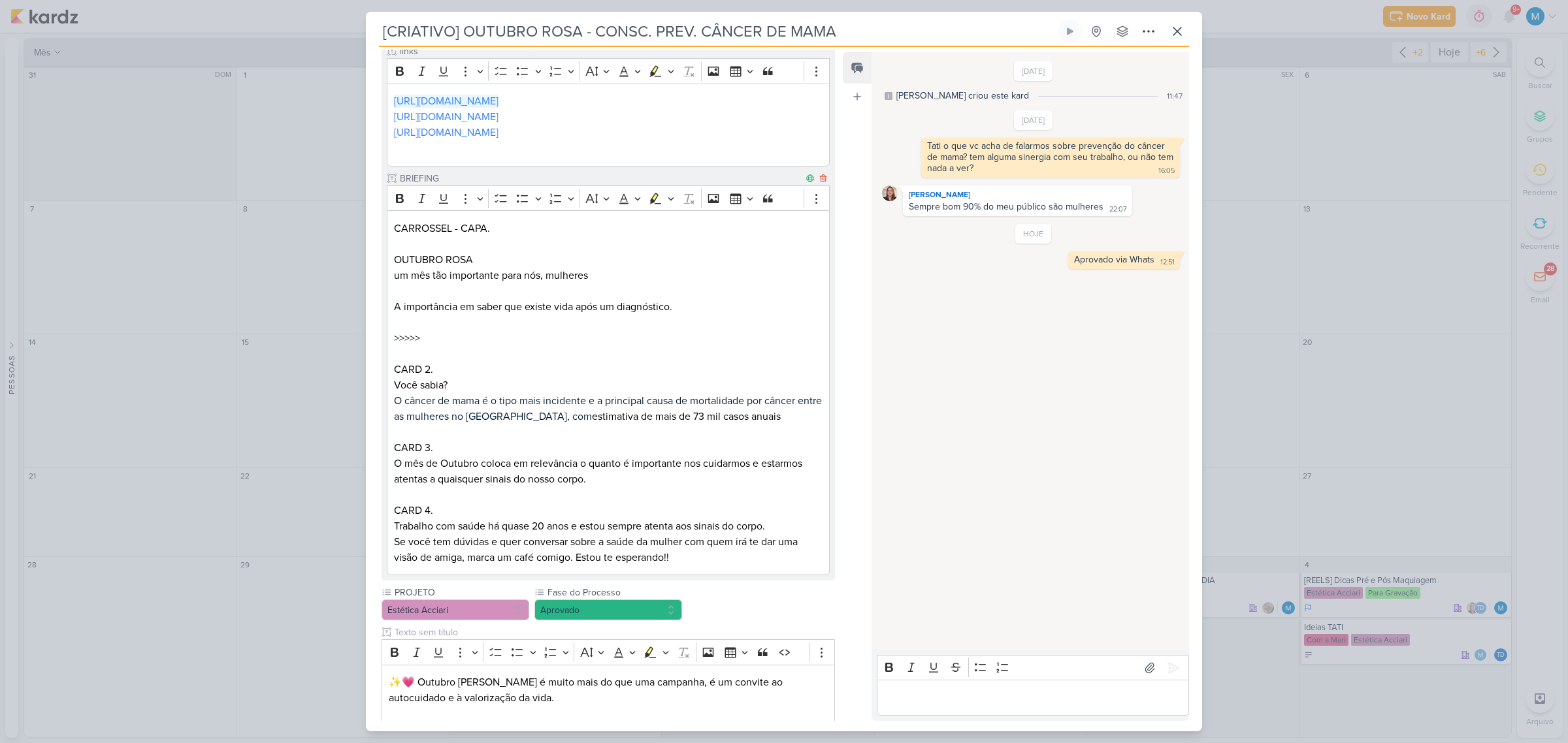
scroll to position [1175, 0]
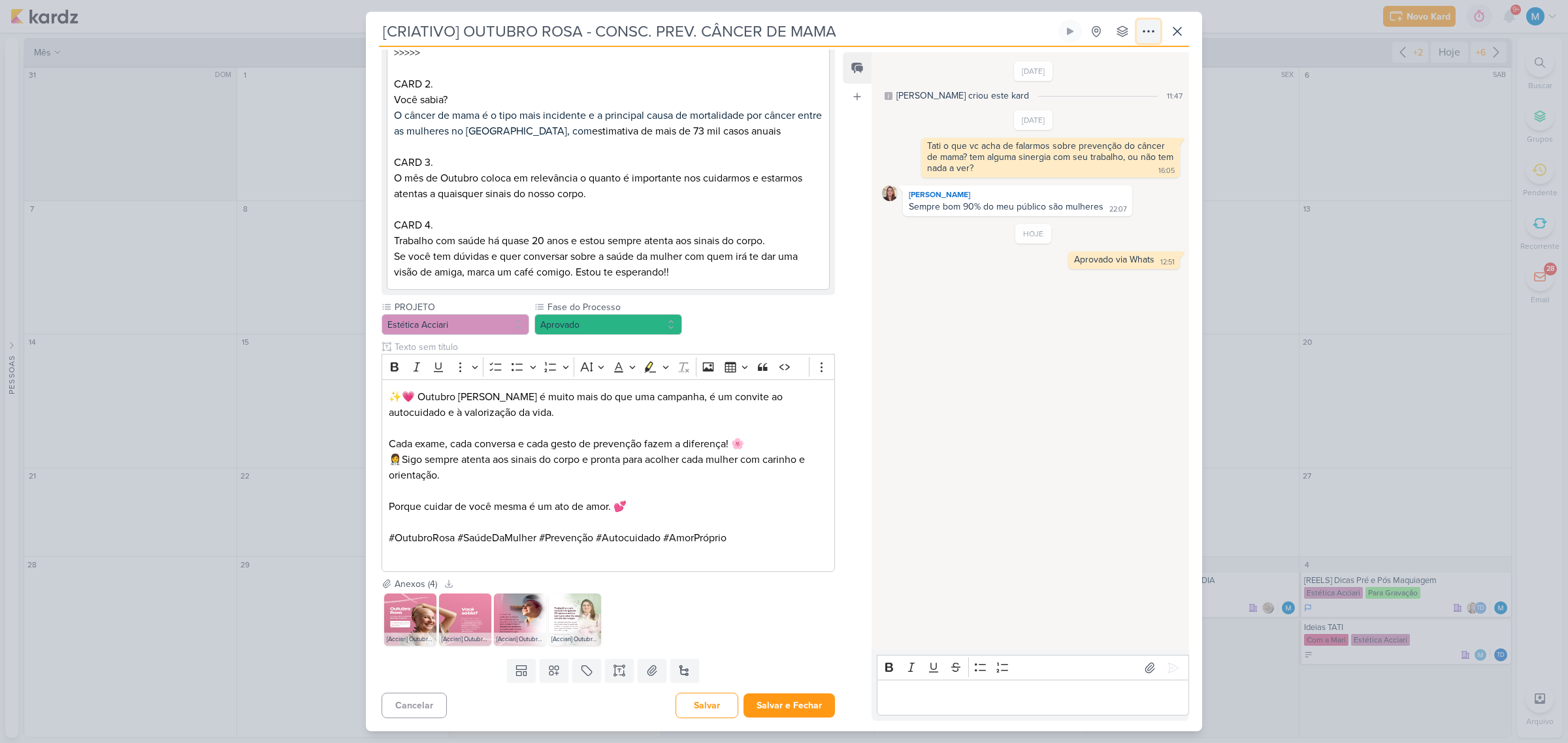
click at [1114, 24] on icon at bounding box center [1149, 31] width 16 height 16
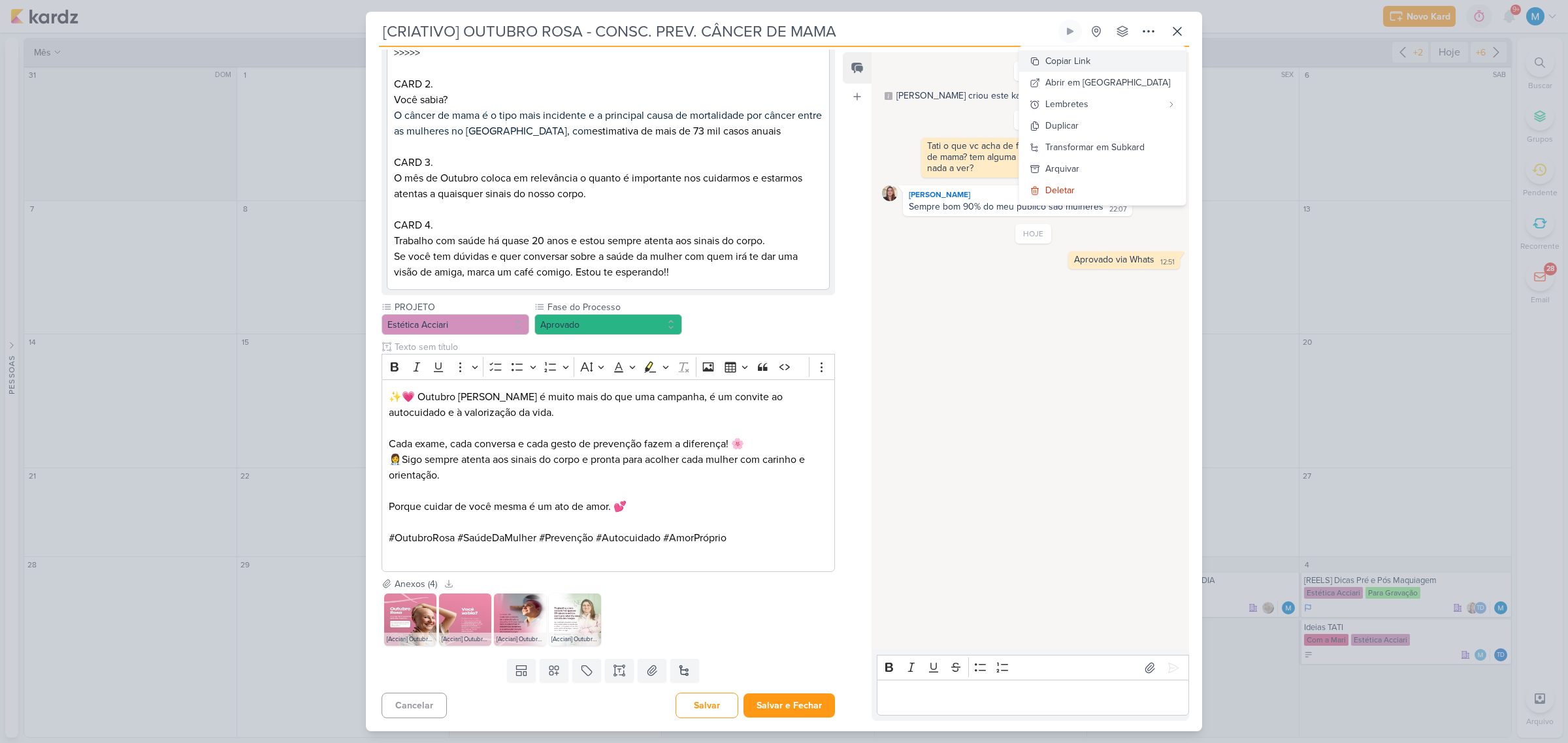
click at [1114, 53] on button "Copiar Link" at bounding box center [1102, 61] width 166 height 22
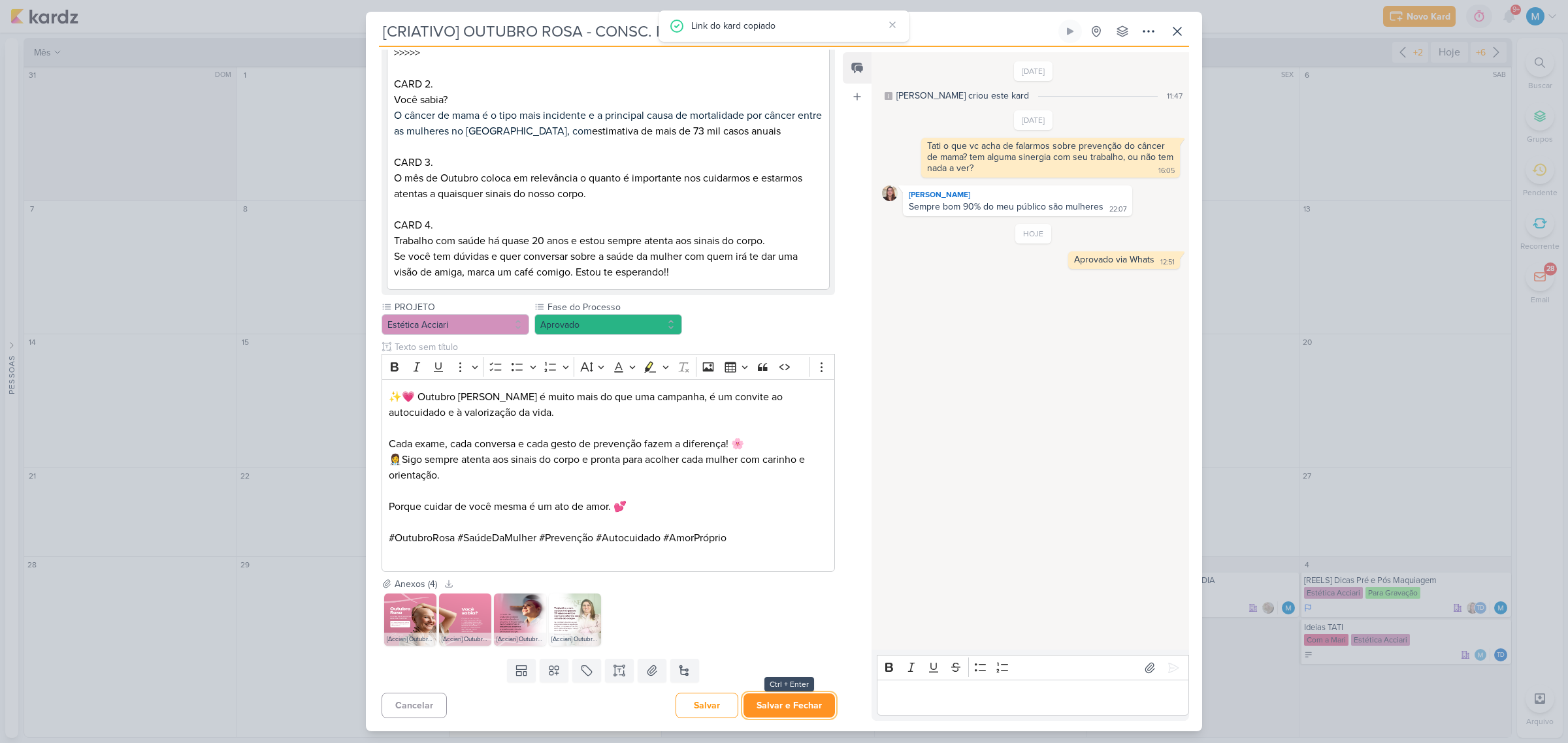
click at [788, 465] on button "Salvar e Fechar" at bounding box center [789, 705] width 91 height 24
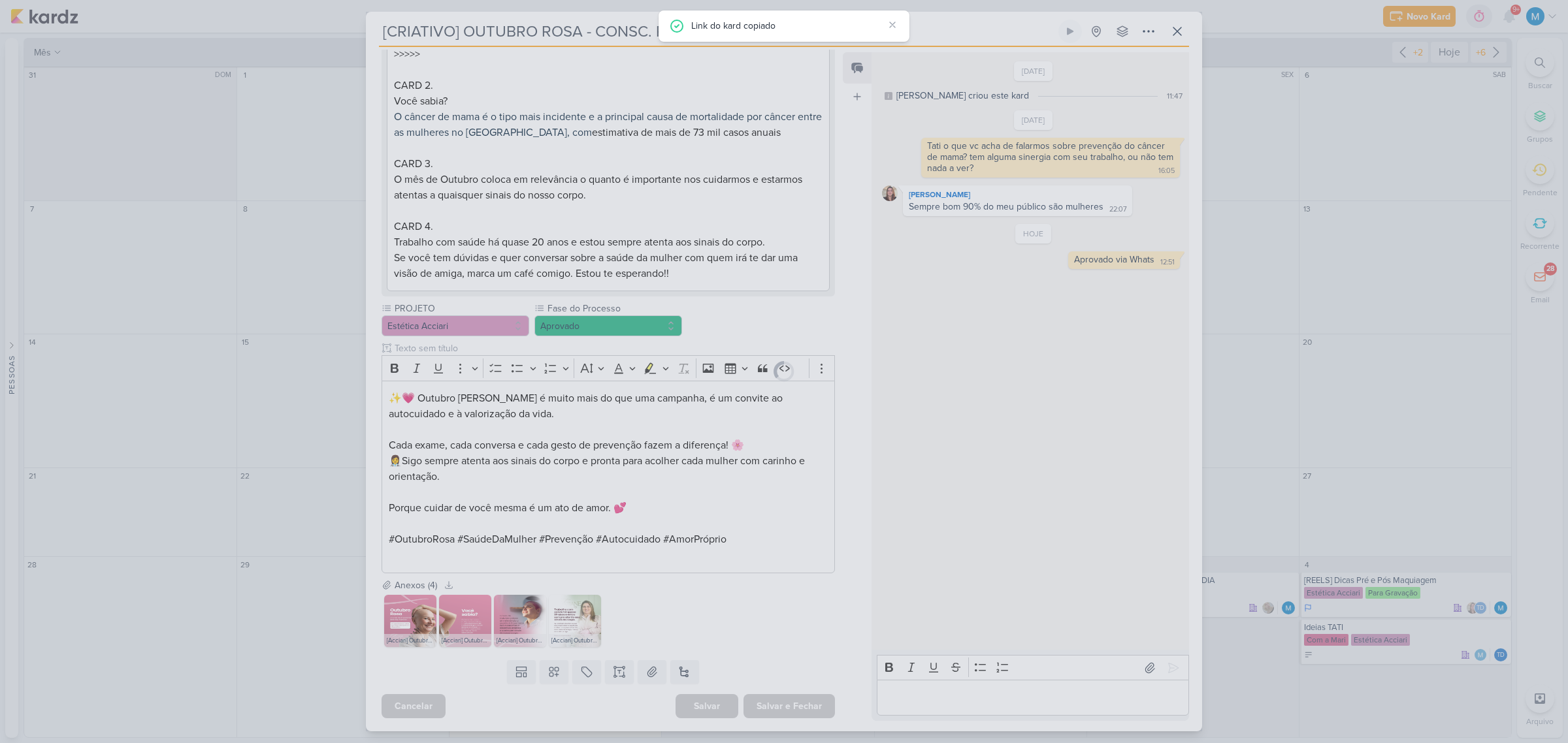
scroll to position [1173, 0]
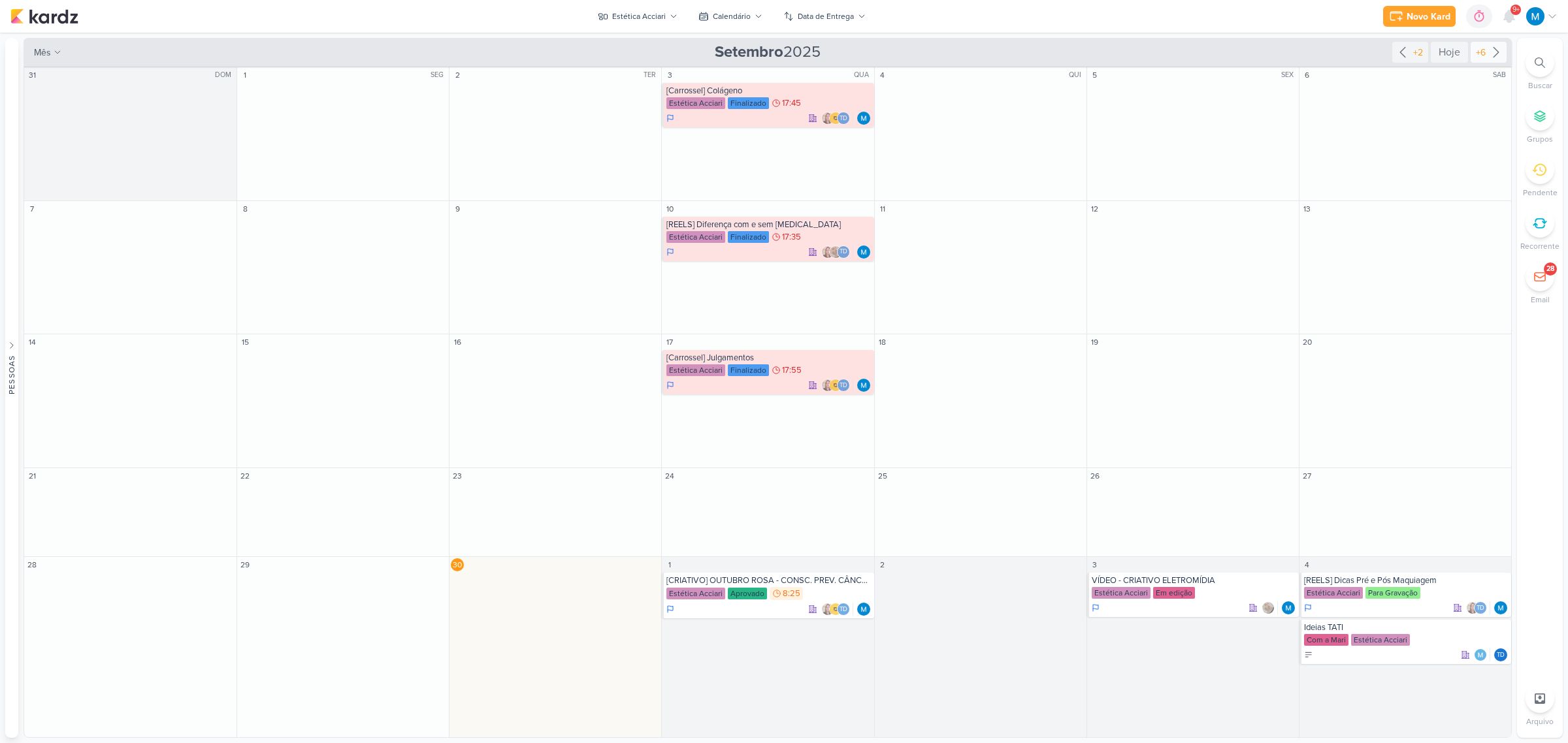
click at [1114, 56] on icon at bounding box center [1496, 52] width 16 height 16
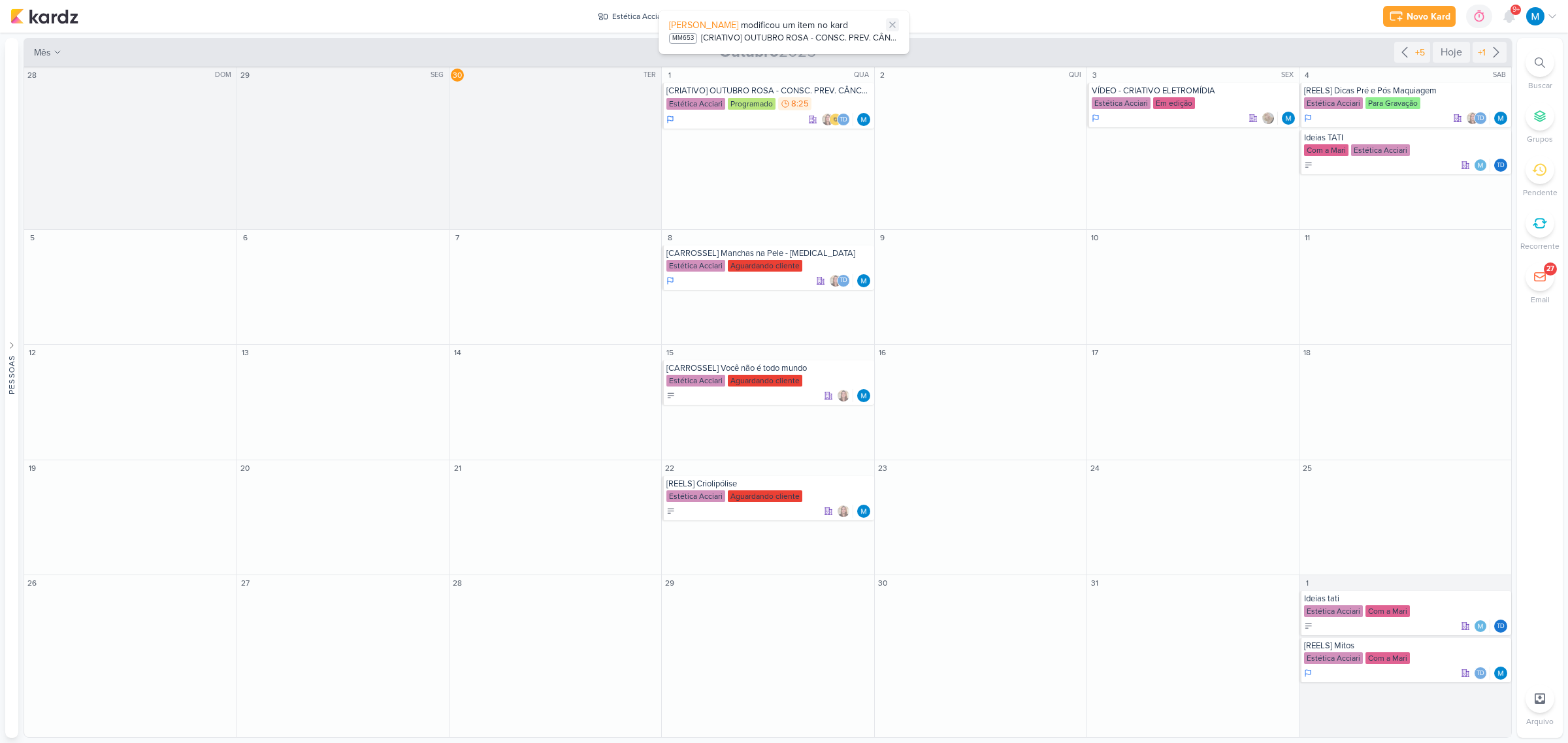
click at [893, 22] on icon at bounding box center [892, 24] width 10 height 10
click at [1114, 465] on input "text" at bounding box center [1405, 693] width 206 height 16
type input "MAIS IDEIAS"
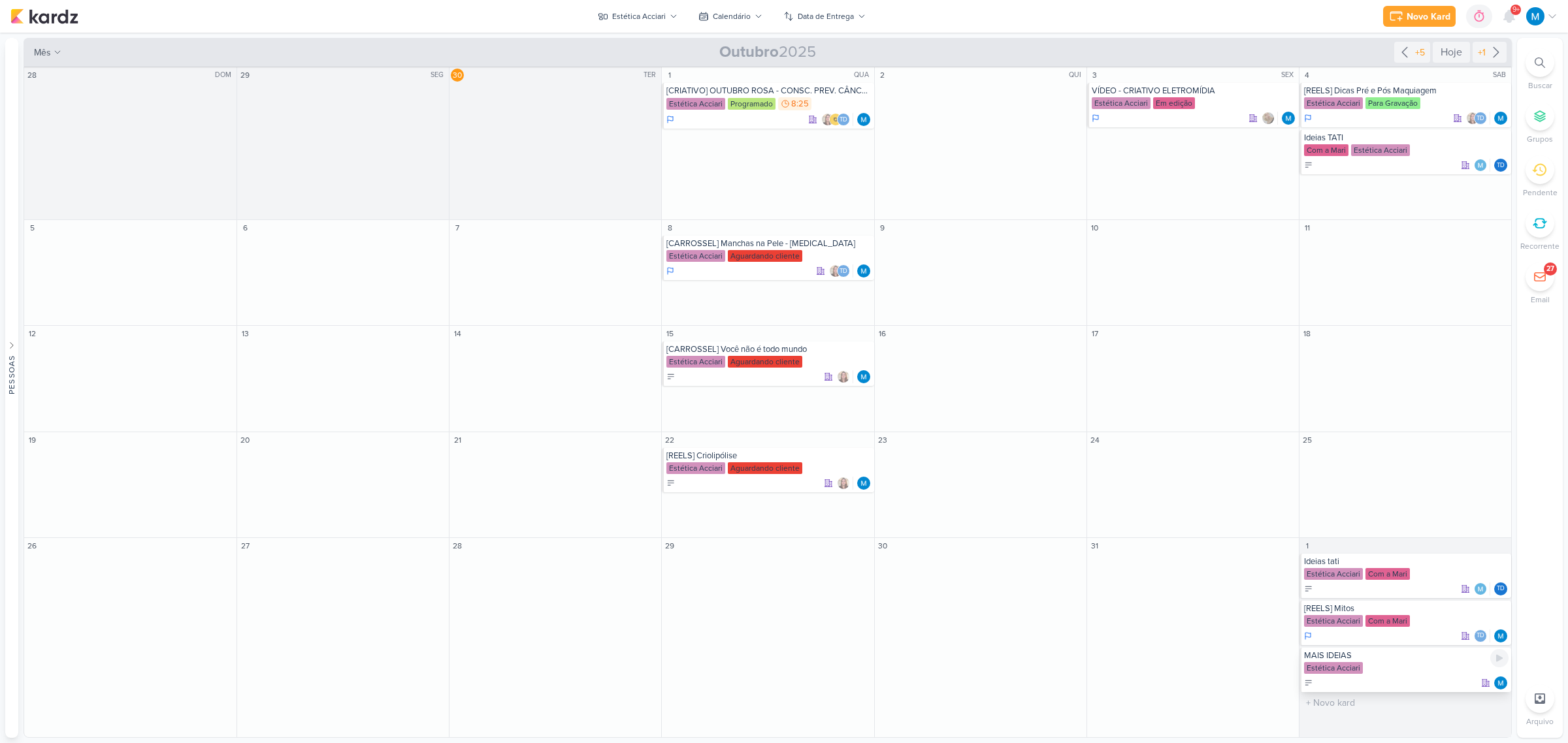
click at [1114, 465] on div "MAIS IDEIAS" at bounding box center [1406, 655] width 205 height 10
click at [0, 0] on div "[CRIATIVO] OUTUBRO ROSA - CONSC. PREV. CÂNCER DE MAMA" at bounding box center [0, 0] width 0 height 0
click at [1114, 465] on div "MAIS IDEIAS" at bounding box center [1406, 655] width 205 height 10
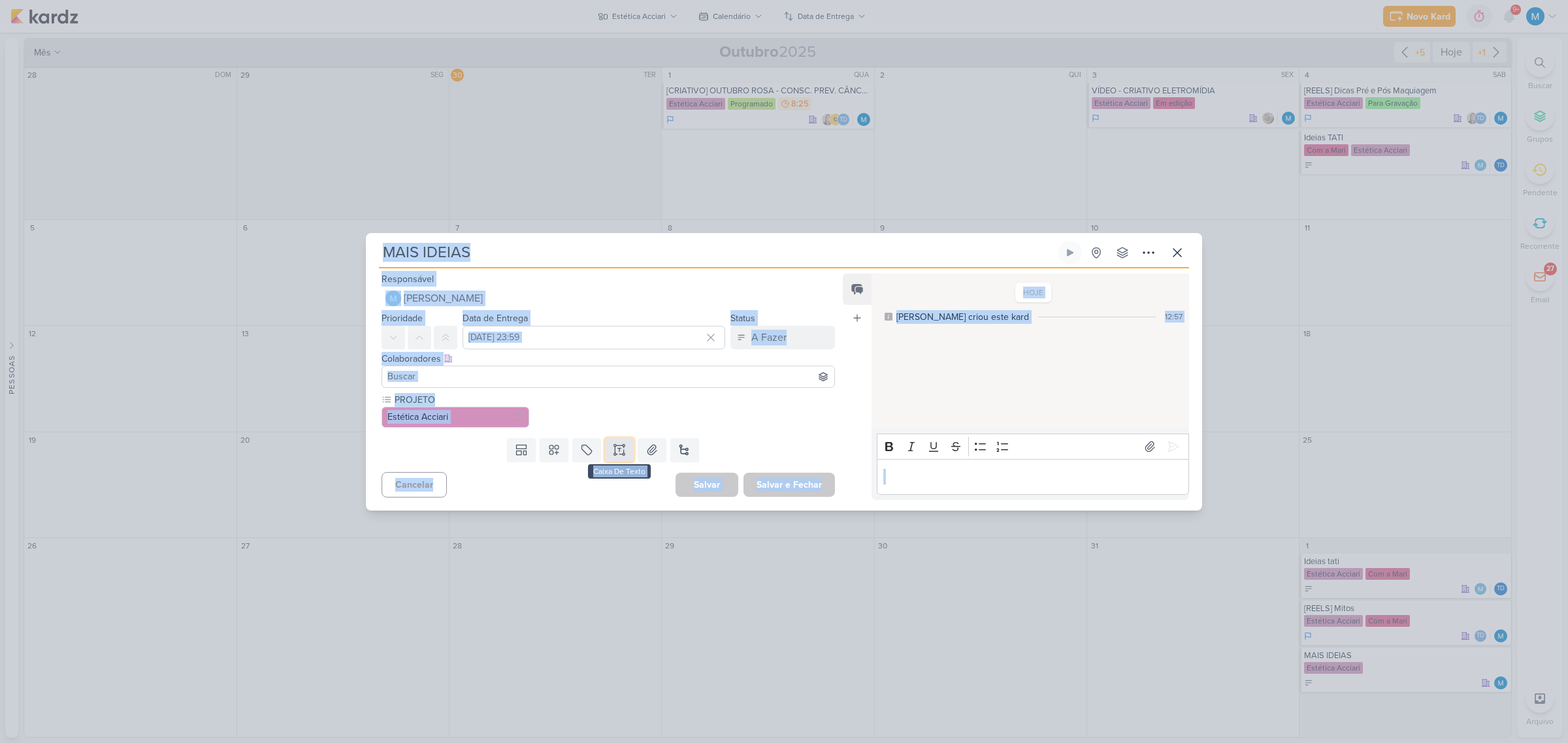
click at [619, 452] on icon at bounding box center [619, 450] width 13 height 13
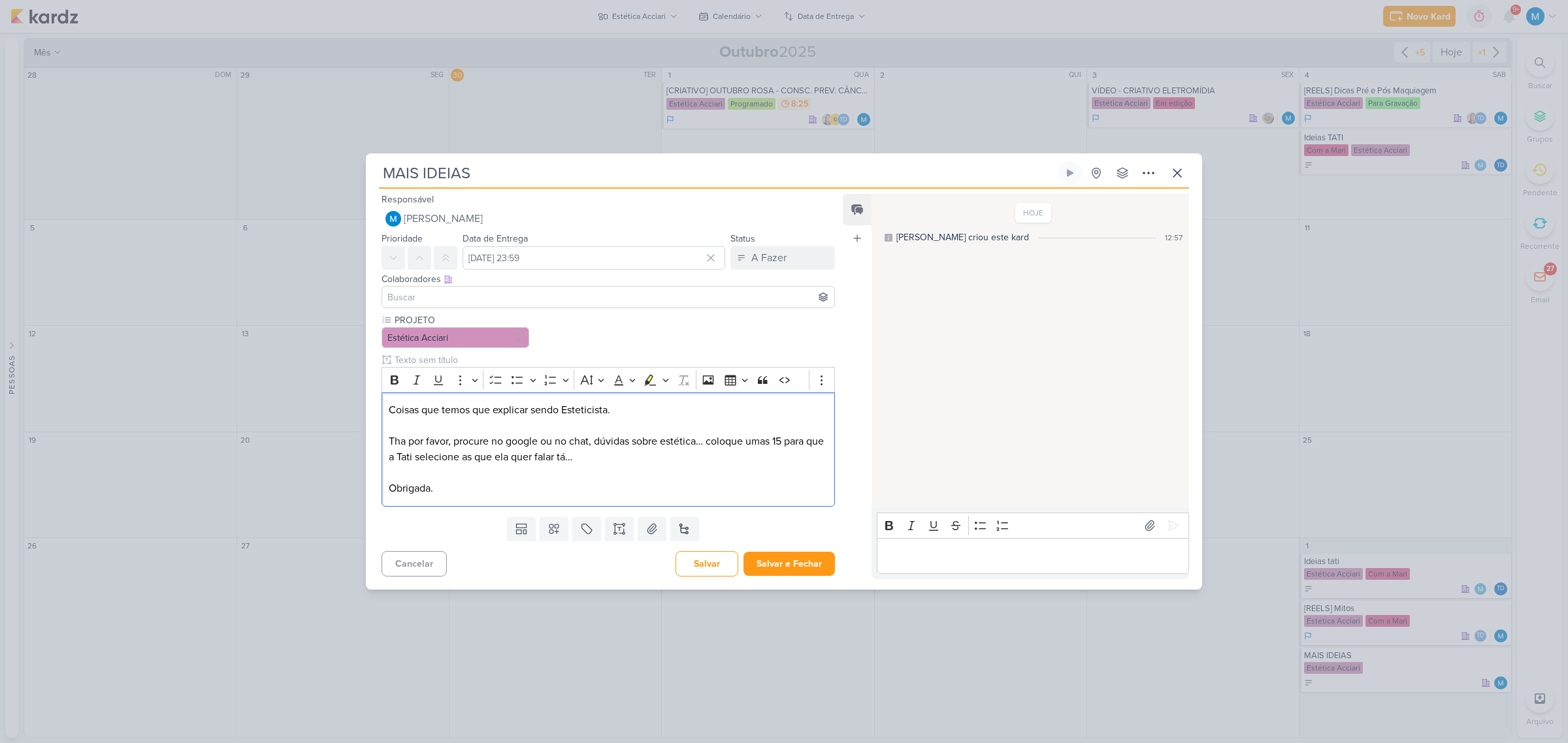
click at [604, 296] on input at bounding box center [608, 297] width 447 height 16
type input "tha"
click at [474, 322] on div "[PERSON_NAME]" at bounding box center [440, 322] width 69 height 14
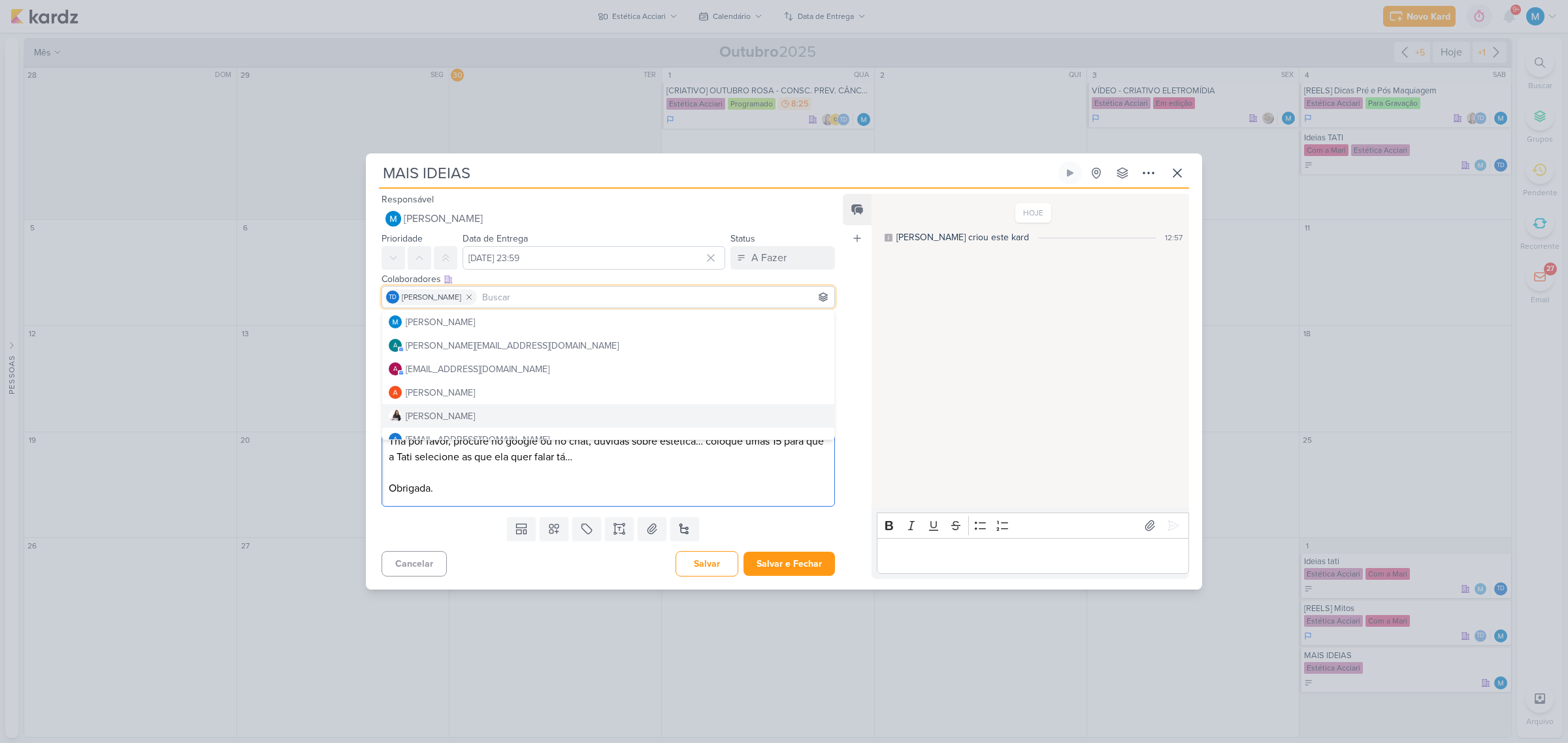
click at [668, 465] on p "Obrigada." at bounding box center [608, 489] width 439 height 16
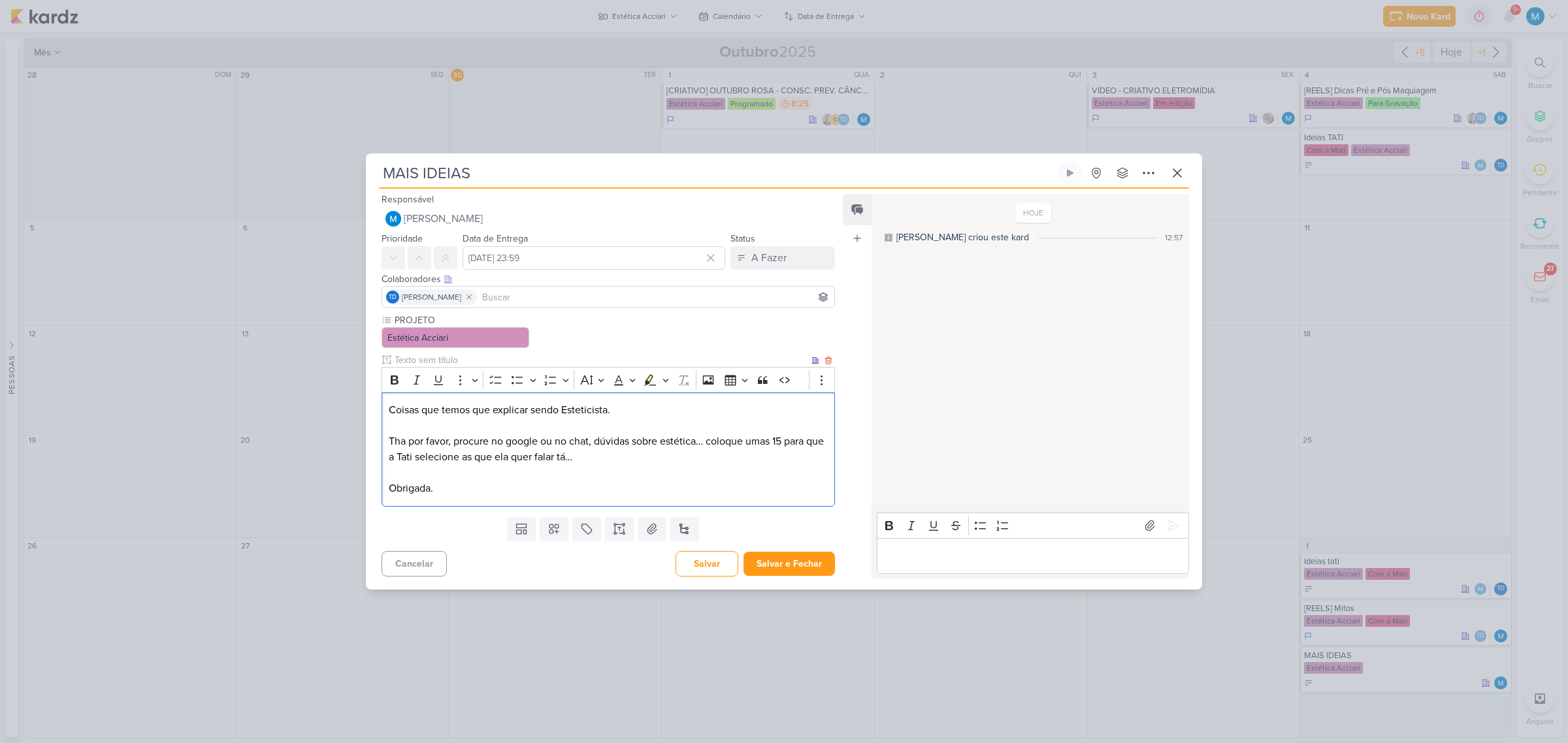
click at [630, 414] on p "Coisas que temos que explicar sendo Esteticista." at bounding box center [608, 410] width 439 height 16
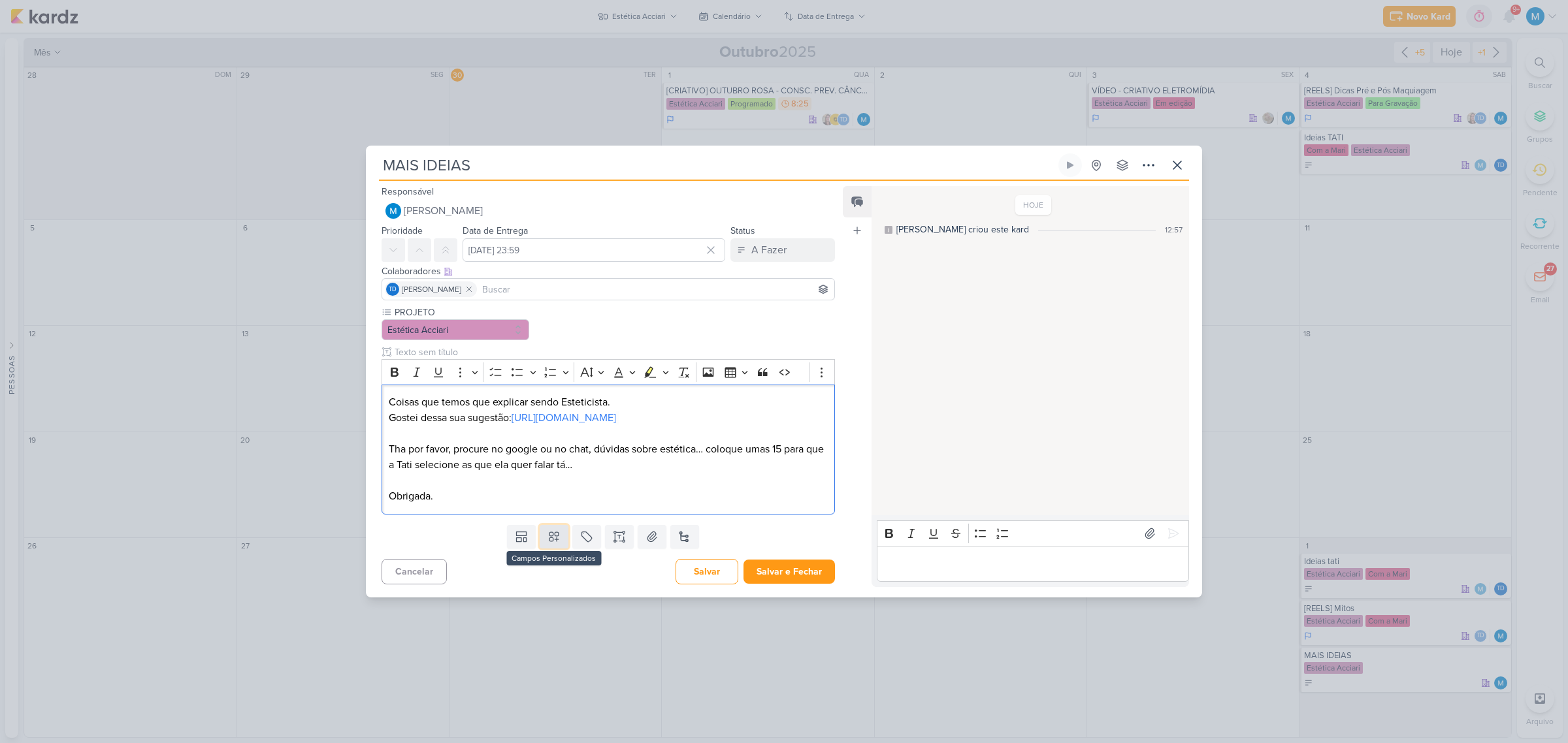
click at [540, 465] on button at bounding box center [554, 537] width 29 height 23
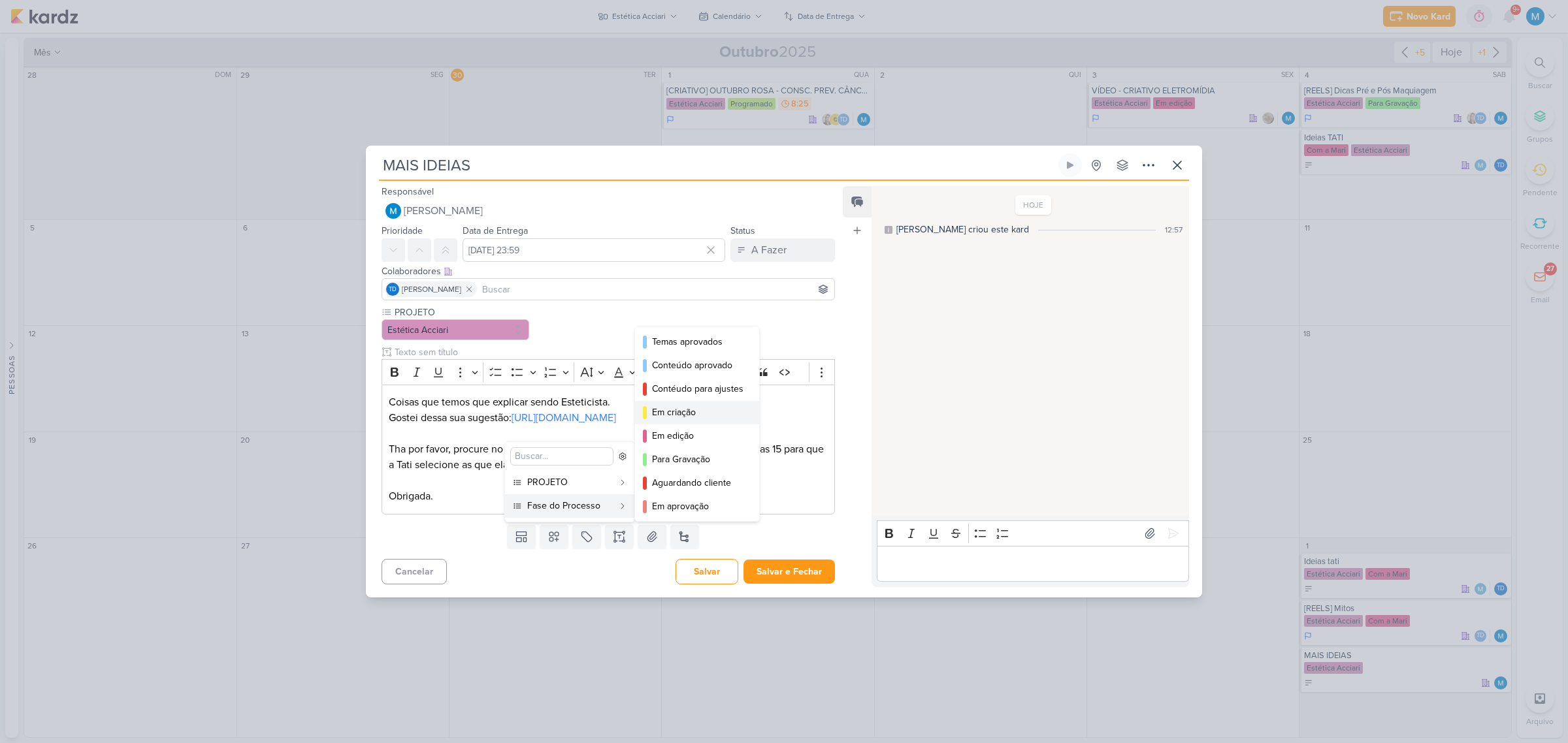
click at [678, 415] on div "Em criação" at bounding box center [697, 413] width 91 height 14
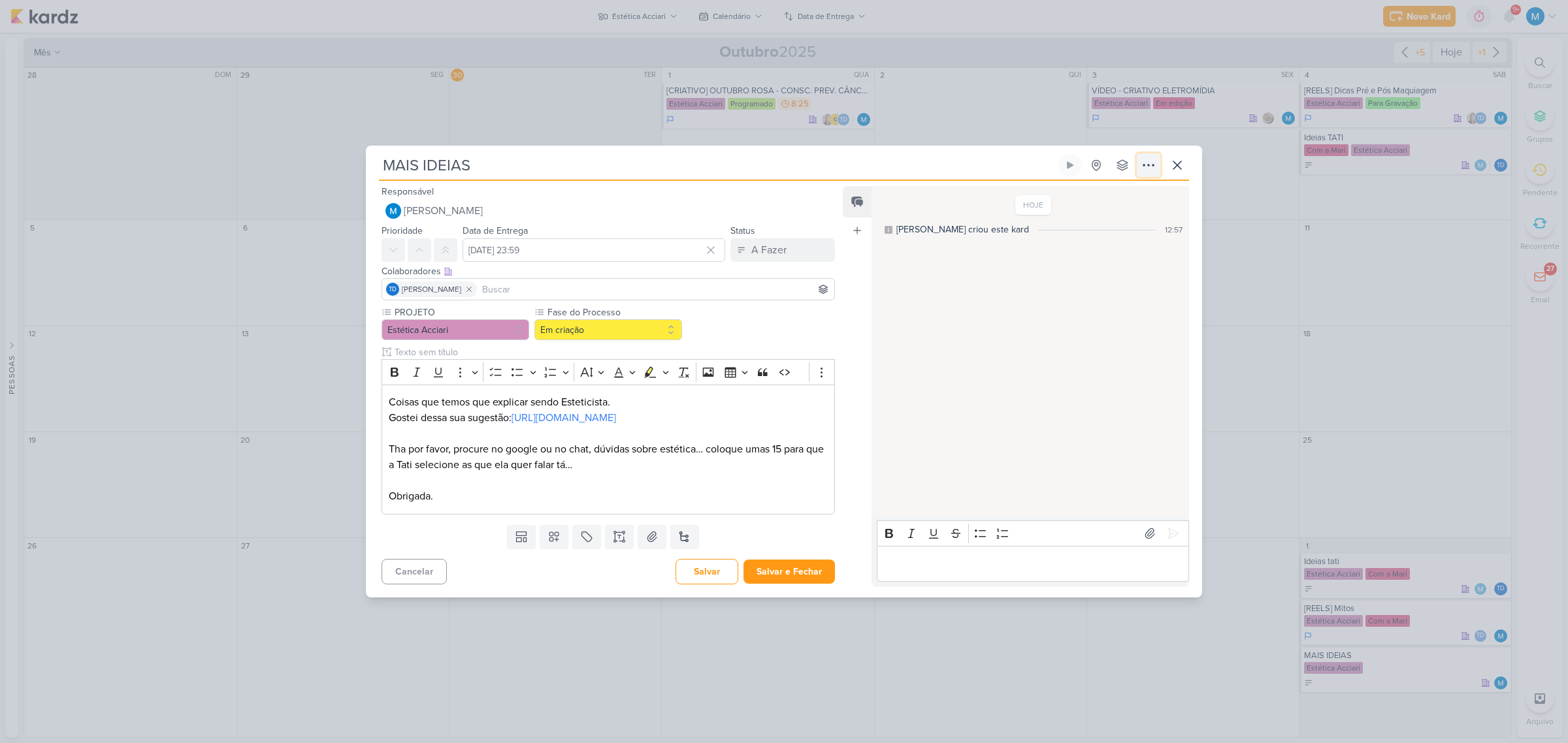
click at [1114, 160] on icon at bounding box center [1149, 165] width 16 height 16
click at [1090, 197] on div "Copiar Link" at bounding box center [1068, 195] width 45 height 14
click at [821, 465] on button "Salvar e Fechar" at bounding box center [789, 571] width 91 height 24
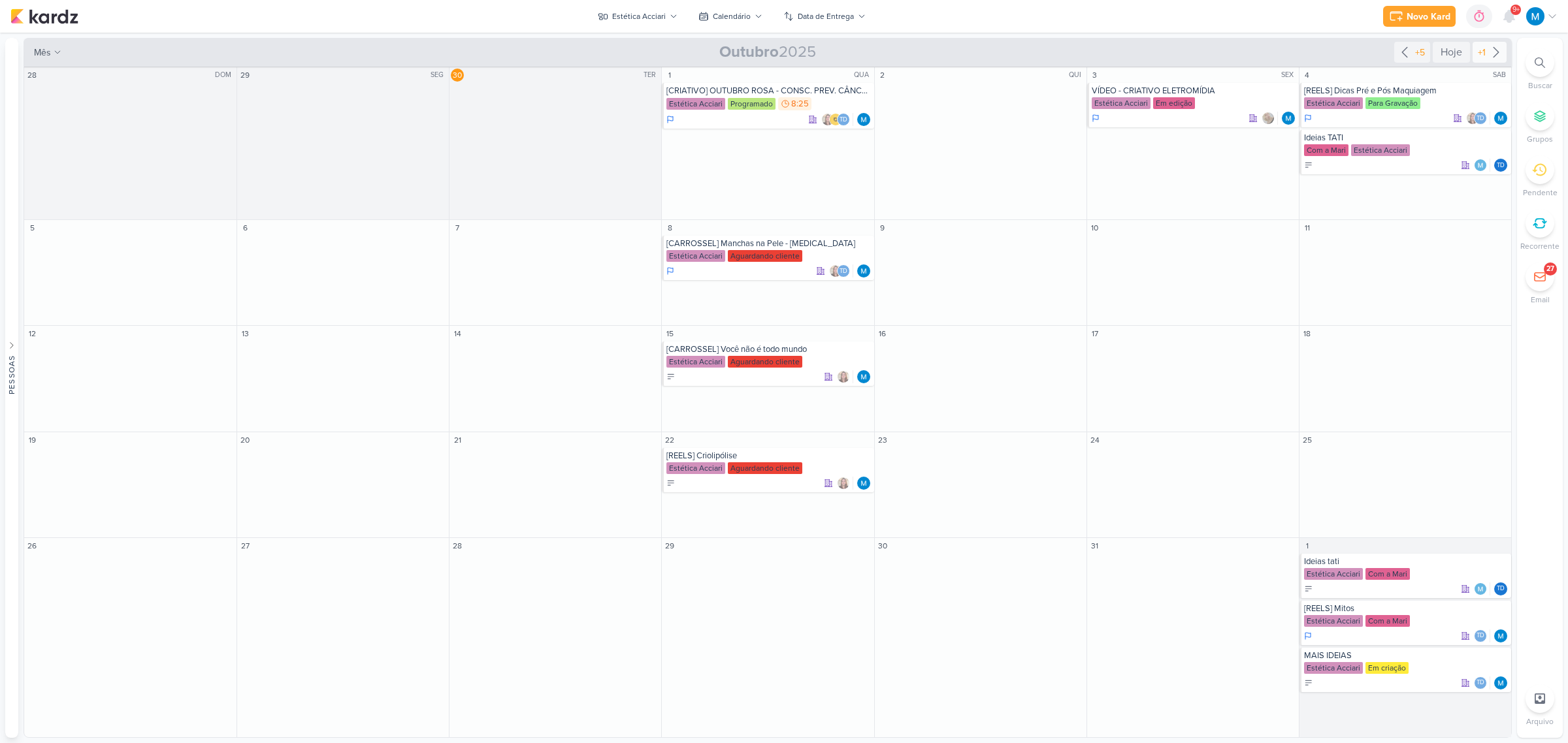
click at [1114, 52] on icon at bounding box center [1496, 52] width 16 height 16
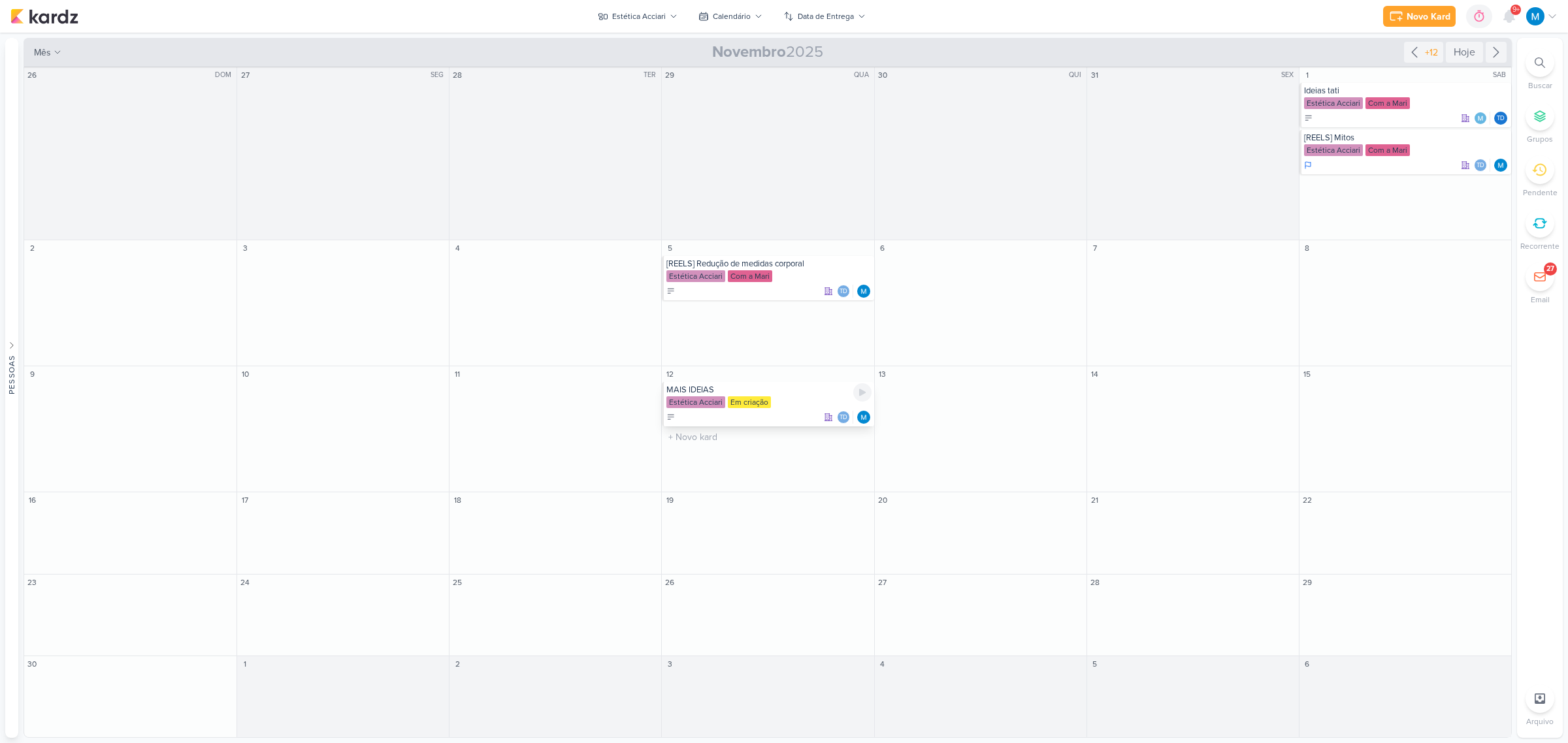
click at [686, 389] on div "MAIS IDEIAS" at bounding box center [768, 389] width 205 height 10
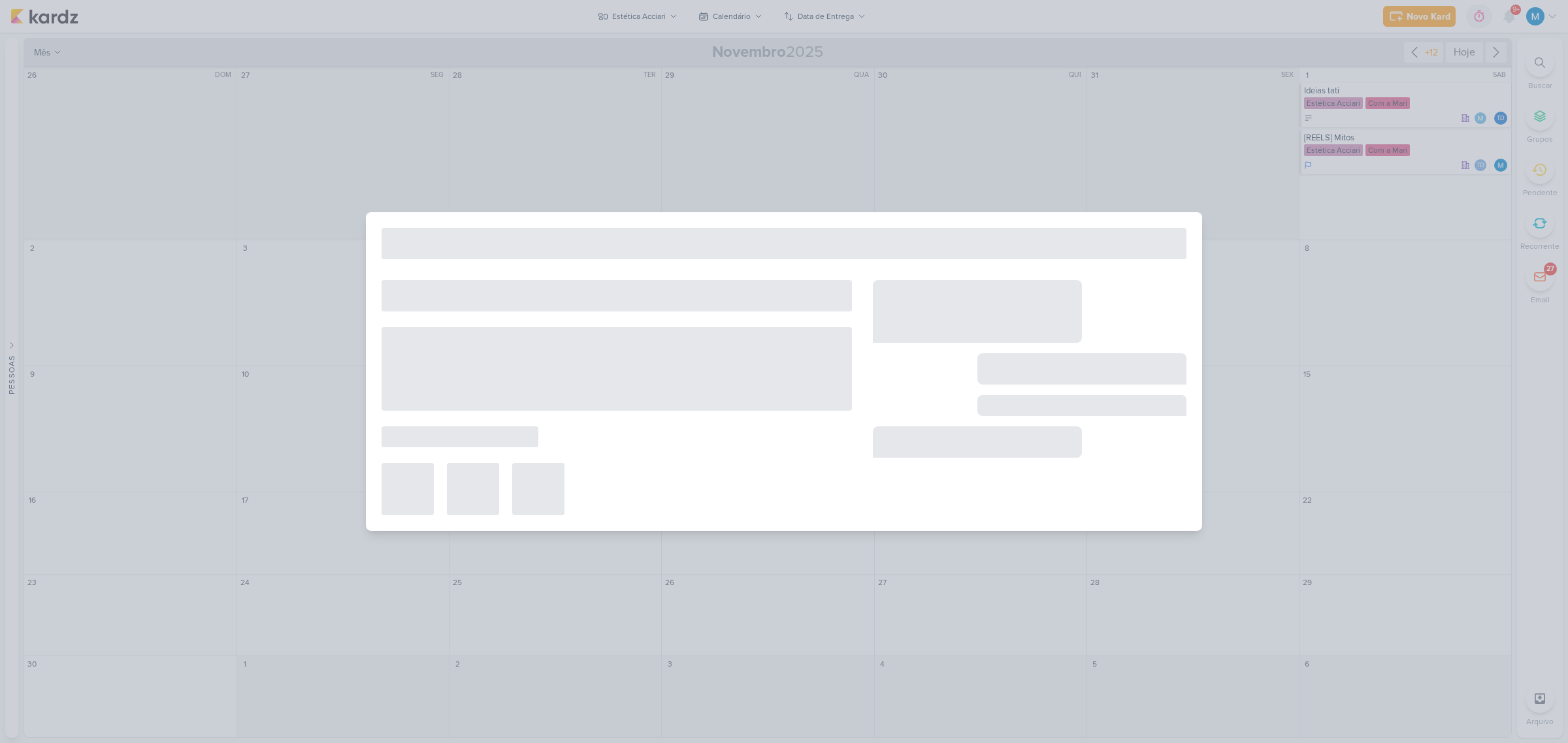
type input "[DATE] 23:59"
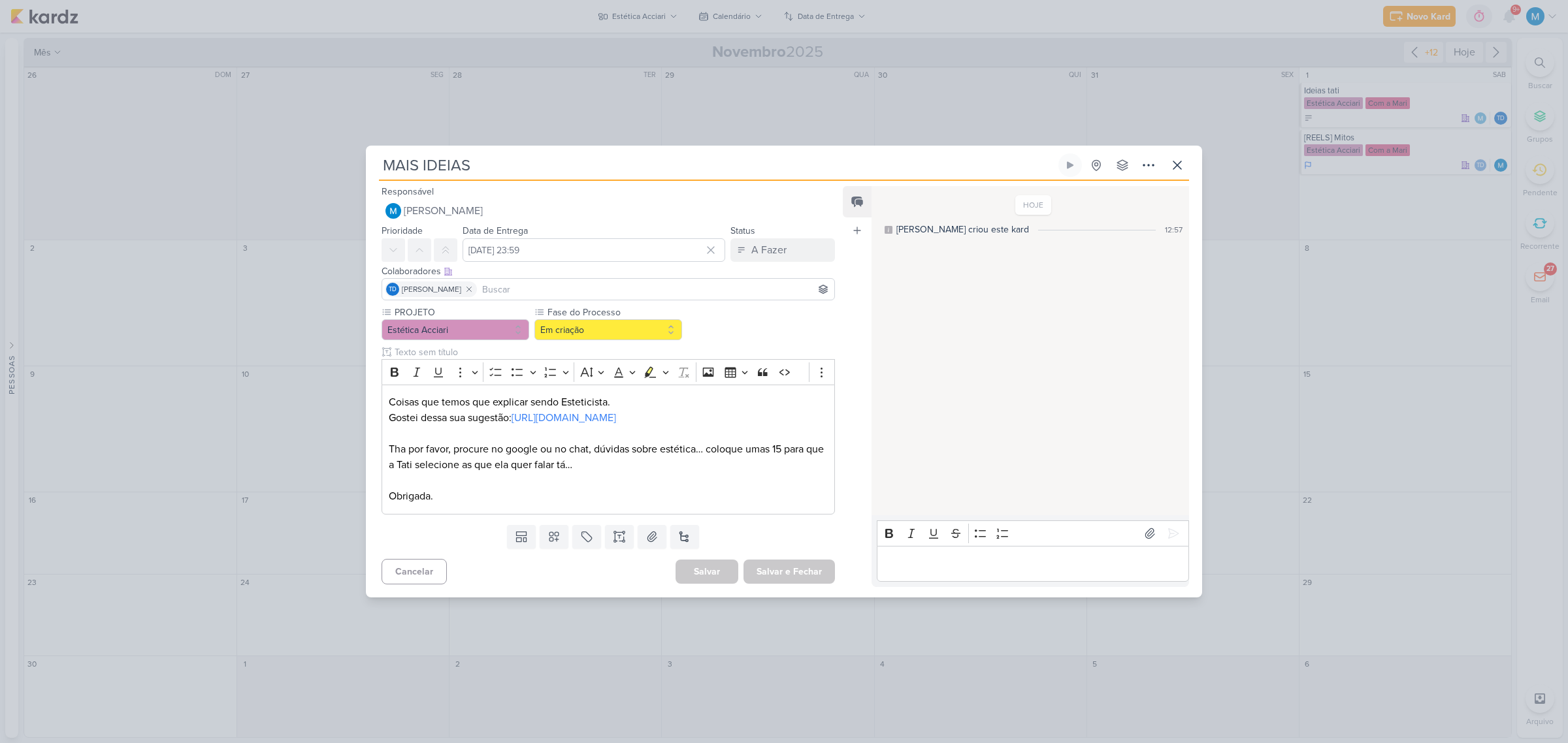
drag, startPoint x: 383, startPoint y: 163, endPoint x: 497, endPoint y: 163, distance: 114.0
click at [497, 163] on input "MAIS IDEIAS" at bounding box center [717, 165] width 677 height 23
type input "[REELS] Explicações sobre estética"
click at [804, 465] on button "Salvar e Fechar" at bounding box center [789, 571] width 91 height 24
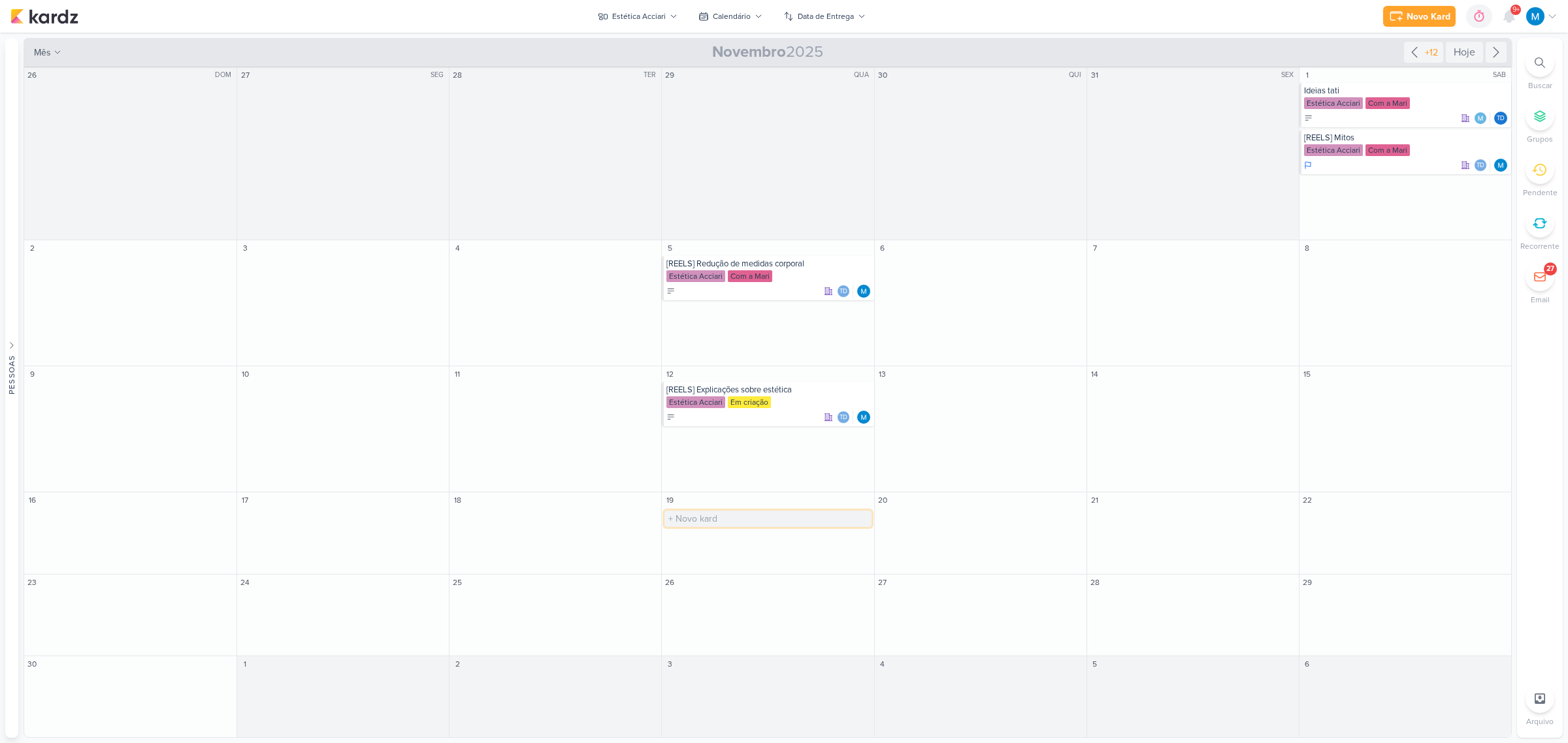
click at [704, 465] on input "text" at bounding box center [768, 518] width 206 height 16
type input "[REELS] Processo de envelhecimento"
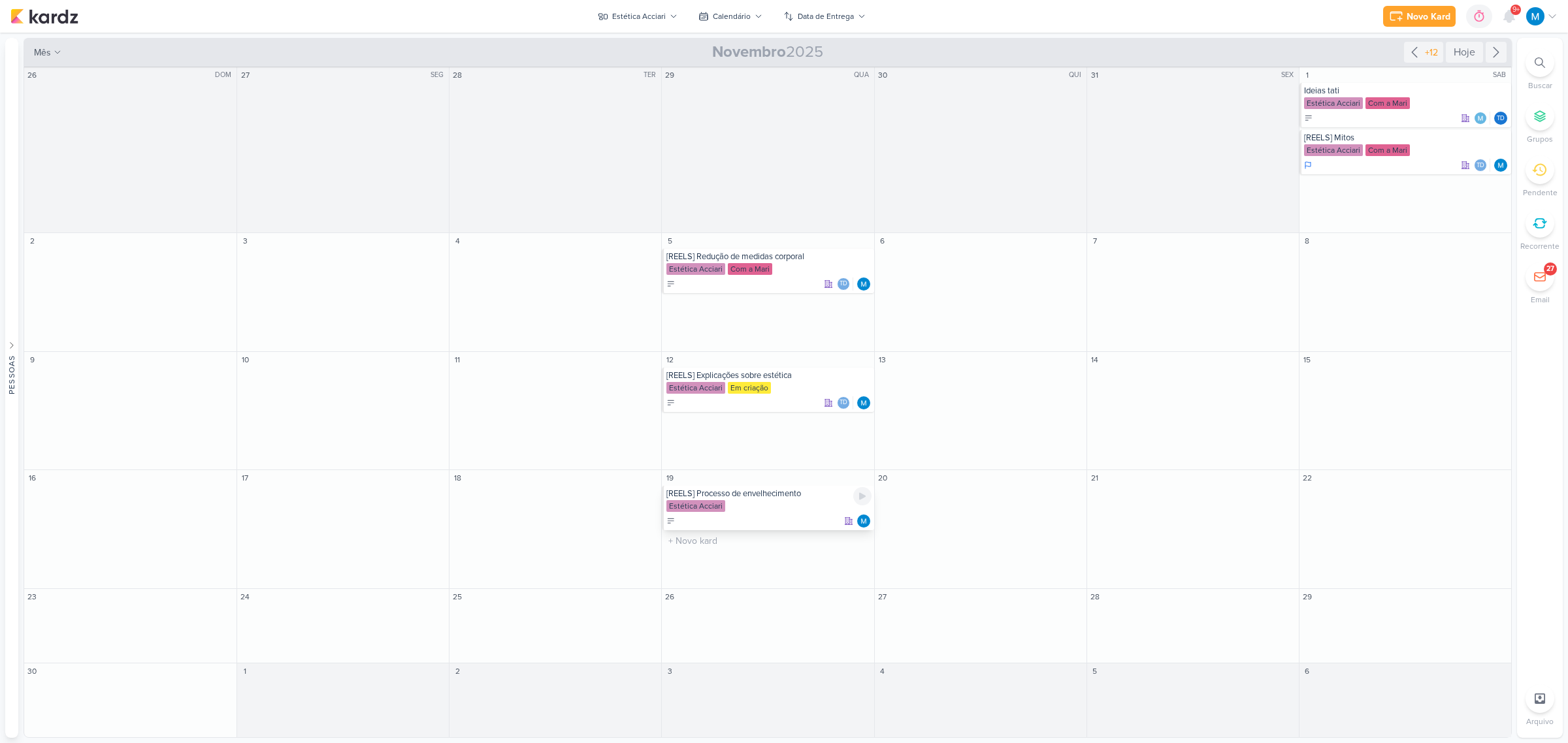
click at [733, 465] on div "[REELS] Processo de envelhecimento" at bounding box center [768, 493] width 205 height 10
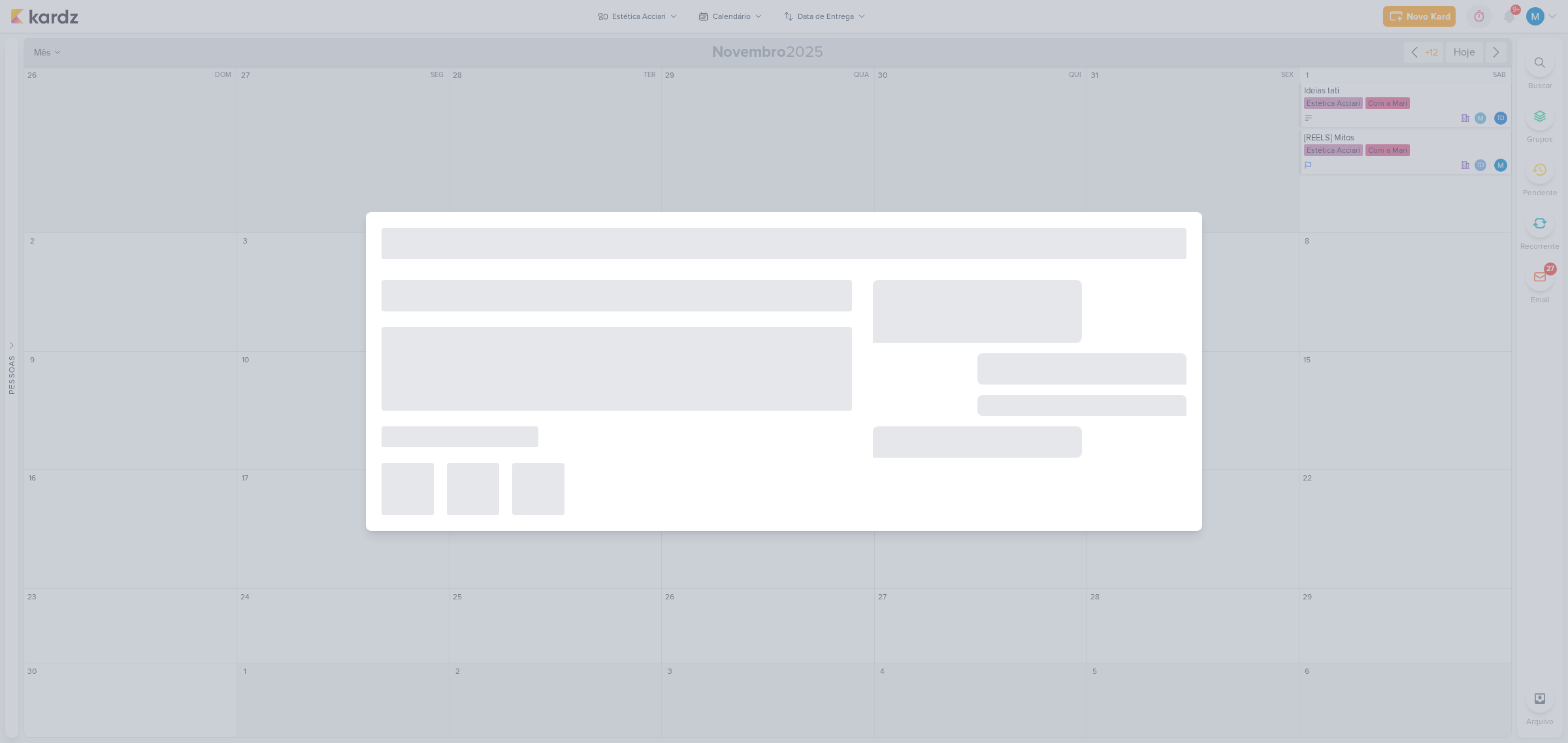
type input "[REELS] Processo de envelhecimento"
type input "[DATE] 23:59"
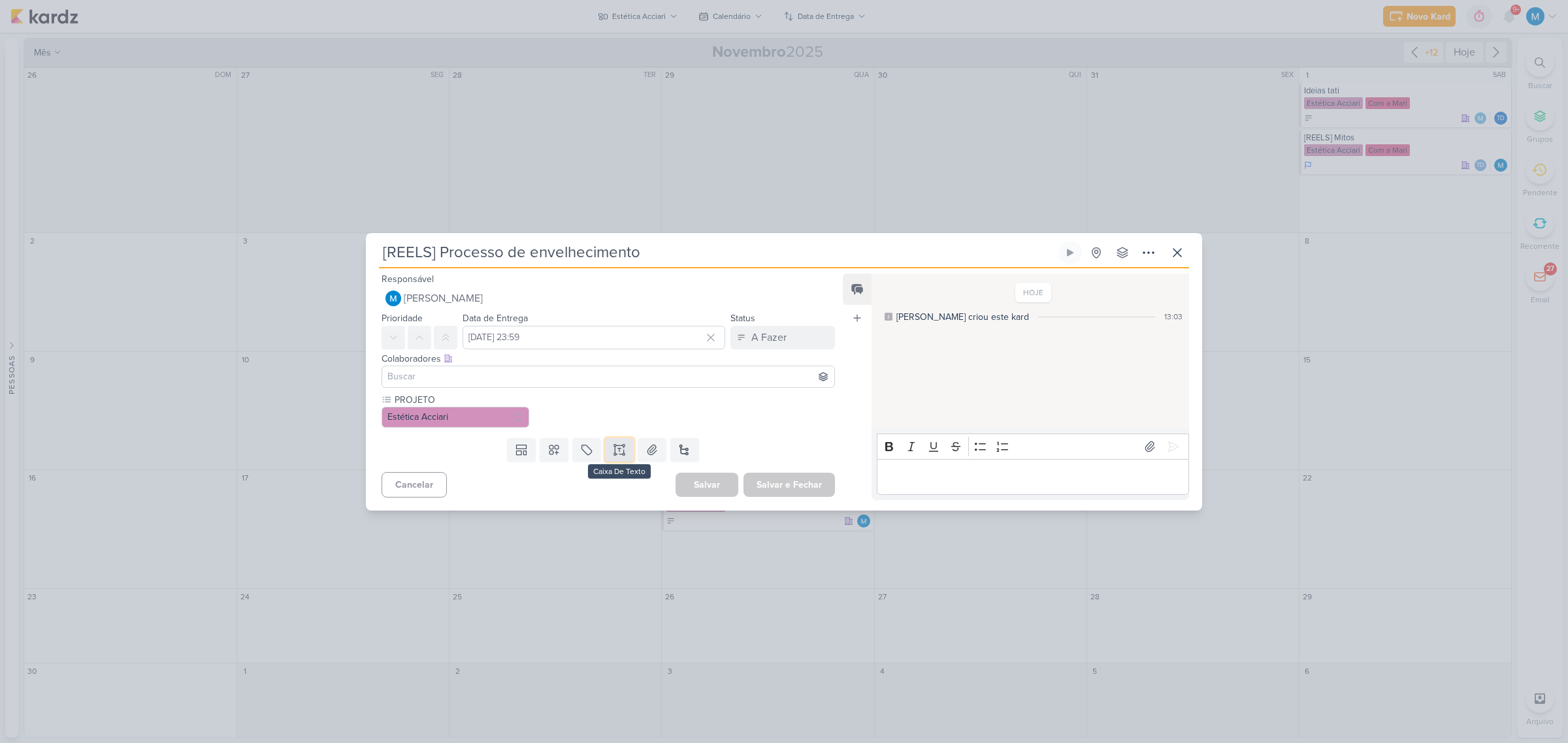
click at [619, 451] on icon at bounding box center [619, 450] width 13 height 13
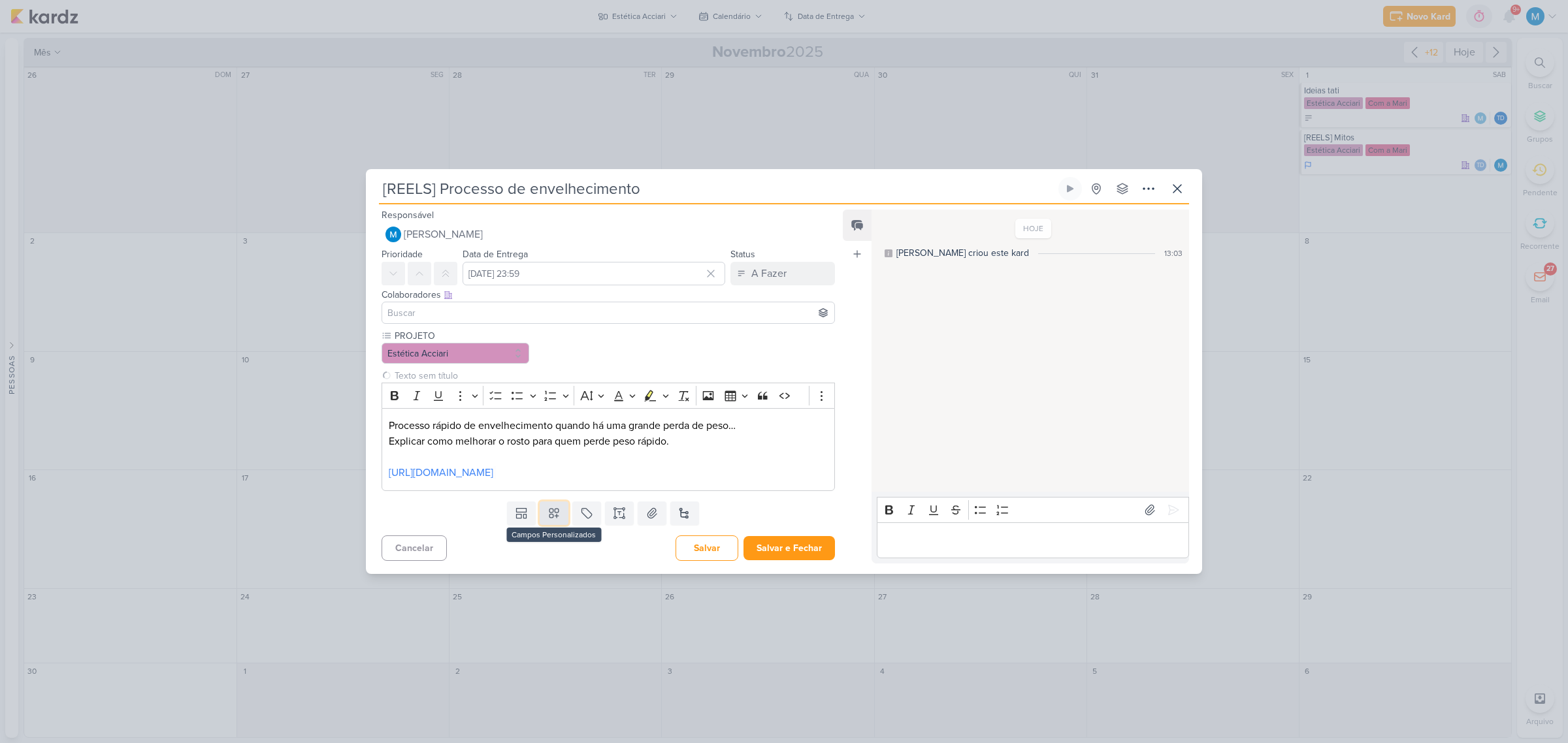
click at [554, 465] on icon at bounding box center [554, 513] width 13 height 13
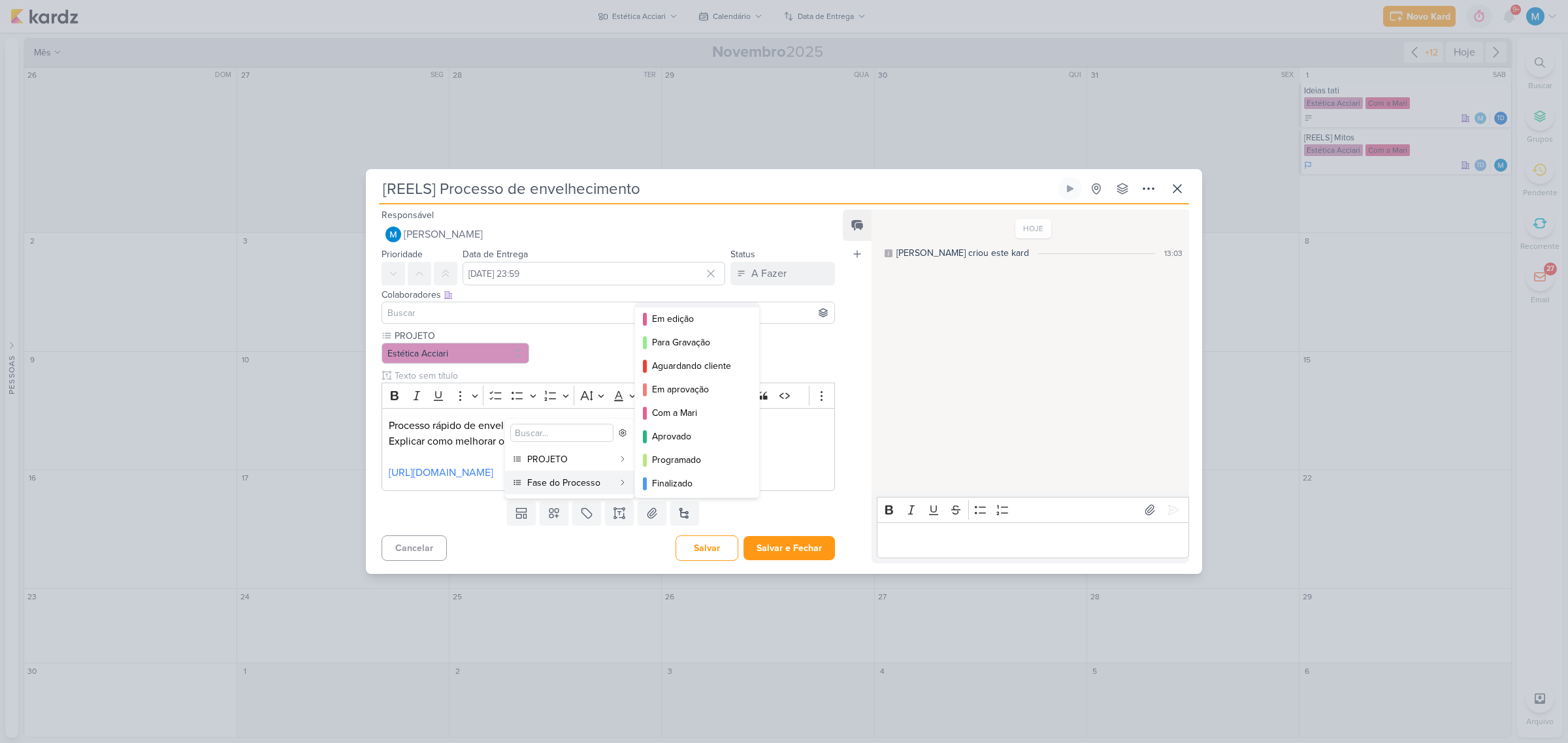
scroll to position [95, 0]
click at [691, 408] on div "Com a Mari" at bounding box center [697, 411] width 91 height 14
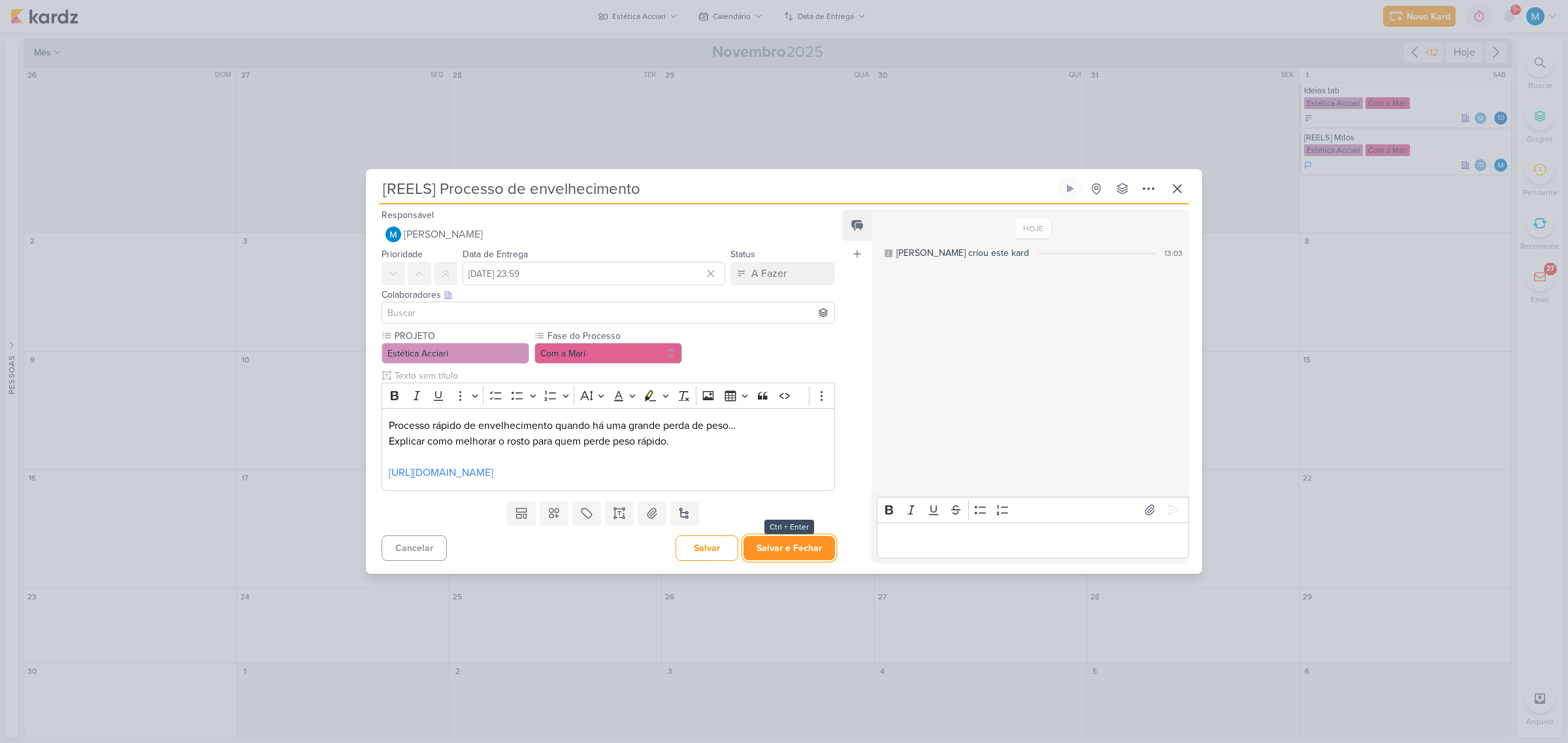
click at [786, 465] on button "Salvar e Fechar" at bounding box center [789, 548] width 91 height 24
